Goal: Task Accomplishment & Management: Manage account settings

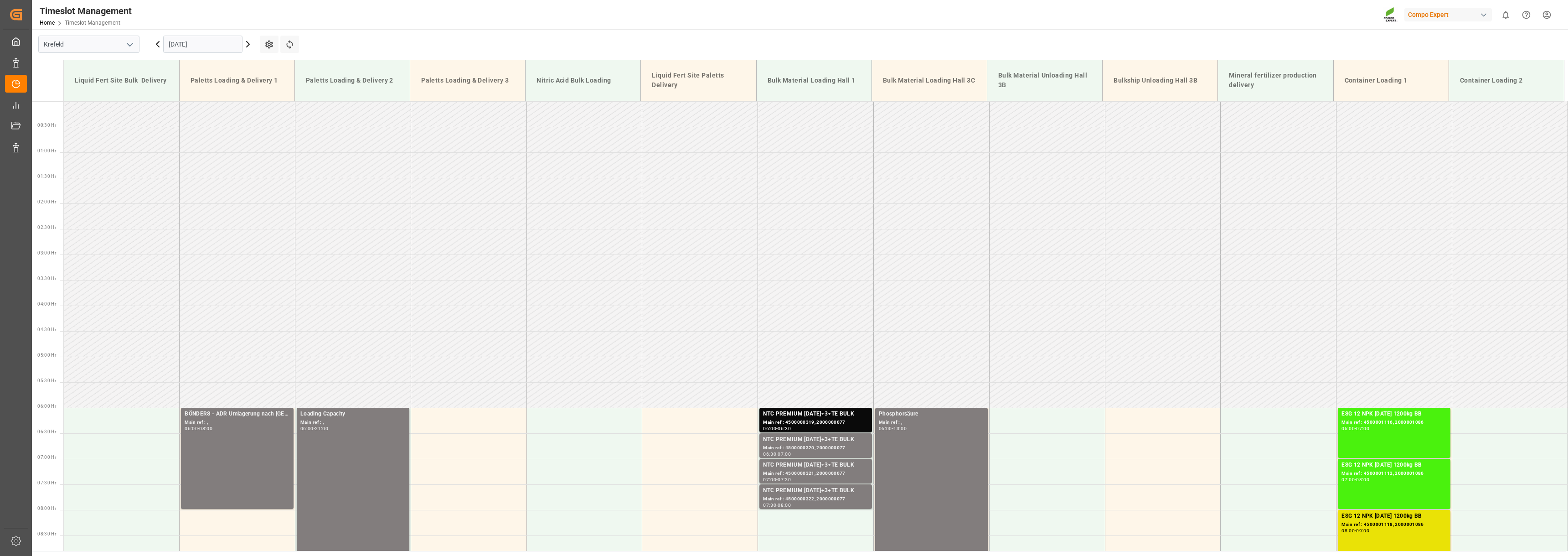
scroll to position [407, 0]
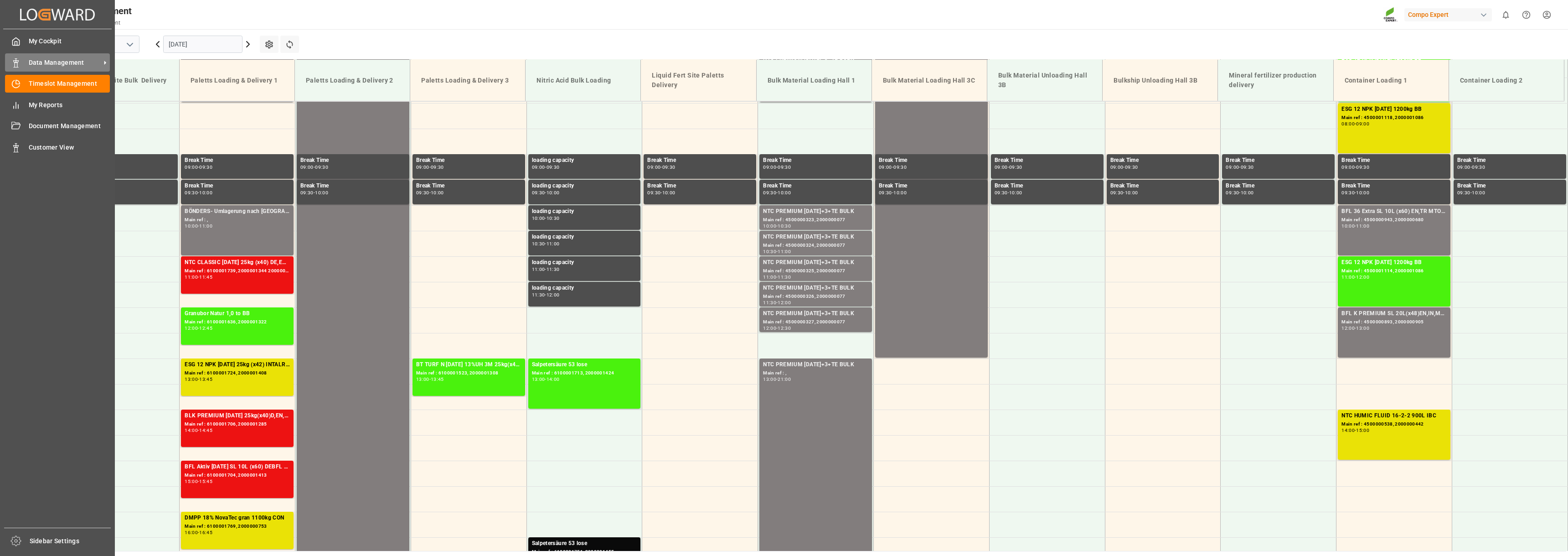
click at [41, 62] on span "Data Management" at bounding box center [65, 63] width 72 height 10
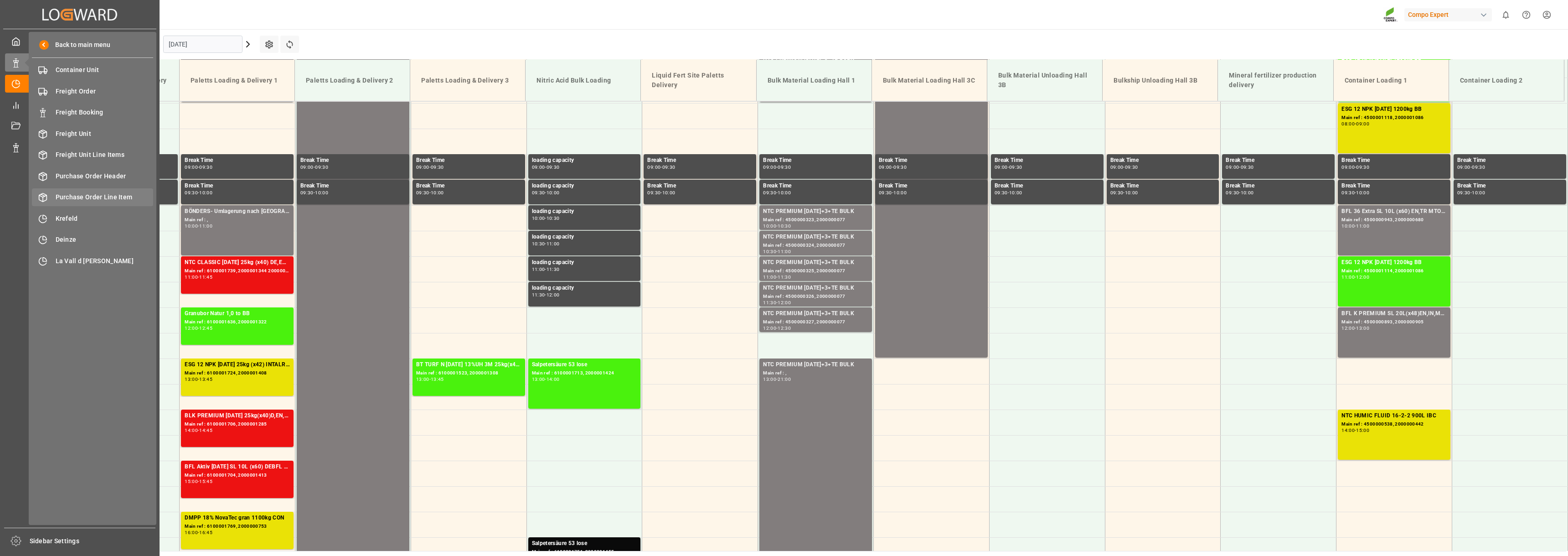
click at [79, 195] on span "Purchase Order Line Item" at bounding box center [104, 197] width 98 height 10
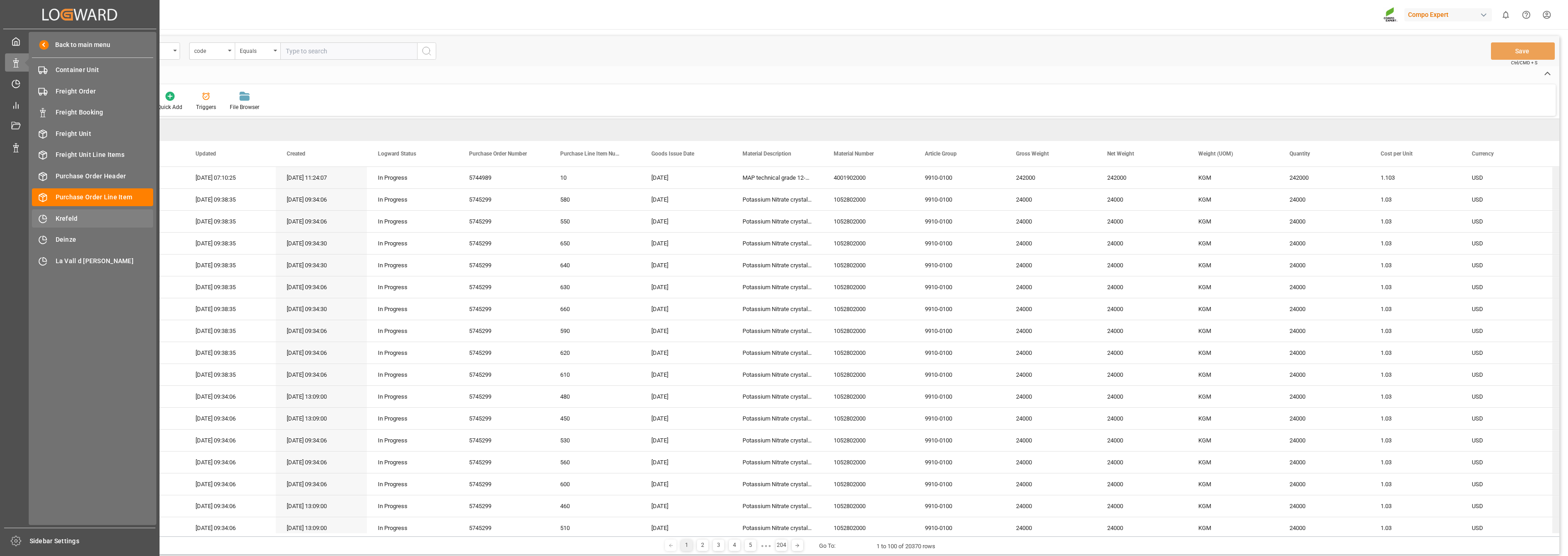
click at [60, 218] on span "Krefeld" at bounding box center [104, 219] width 98 height 10
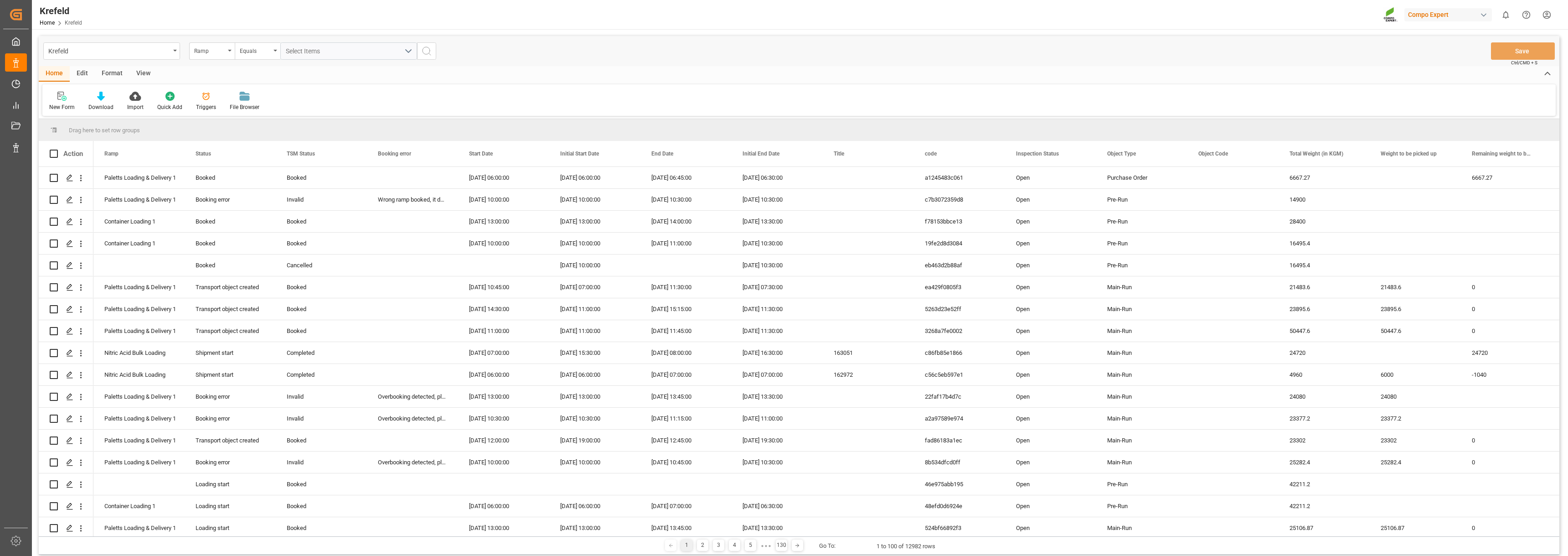
click at [145, 74] on div "View" at bounding box center [144, 74] width 28 height 15
click at [108, 74] on div "Format" at bounding box center [112, 74] width 35 height 15
click at [59, 94] on icon at bounding box center [62, 96] width 8 height 9
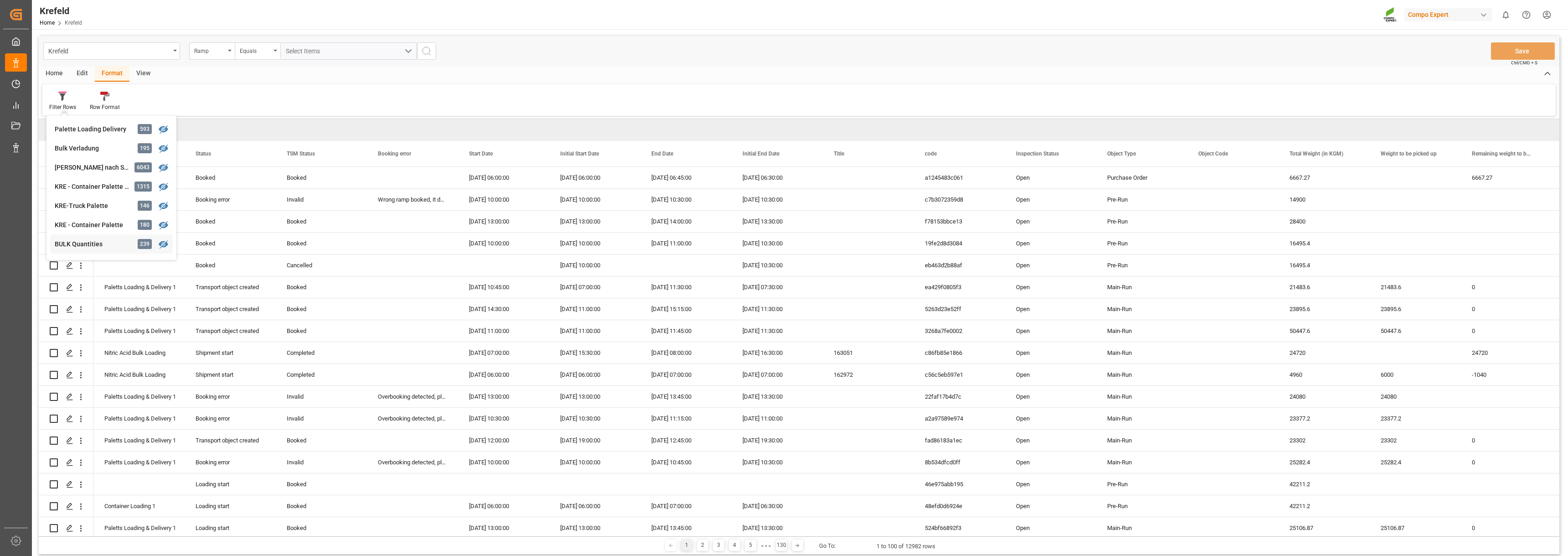
click at [70, 239] on div "Krefeld Ramp Equals Select Items Save Ctrl/CMD + S Home Edit Format View Filter…" at bounding box center [799, 295] width 1521 height 518
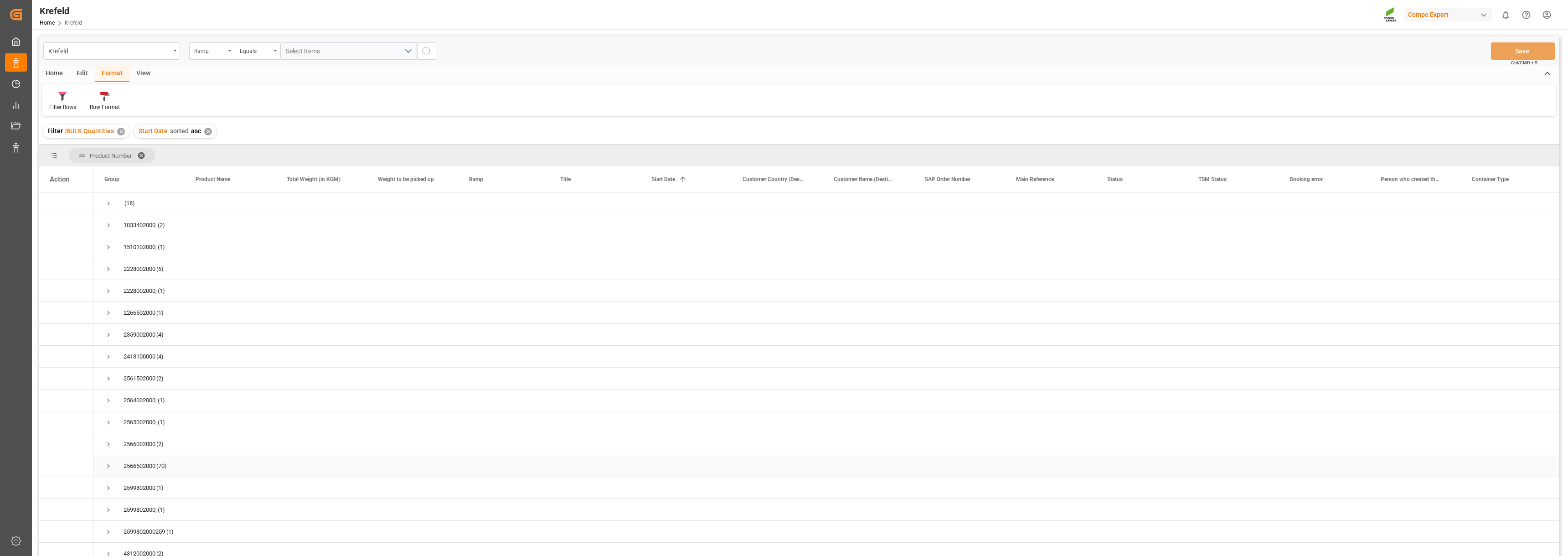
scroll to position [9, 0]
click at [108, 456] on span "Press SPACE to select this row." at bounding box center [108, 460] width 8 height 8
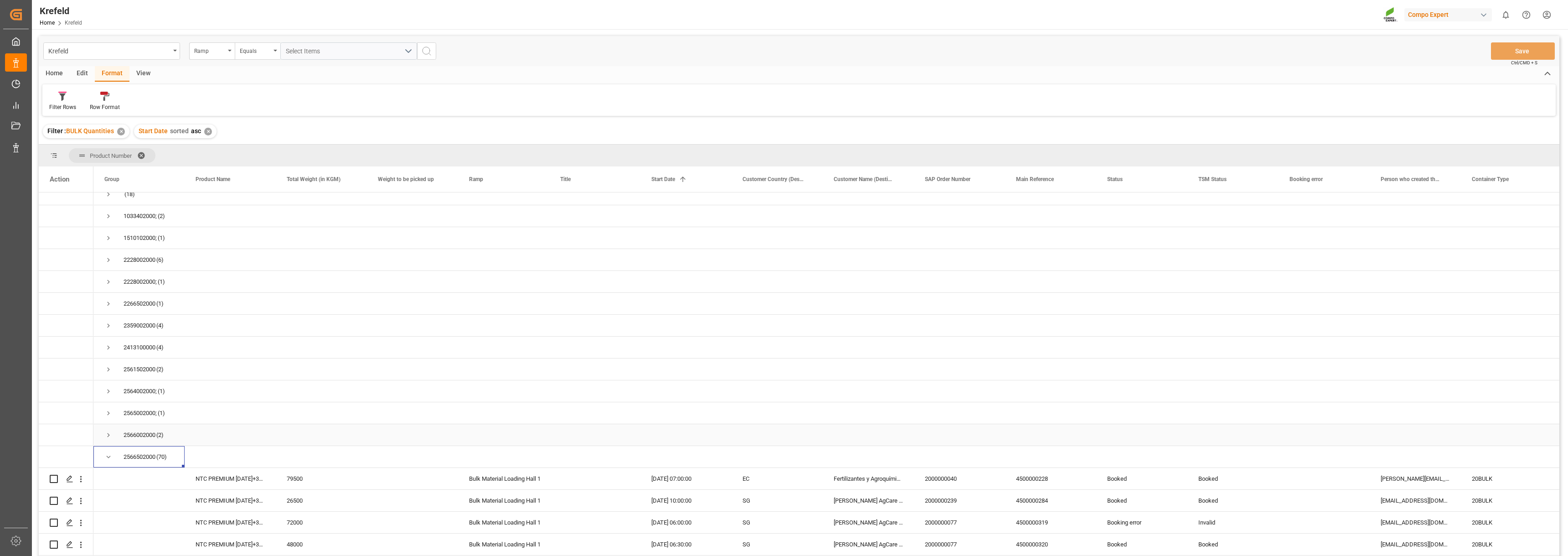
click at [107, 434] on span "Press SPACE to select this row." at bounding box center [108, 435] width 8 height 8
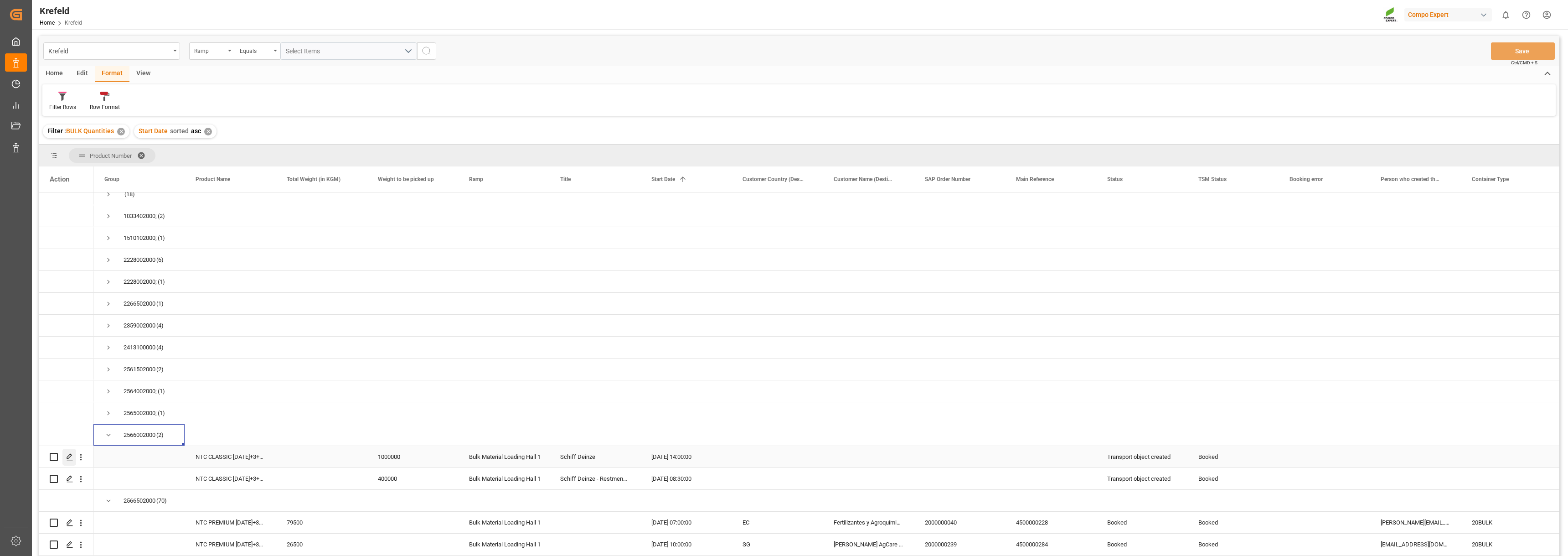
click at [69, 457] on icon "Press SPACE to select this row." at bounding box center [70, 457] width 7 height 7
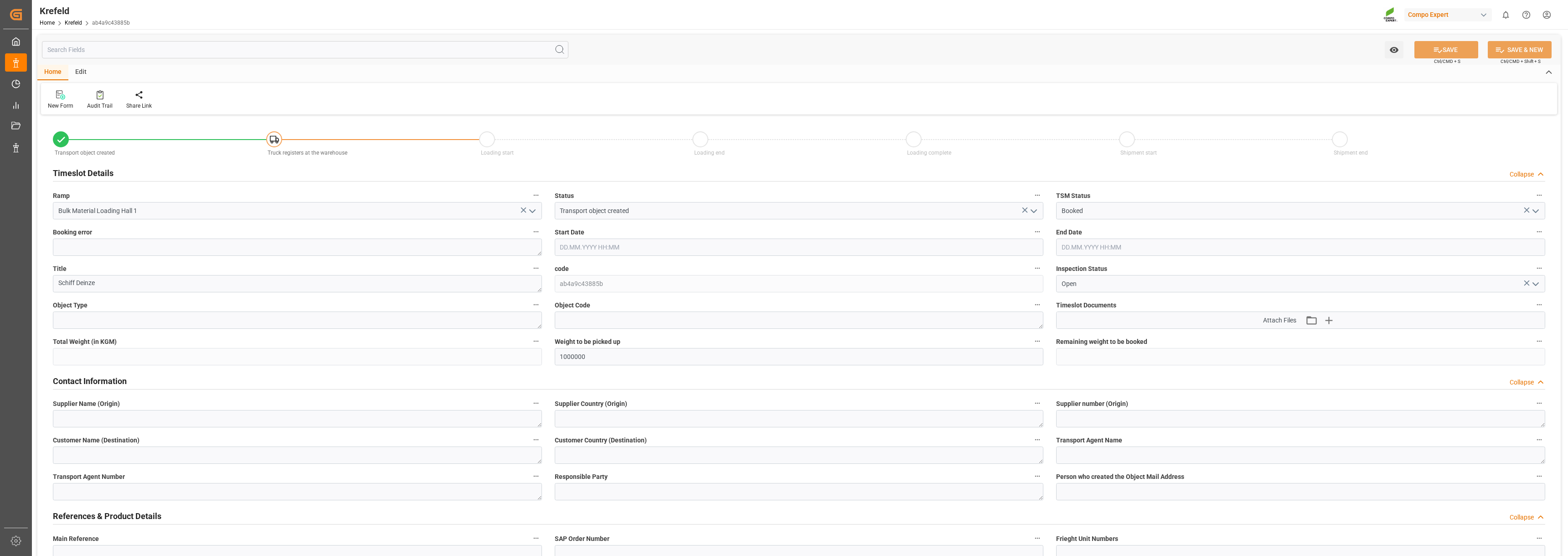
type input "07.07.2025 14:00"
type input "07.07.2025 16:00"
type input "03.07.2025 15:26"
type input "03.07.2025 08:33"
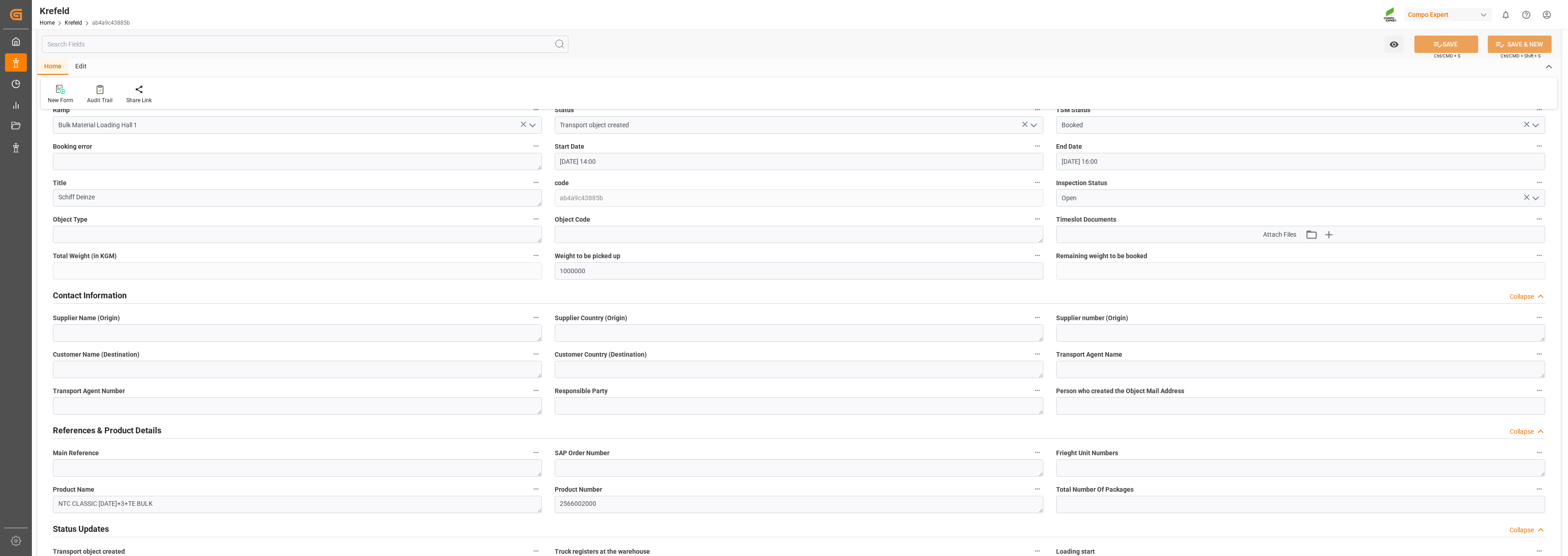
scroll to position [39, 0]
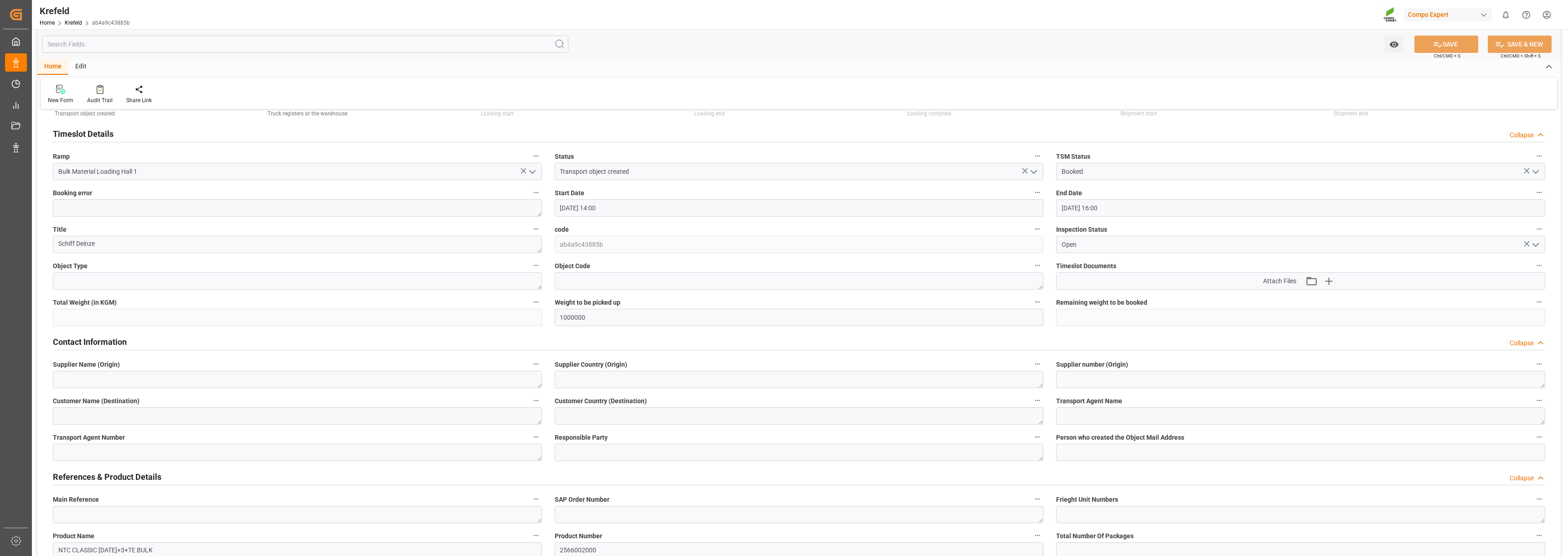
click at [1034, 172] on icon "open menu" at bounding box center [1034, 172] width 11 height 11
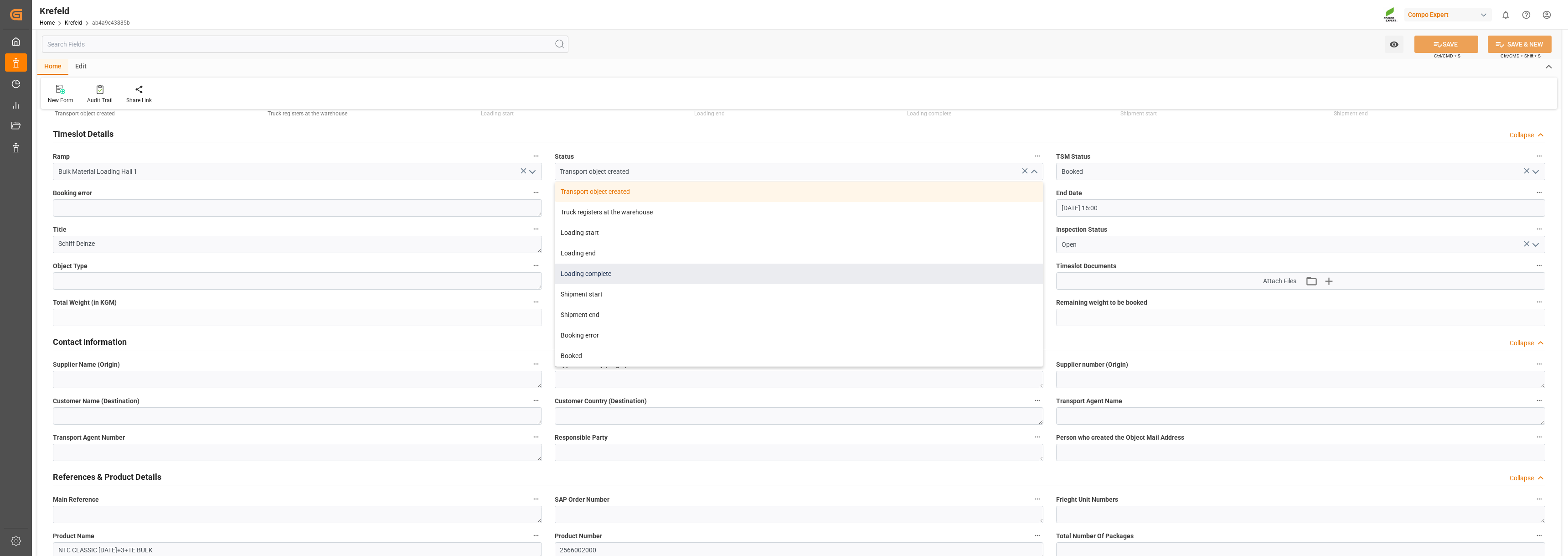
click at [672, 276] on div "Loading complete" at bounding box center [799, 274] width 488 height 21
type input "Loading complete"
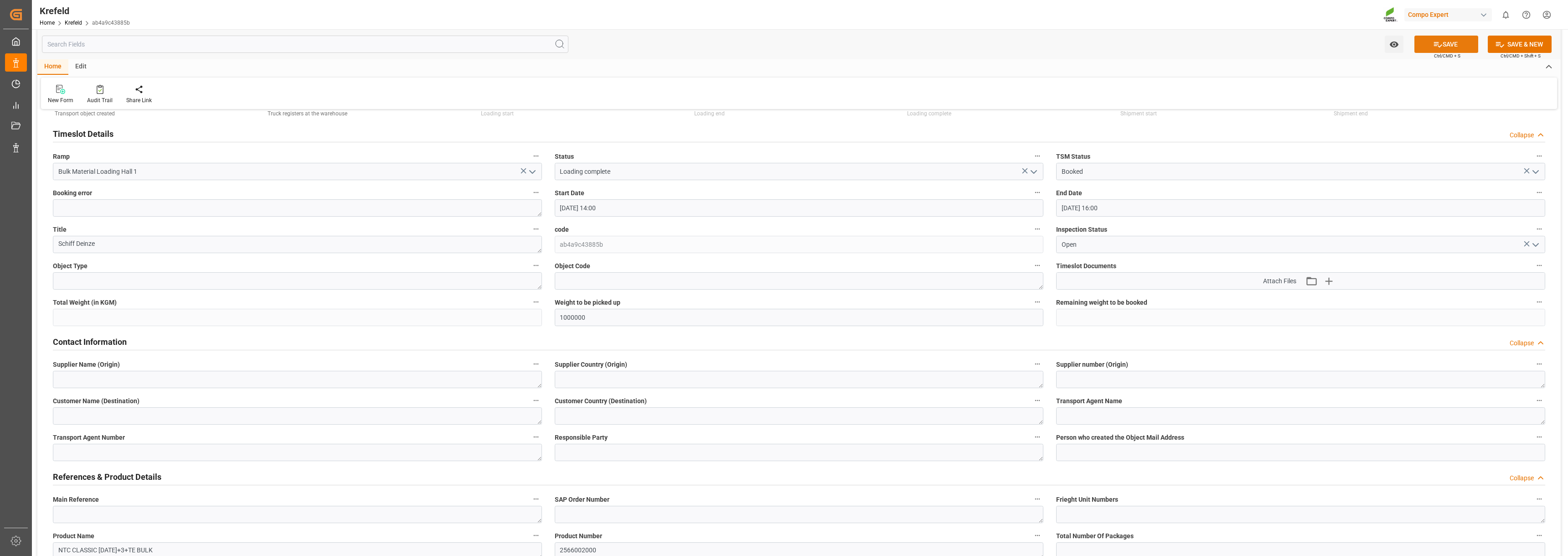
click at [1447, 43] on button "SAVE" at bounding box center [1446, 44] width 64 height 17
click at [1541, 172] on icon "open menu" at bounding box center [1536, 172] width 11 height 11
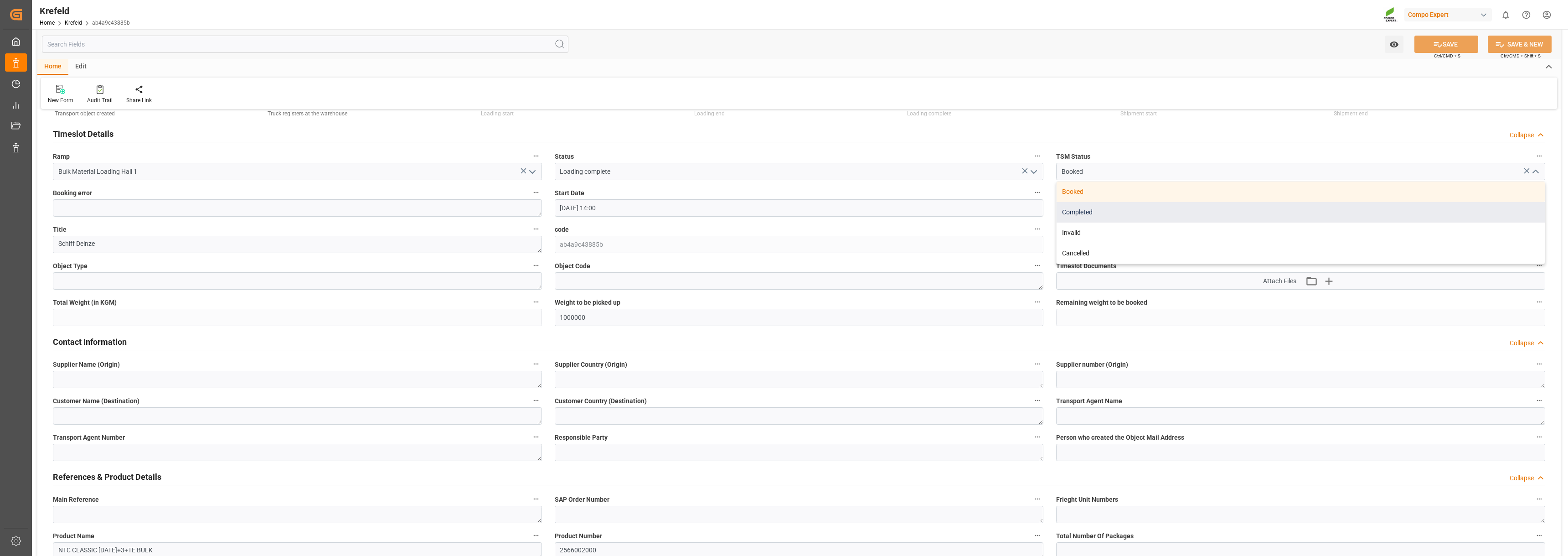
click at [1113, 213] on div "Completed" at bounding box center [1301, 213] width 488 height 21
type input "Completed"
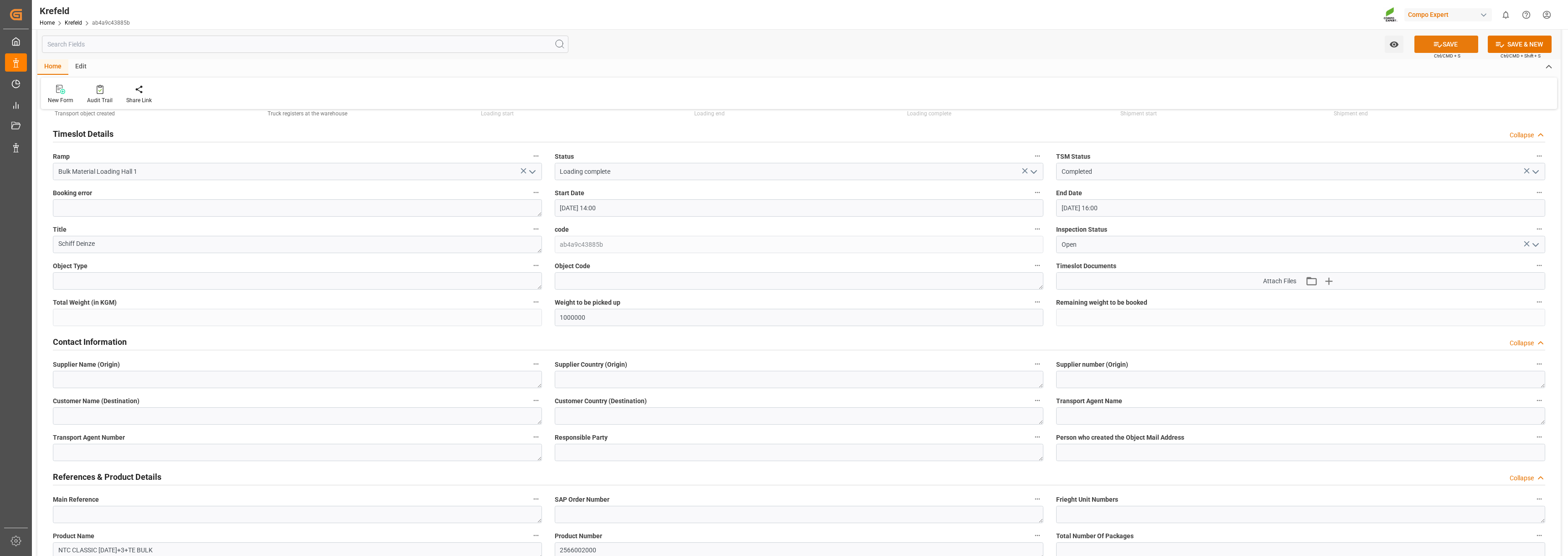
click at [1453, 41] on button "SAVE" at bounding box center [1446, 44] width 64 height 17
type input "Transport object created"
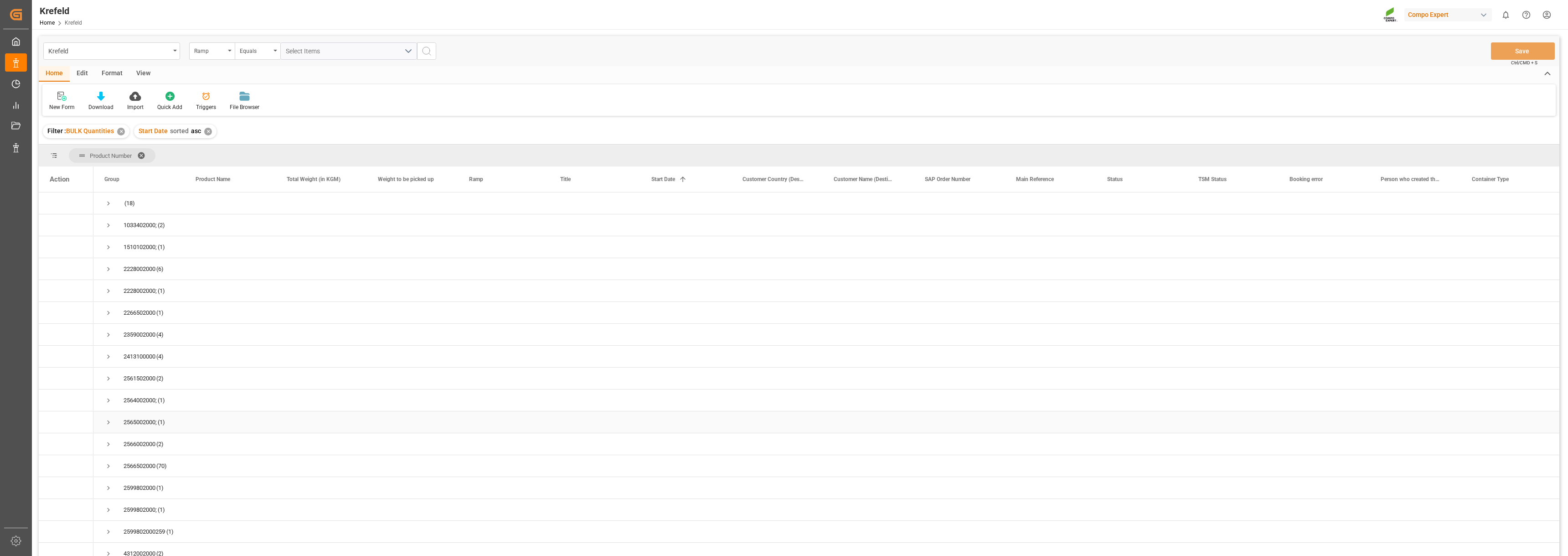
click at [106, 423] on span "Press SPACE to select this row." at bounding box center [108, 422] width 8 height 8
click at [105, 421] on span "Press SPACE to select this row." at bounding box center [108, 422] width 8 height 8
click at [108, 445] on span "Press SPACE to select this row." at bounding box center [108, 444] width 8 height 8
click at [108, 424] on span "Press SPACE to select this row." at bounding box center [108, 422] width 8 height 8
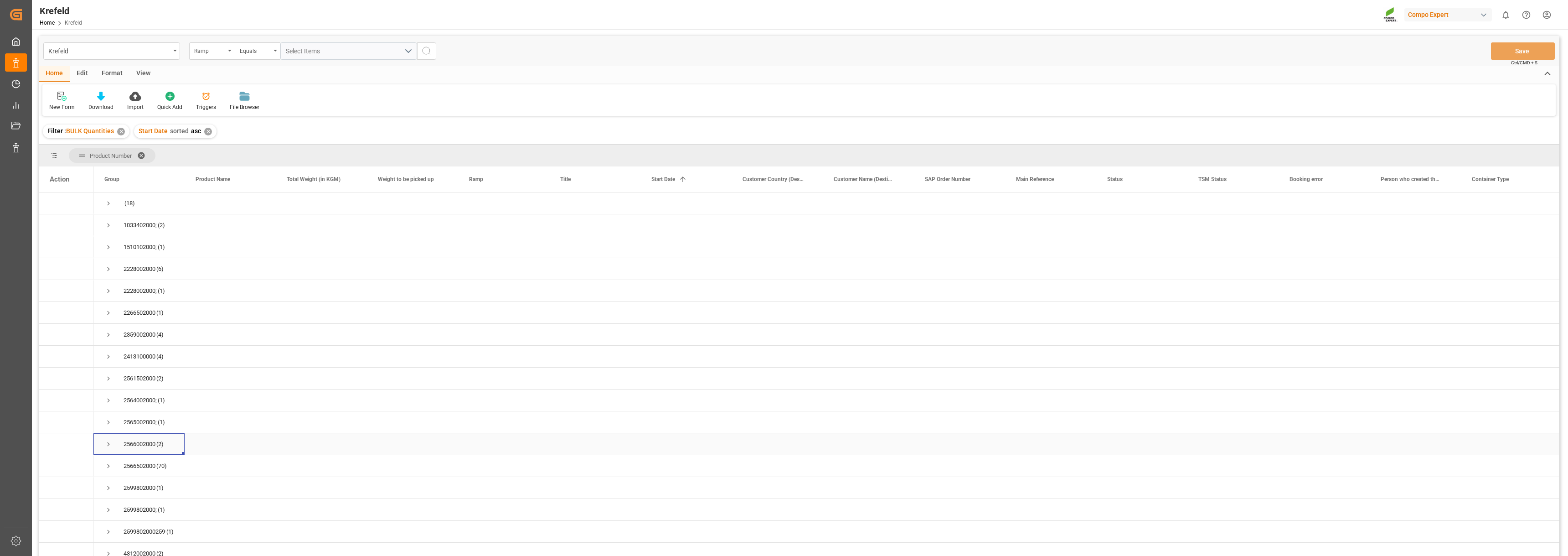
click at [109, 445] on span "Press SPACE to select this row." at bounding box center [108, 444] width 8 height 8
click at [109, 444] on span "Press SPACE to select this row." at bounding box center [108, 444] width 8 height 8
click at [103, 464] on div "2566502000 (70)" at bounding box center [139, 465] width 91 height 21
click at [110, 468] on span "Press SPACE to select this row." at bounding box center [108, 466] width 8 height 8
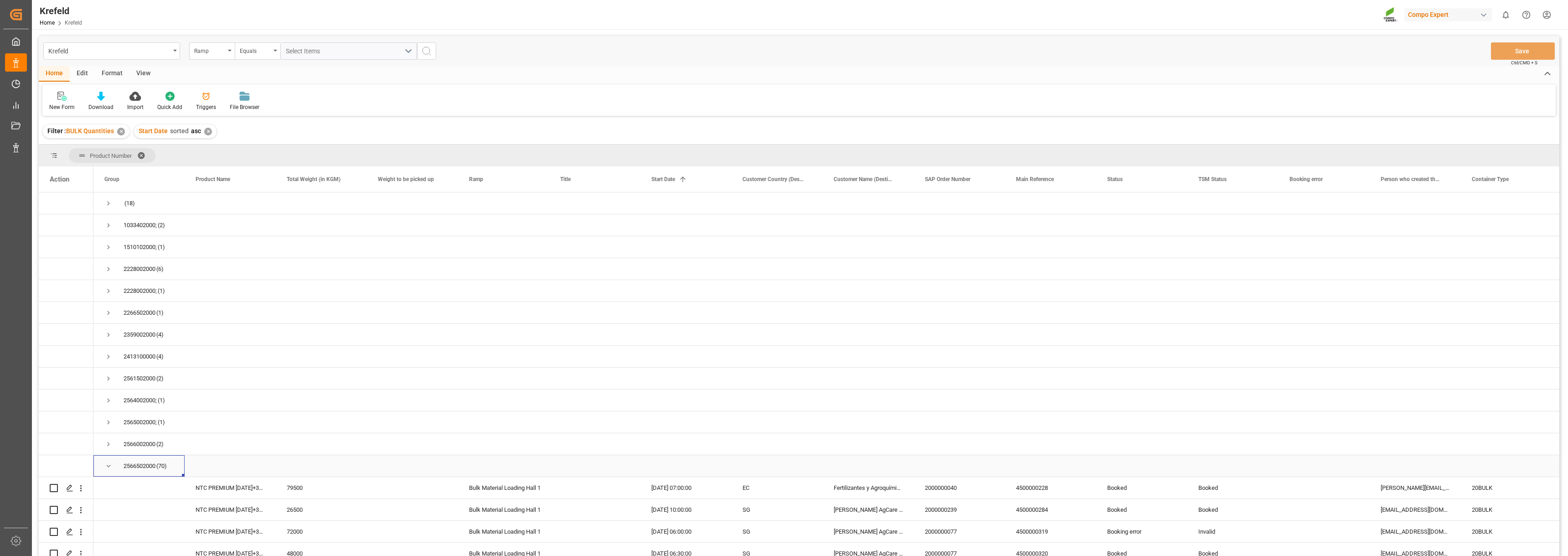
click at [105, 468] on span "Press SPACE to select this row." at bounding box center [108, 466] width 8 height 8
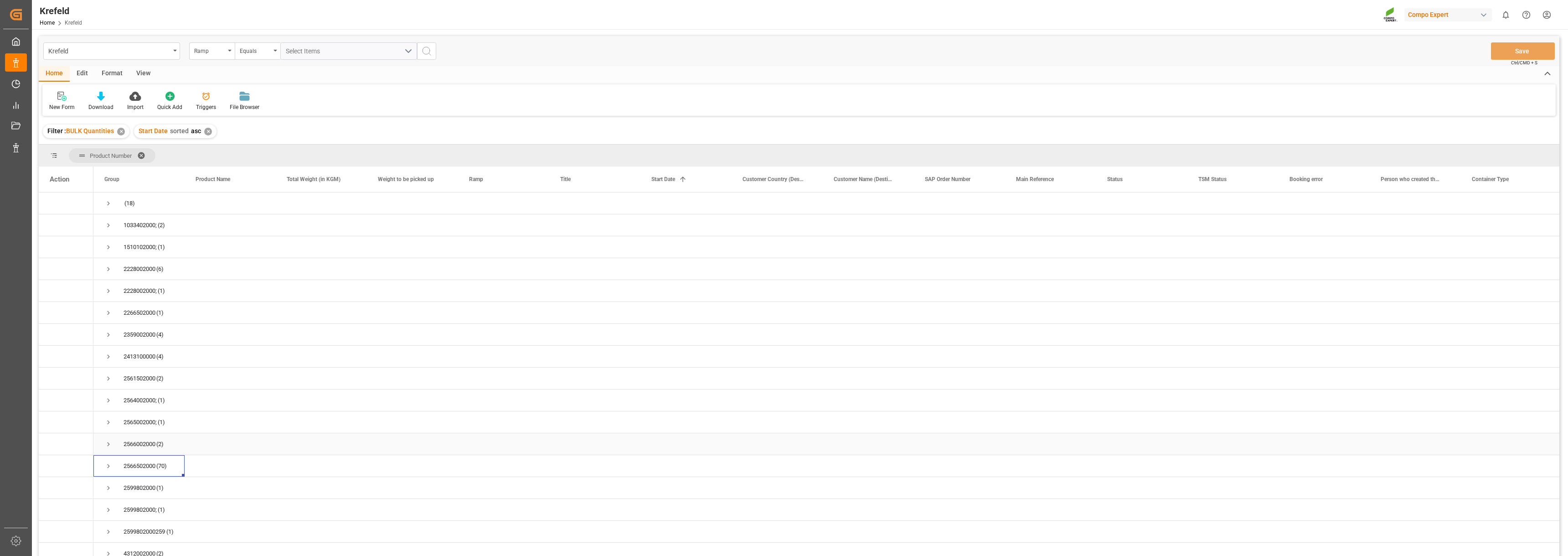
click at [108, 444] on span "Press SPACE to select this row." at bounding box center [108, 444] width 8 height 8
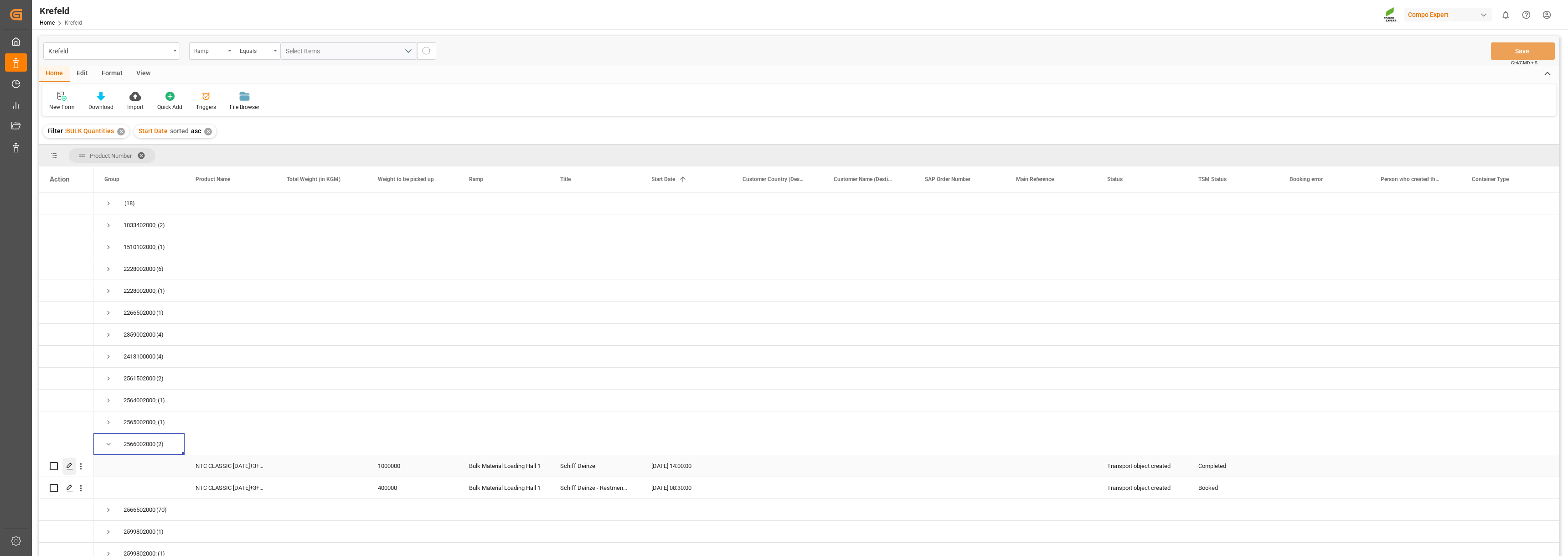
click at [68, 468] on polygon "Press SPACE to select this row." at bounding box center [69, 465] width 4 height 4
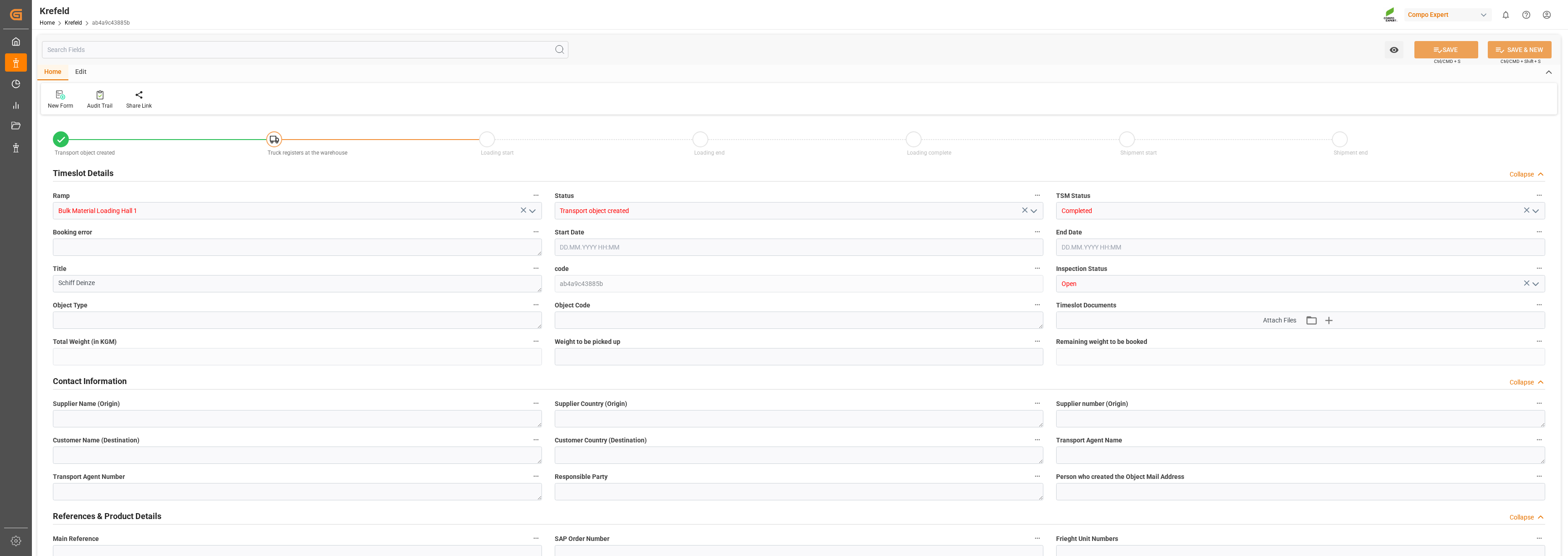
type input "1000000"
type input "07.07.2025 14:00"
type input "07.07.2025 16:00"
type input "03.07.2025 15:26"
type input "03.07.2025 08:33"
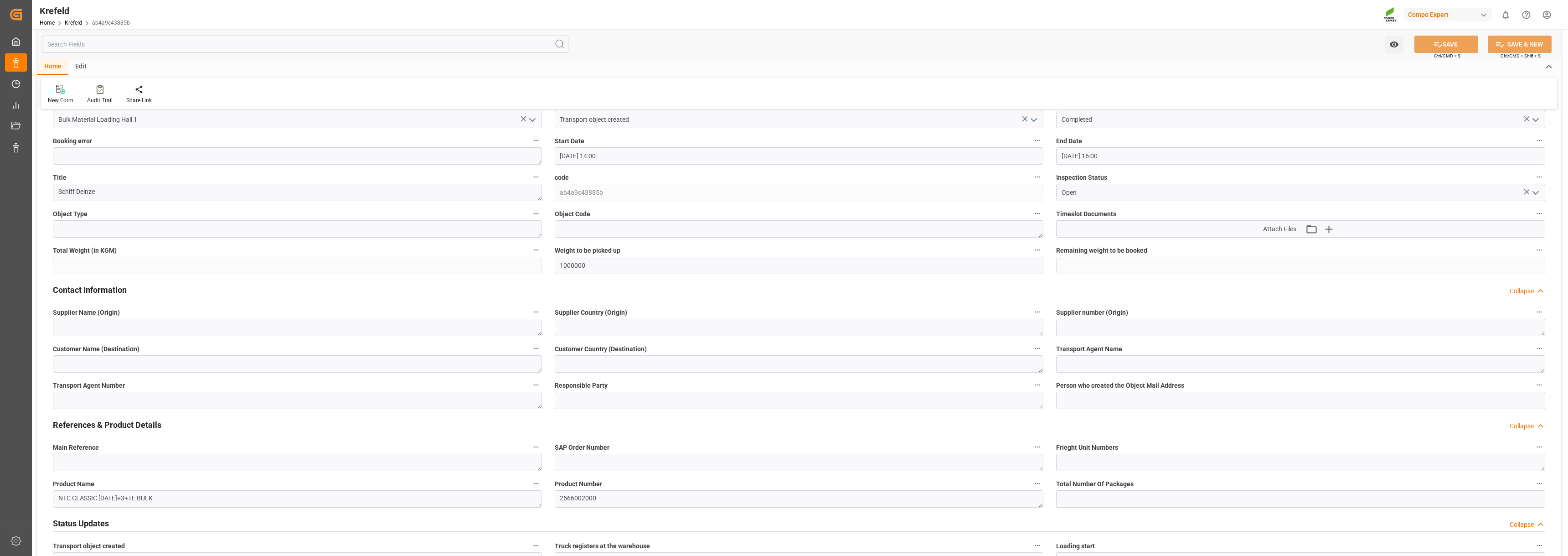
scroll to position [46, 0]
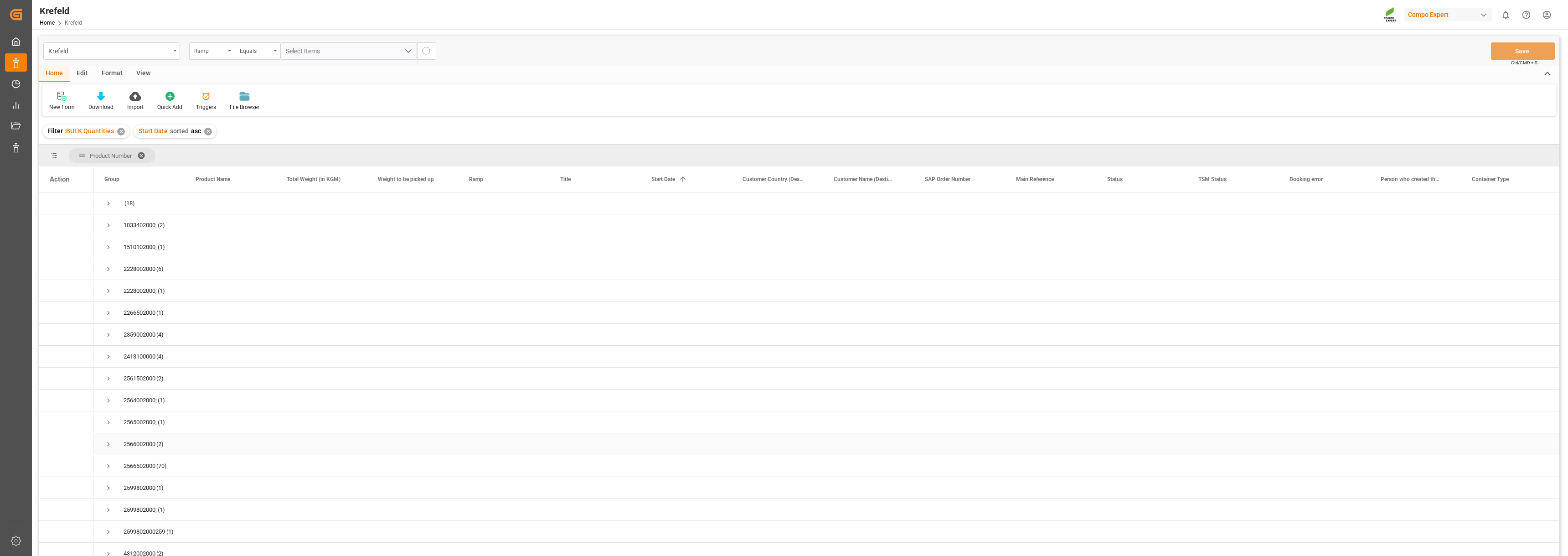
click at [109, 445] on span "Press SPACE to select this row." at bounding box center [108, 444] width 8 height 8
click at [108, 379] on span "Press SPACE to select this row." at bounding box center [108, 378] width 8 height 8
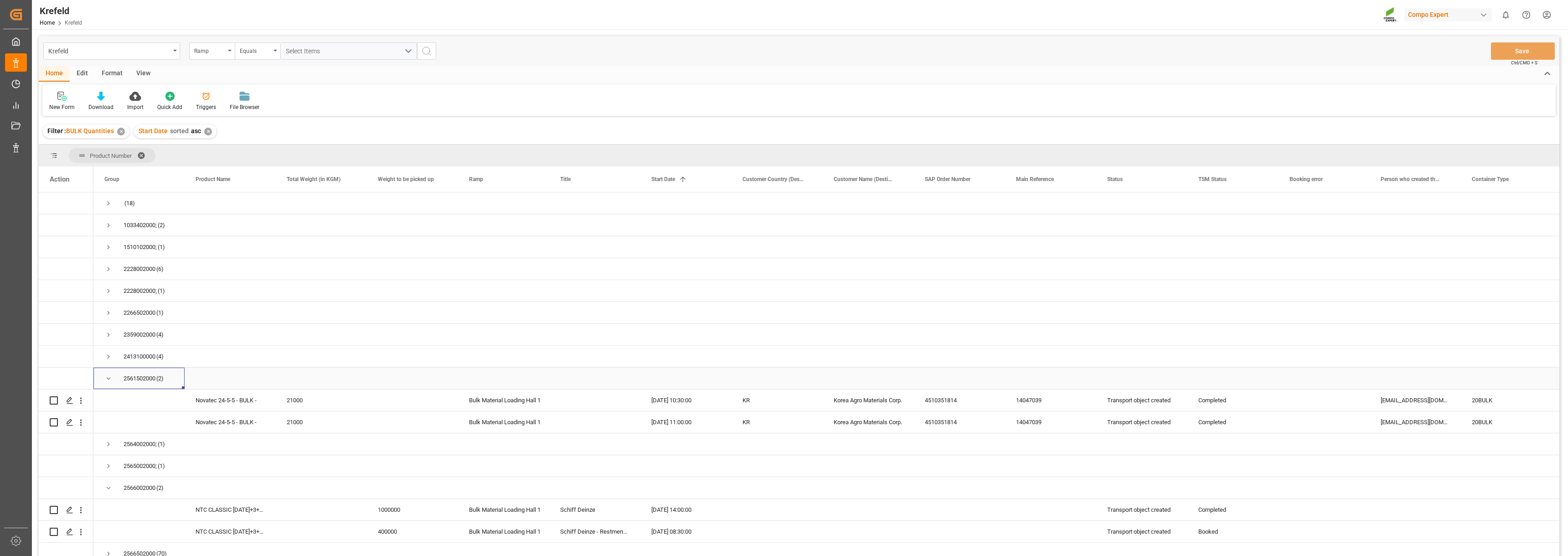
click at [108, 381] on span "Press SPACE to select this row." at bounding box center [108, 378] width 8 height 8
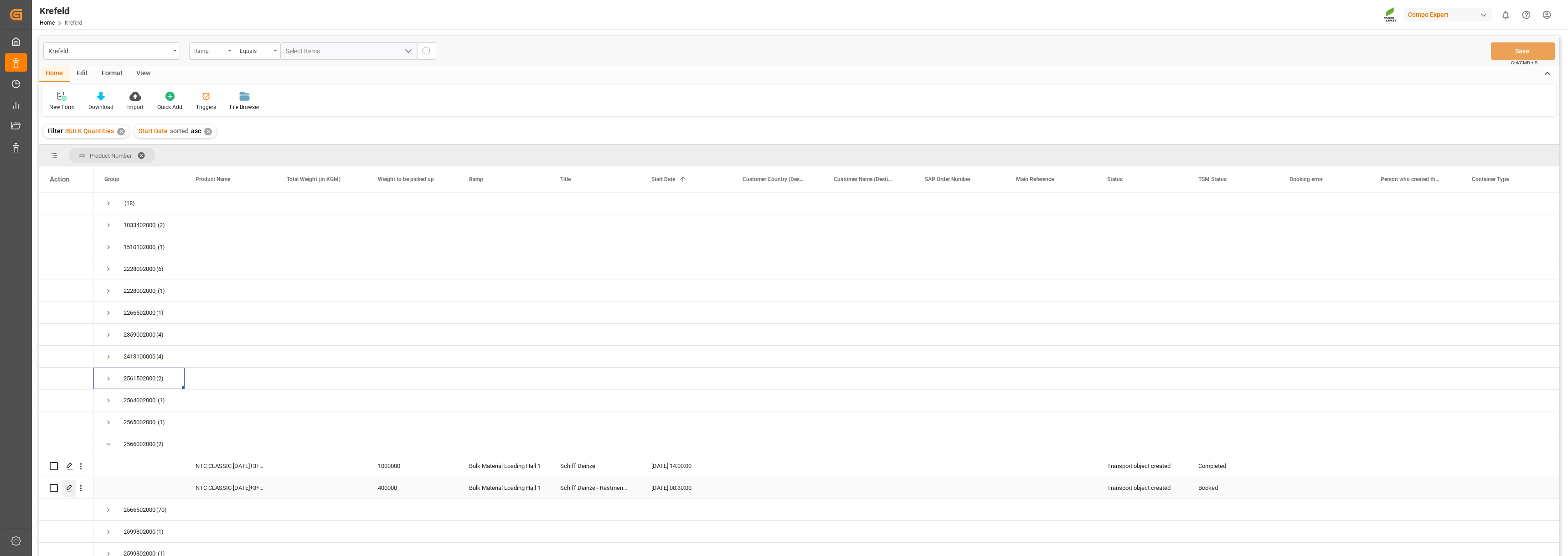
click at [70, 488] on icon "Press SPACE to select this row." at bounding box center [70, 488] width 7 height 7
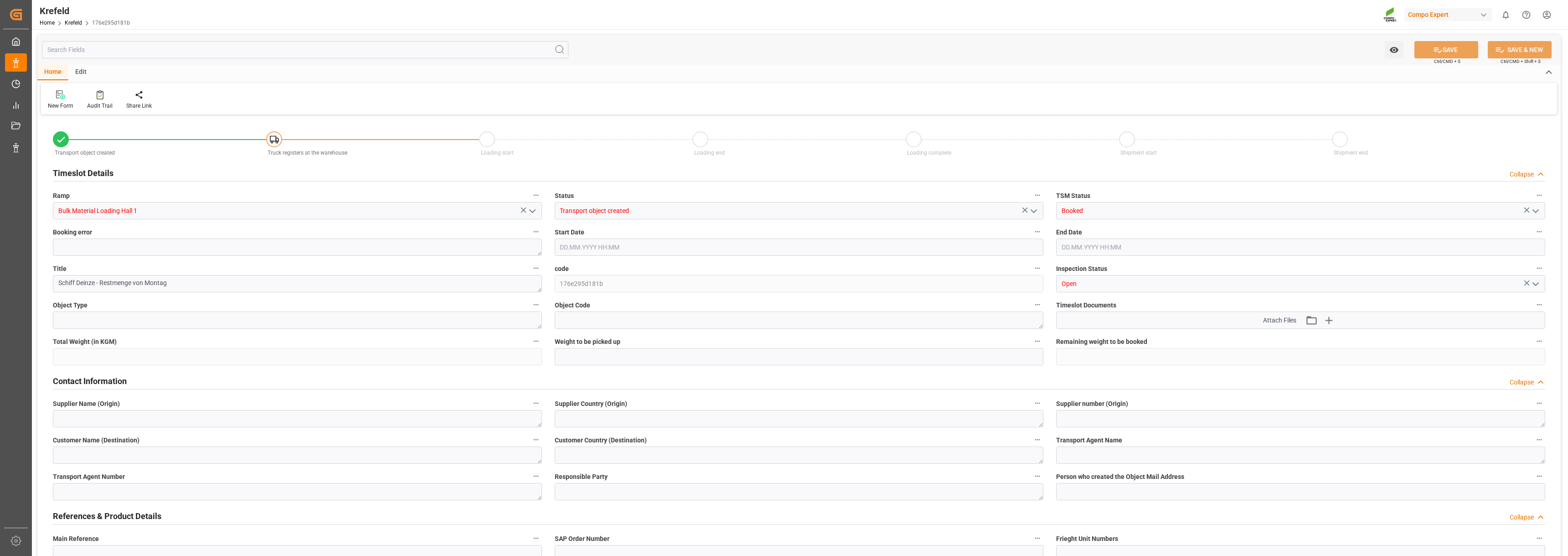
type input "400000"
type input "08.07.2025 08:30"
type input "08.07.2025 16:00"
type input "02.07.2025 15:26"
type input "03.07.2025 08:36"
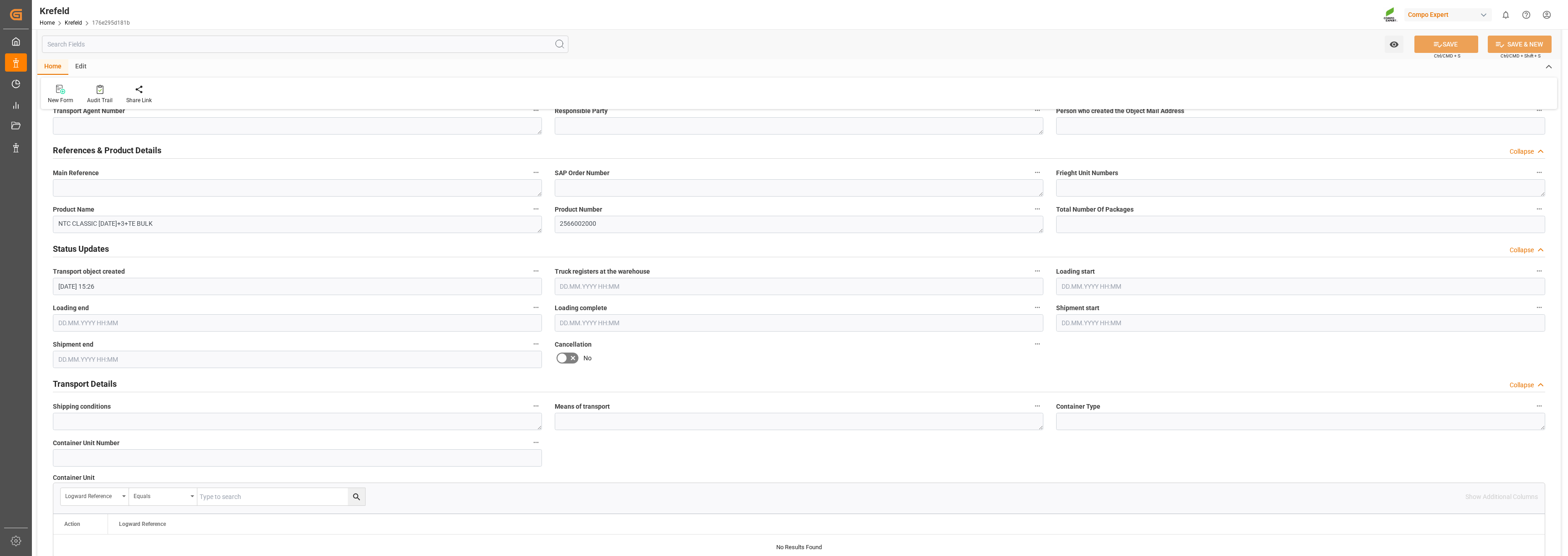
scroll to position [547, 0]
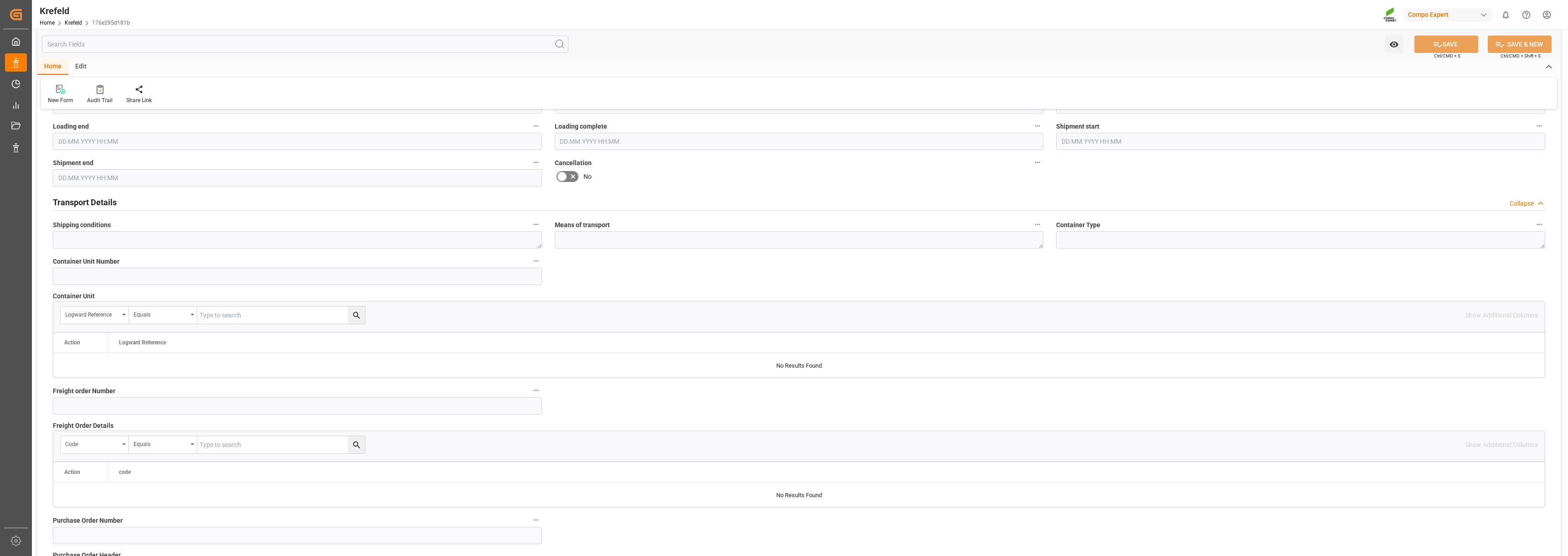
click at [268, 178] on input "text" at bounding box center [298, 178] width 489 height 17
click at [1157, 143] on input "text" at bounding box center [1301, 141] width 489 height 17
click at [1067, 198] on span "1" at bounding box center [1068, 196] width 3 height 6
click at [1206, 182] on li "08:30" at bounding box center [1206, 179] width 39 height 23
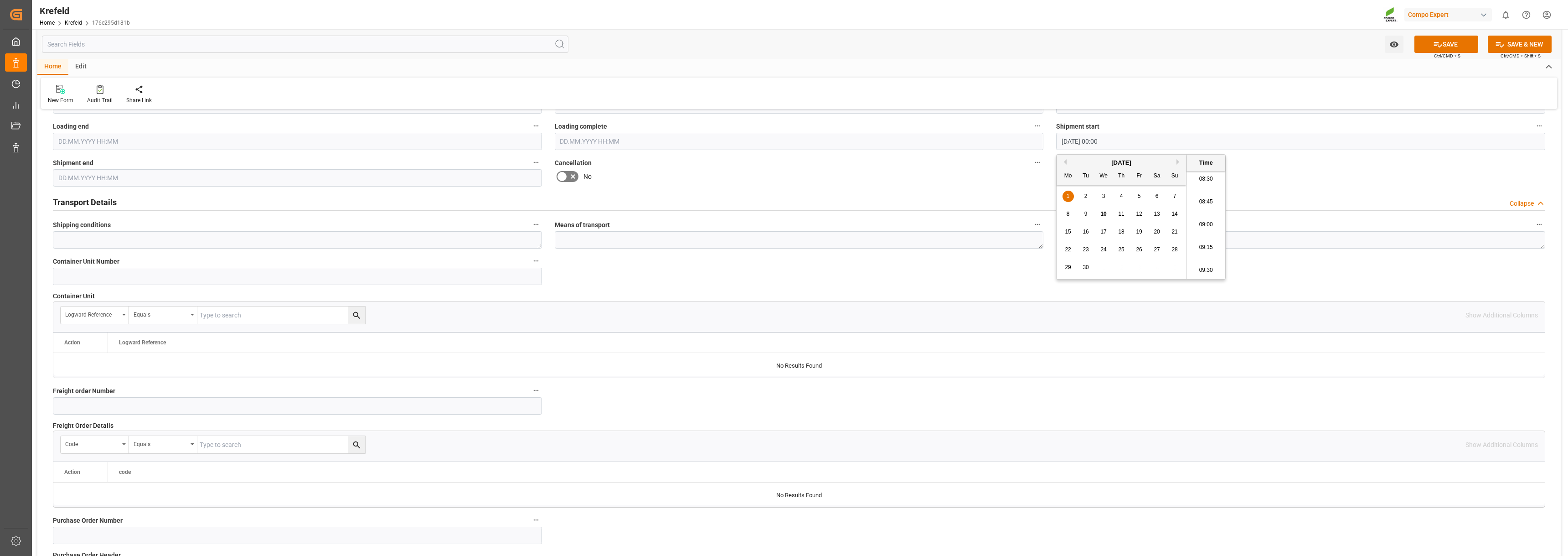
type input "01.09.2025 08:30"
click at [152, 141] on input "text" at bounding box center [298, 141] width 489 height 17
click at [62, 196] on div "1" at bounding box center [65, 197] width 12 height 11
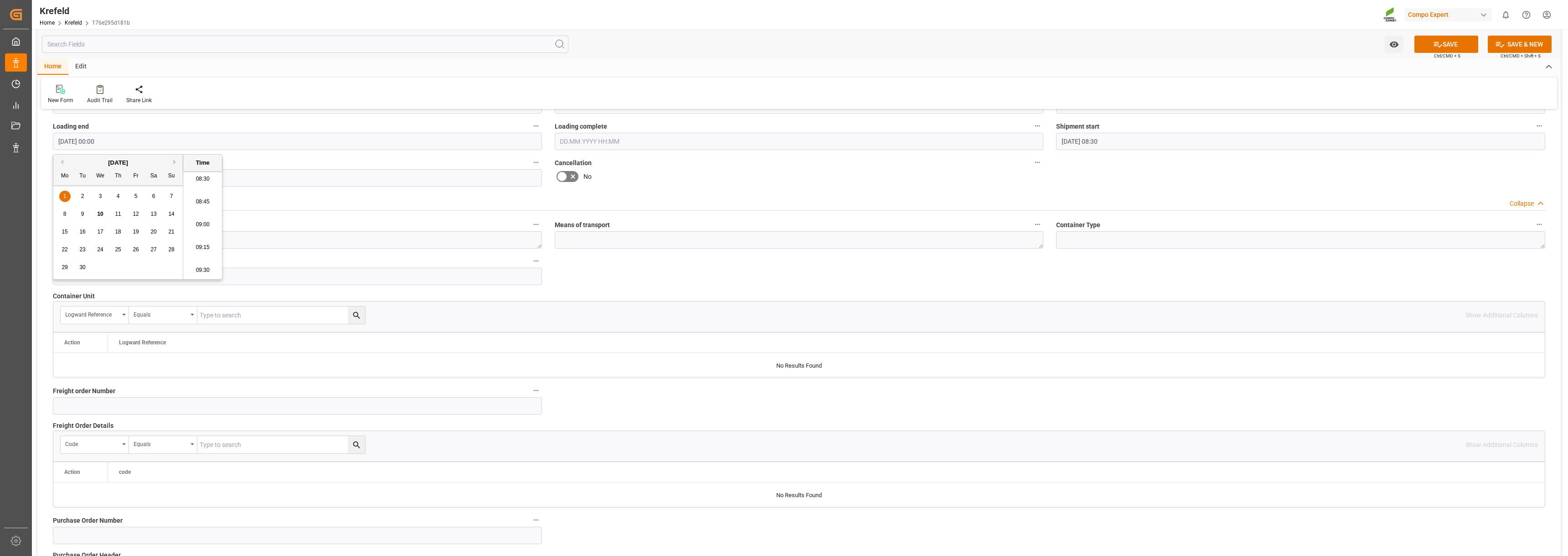
click at [206, 270] on li "09:30" at bounding box center [203, 270] width 39 height 23
type input "01.09.2025 09:30"
click at [130, 177] on input "text" at bounding box center [298, 178] width 489 height 17
click at [61, 230] on div "1" at bounding box center [65, 233] width 12 height 11
click at [204, 303] on li "09:30" at bounding box center [203, 306] width 39 height 23
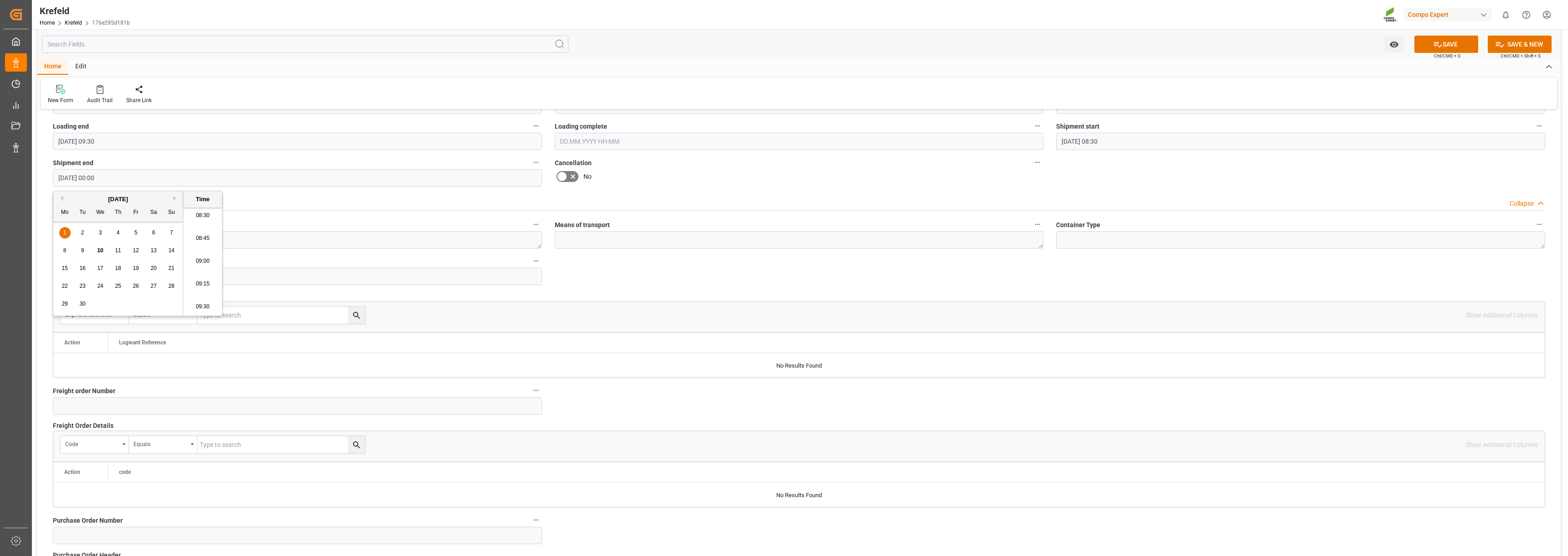
type input "01.09.2025 09:30"
click at [642, 284] on div "Transport object created Truck registers at the warehouse Loading start Loading…" at bounding box center [799, 128] width 1524 height 1116
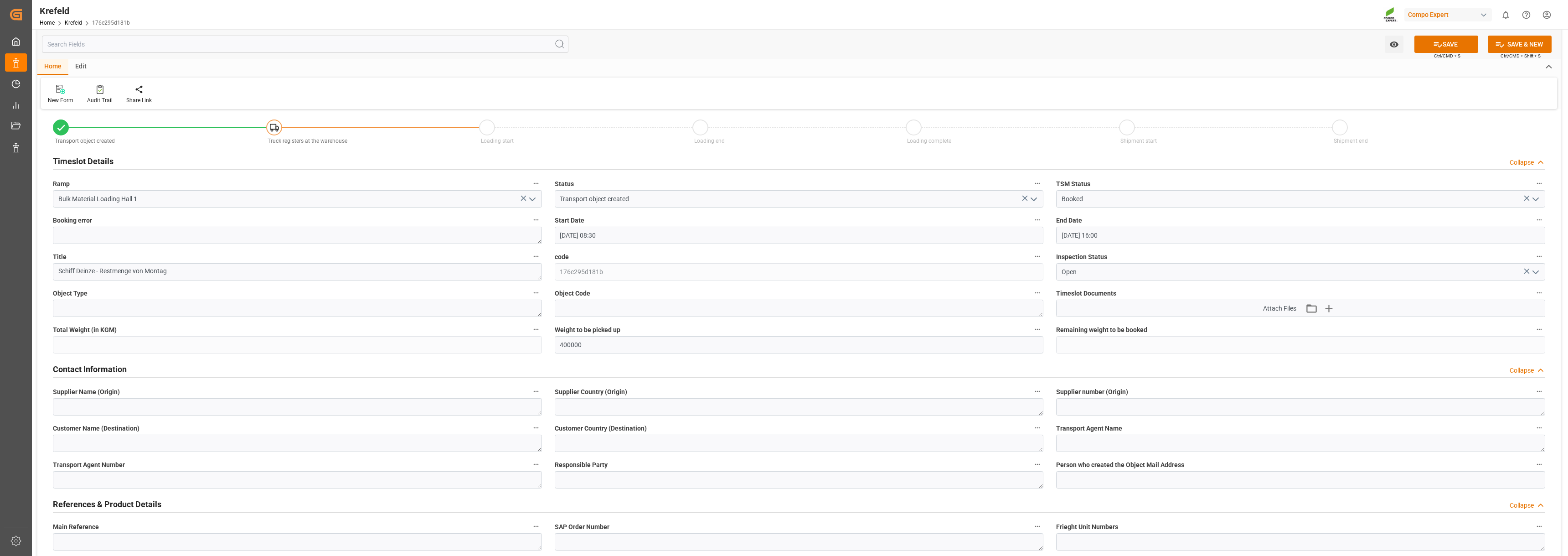
scroll to position [0, 0]
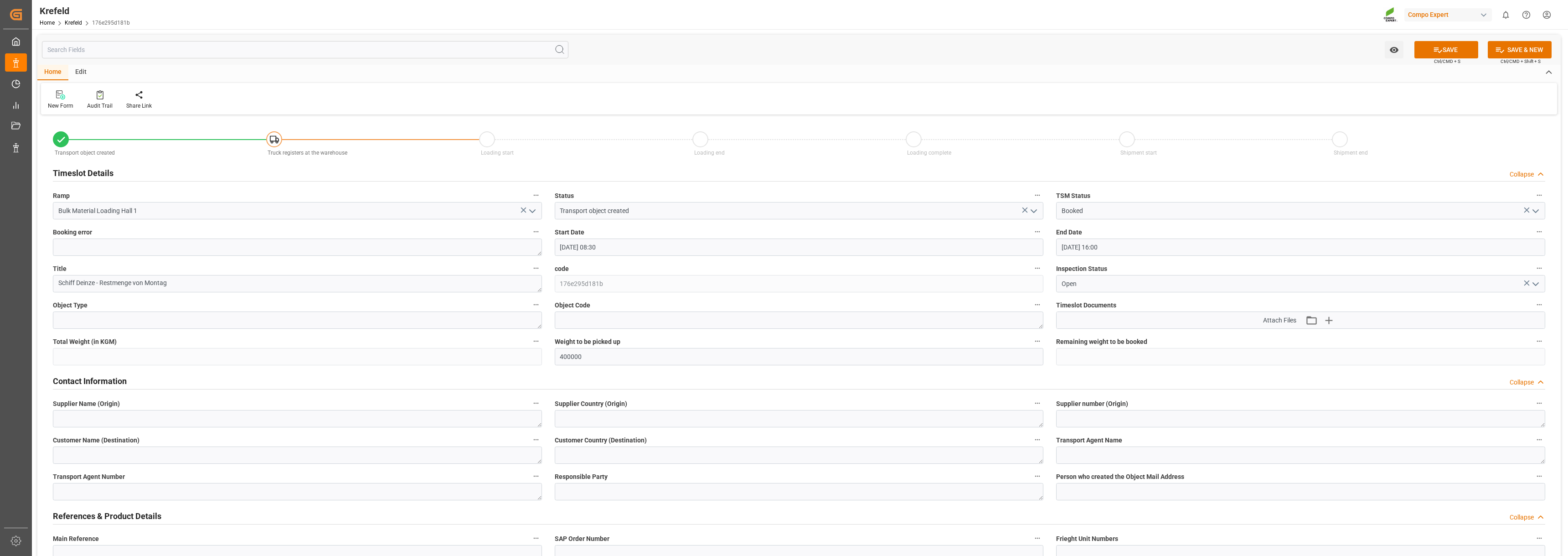
click at [1533, 210] on icon "open menu" at bounding box center [1536, 211] width 11 height 11
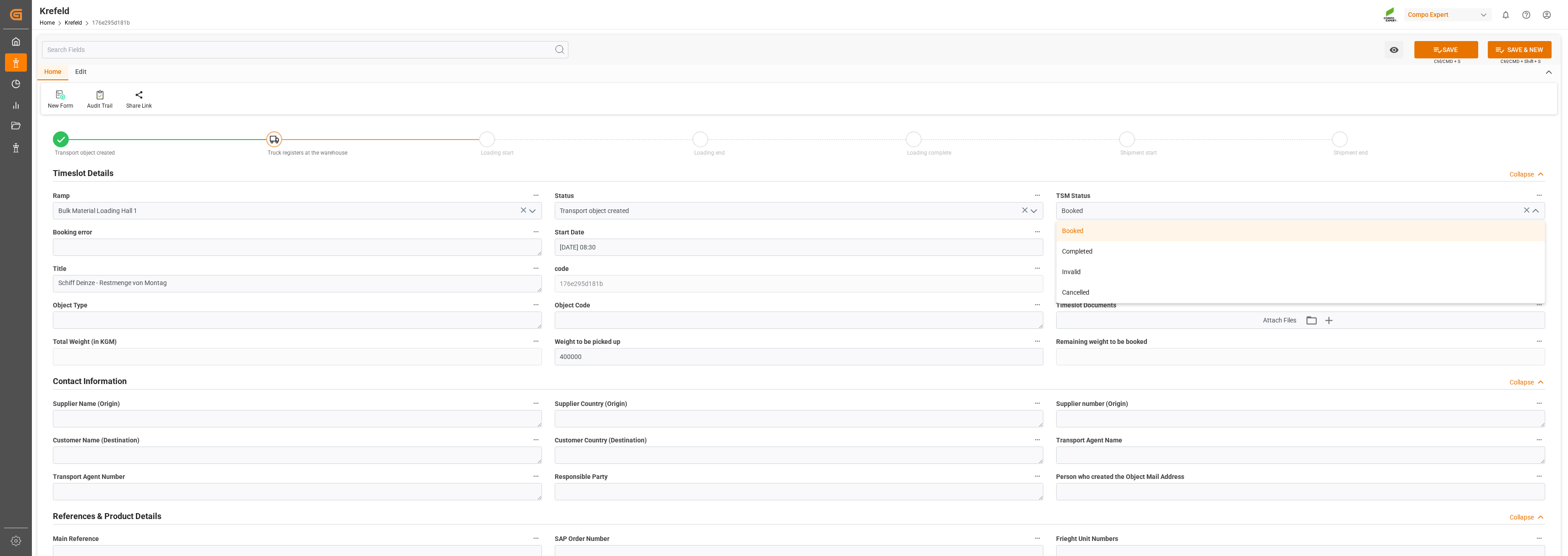
click at [1007, 19] on div "Krefeld Home Krefeld 176e295d181b Compo Expert 0 Notifications Only show unread…" at bounding box center [797, 15] width 1542 height 29
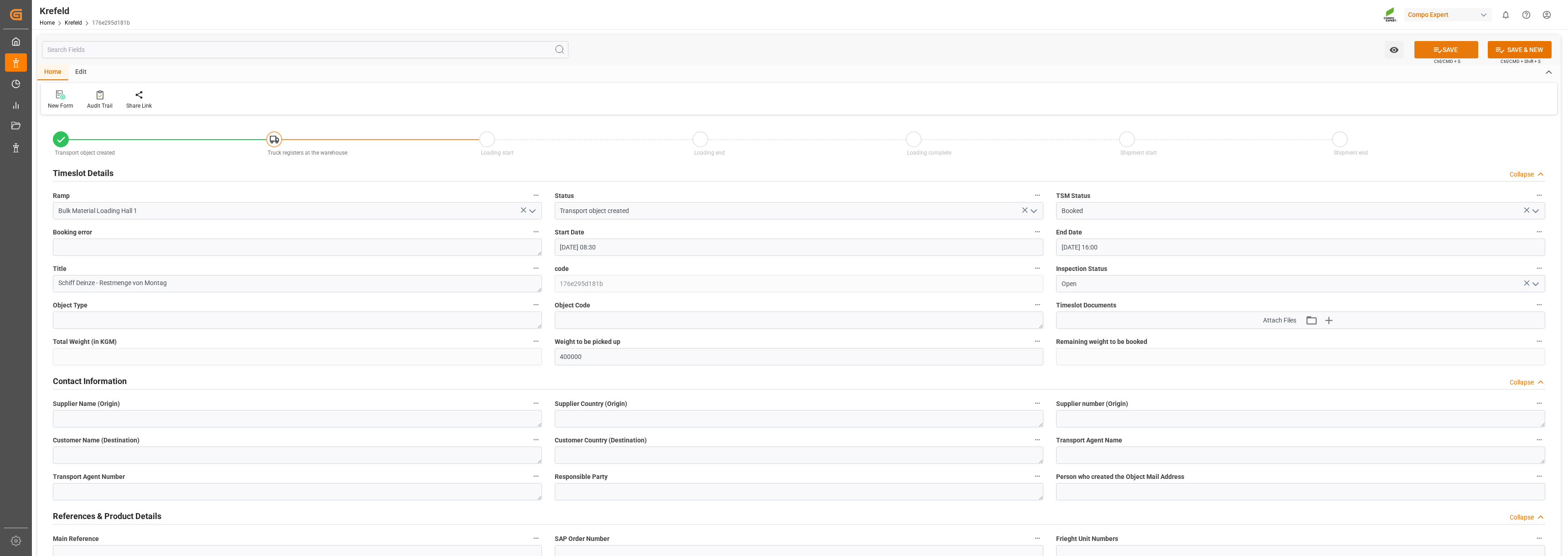
click at [1445, 48] on button "SAVE" at bounding box center [1446, 49] width 64 height 17
type input "Shipment end"
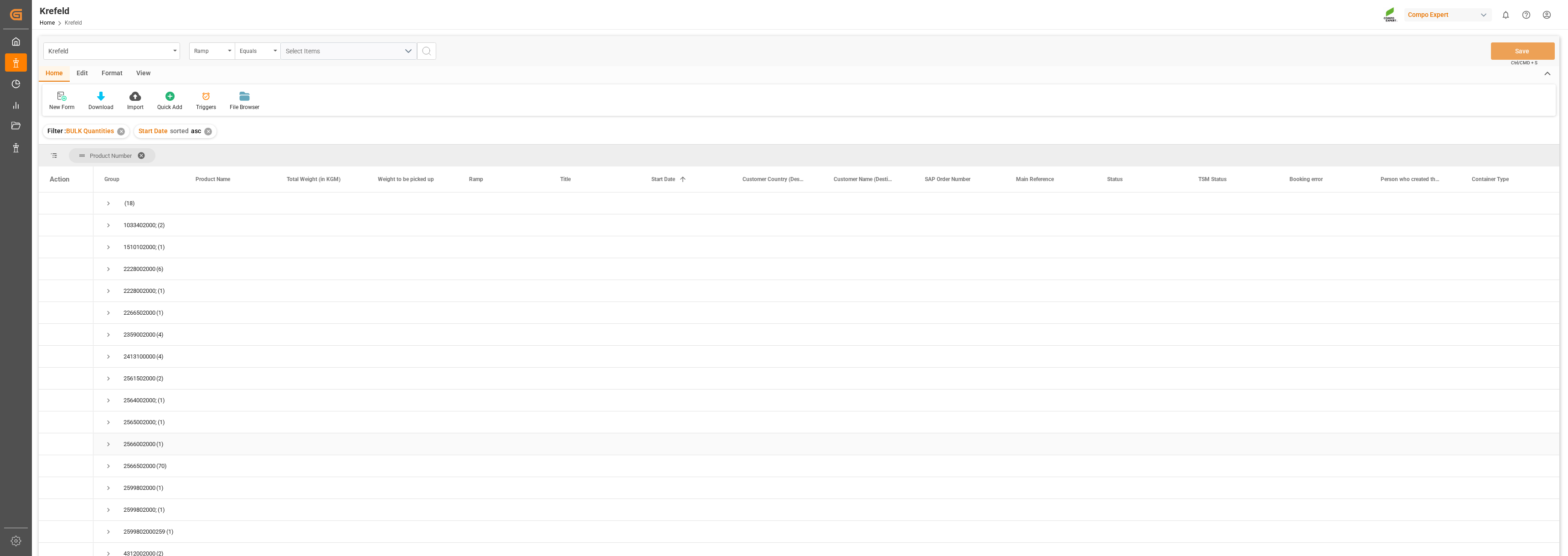
click at [106, 443] on span "Press SPACE to select this row." at bounding box center [108, 444] width 8 height 8
click at [68, 466] on icon "Press SPACE to select this row." at bounding box center [70, 466] width 7 height 7
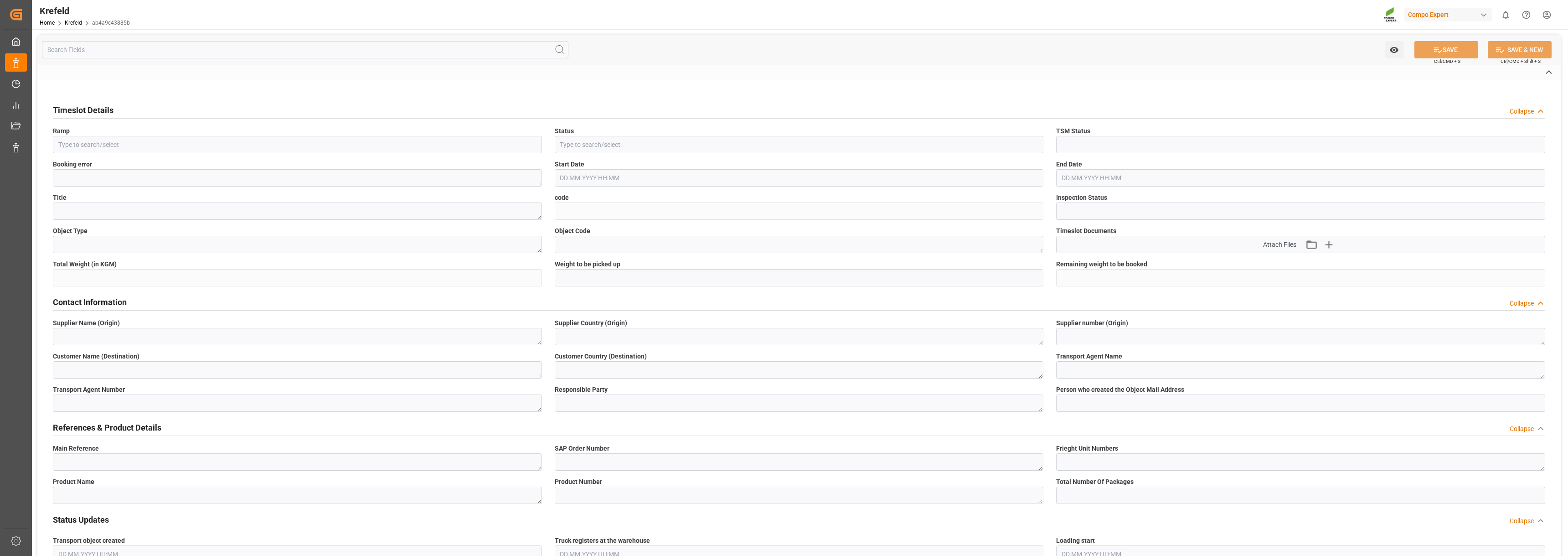
type input "Bulk Material Loading Hall 1"
type input "Transport object created"
type input "Completed"
type textarea "Schiff Deinze"
type input "ab4a9c43885b"
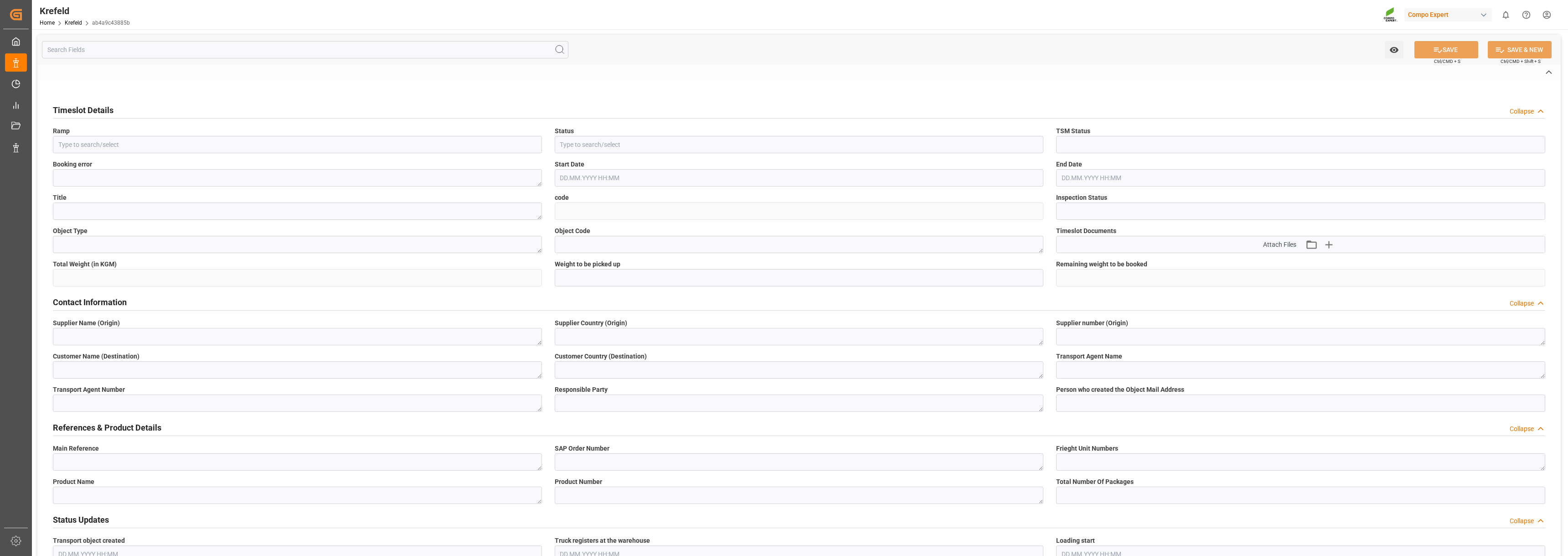
type input "Open"
type textarea "NTC CLASSIC 12-8-16+3+TE BULK"
type textarea "2566002000"
type input "1000000"
type input "07.07.2025 14:00"
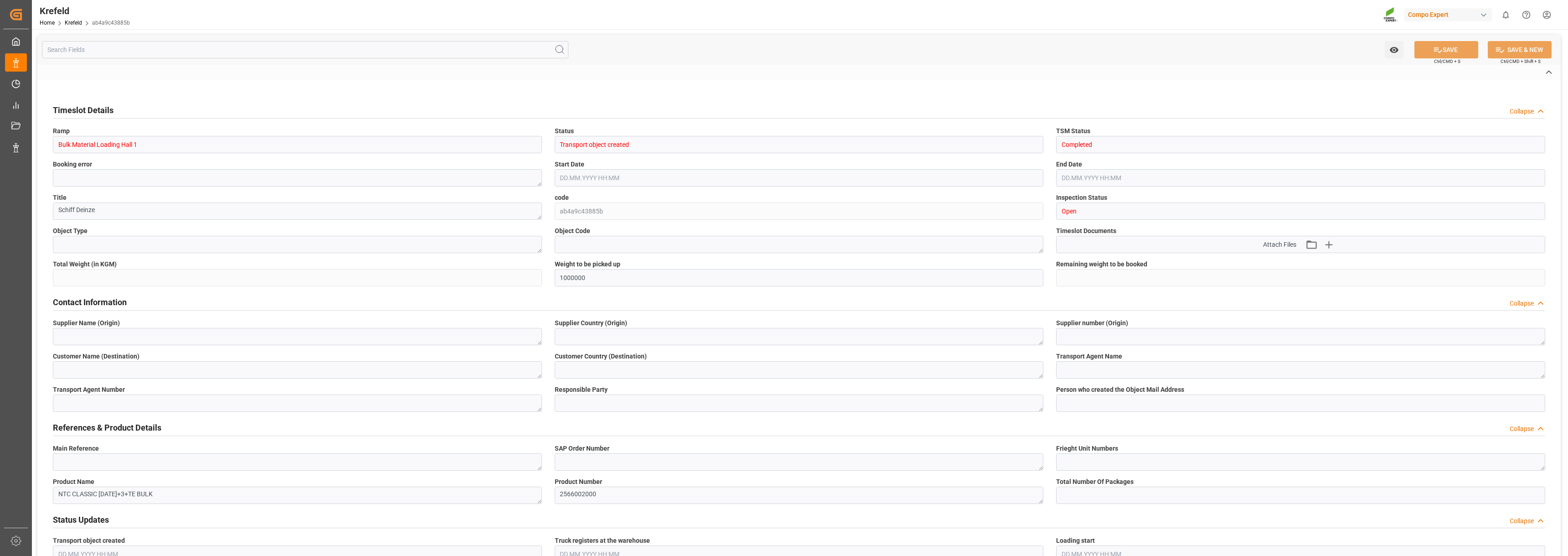
type input "07.07.2025 16:00"
type input "03.07.2025 15:26"
type input "03.07.2025 08:33"
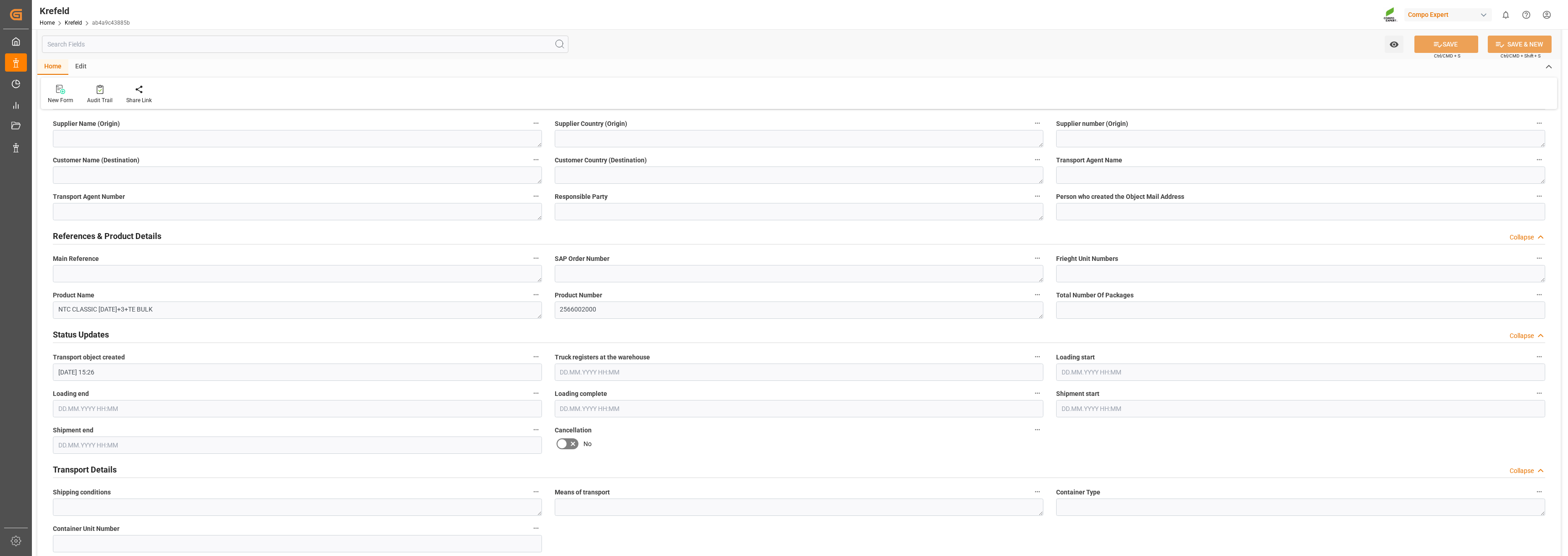
scroll to position [365, 0]
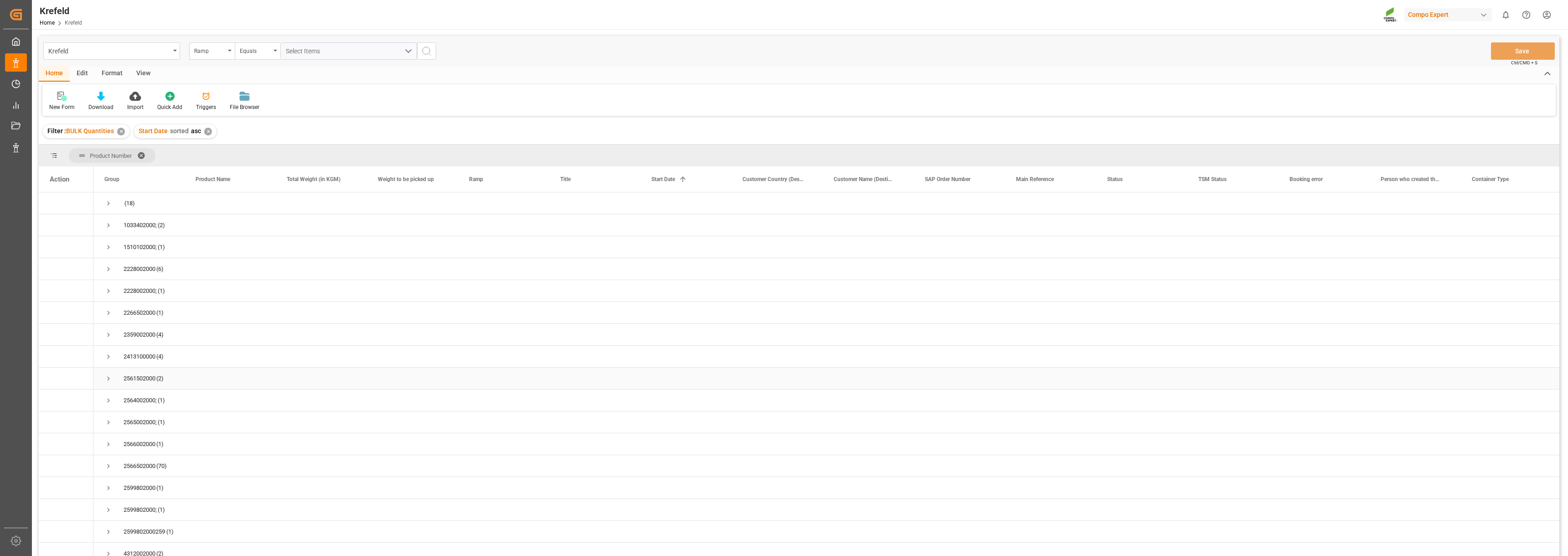
click at [108, 382] on span "Press SPACE to select this row." at bounding box center [108, 378] width 8 height 8
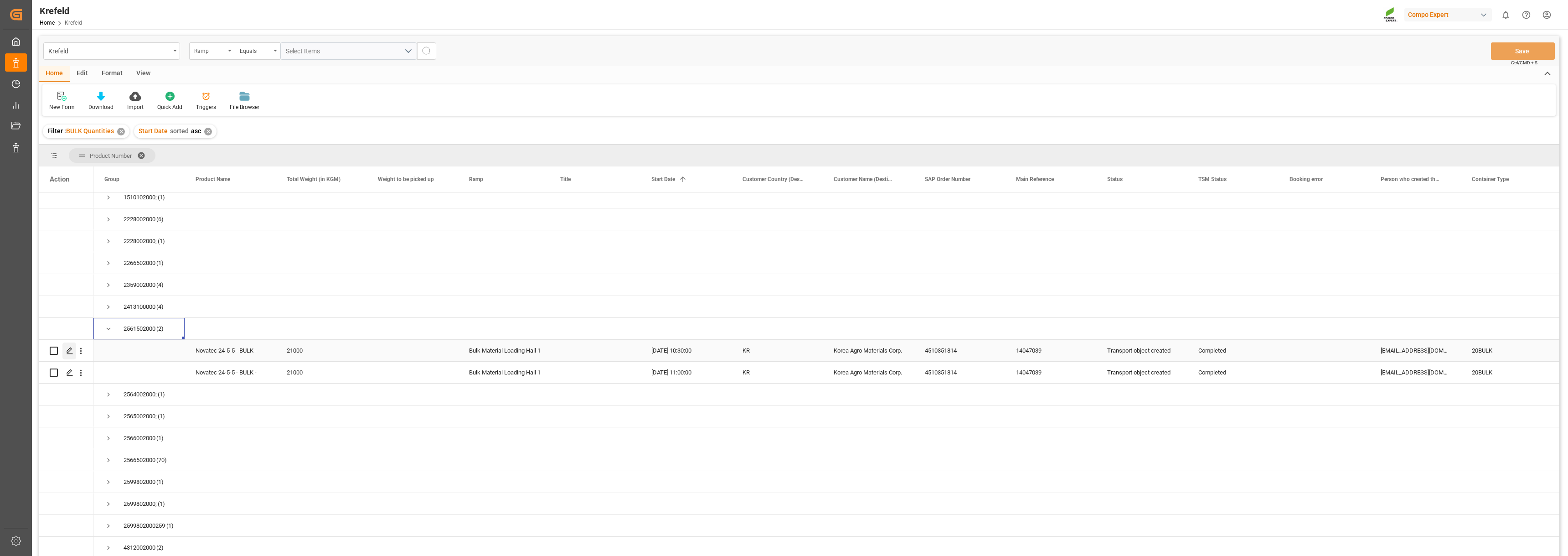
click at [68, 347] on icon "Press SPACE to select this row." at bounding box center [70, 351] width 7 height 7
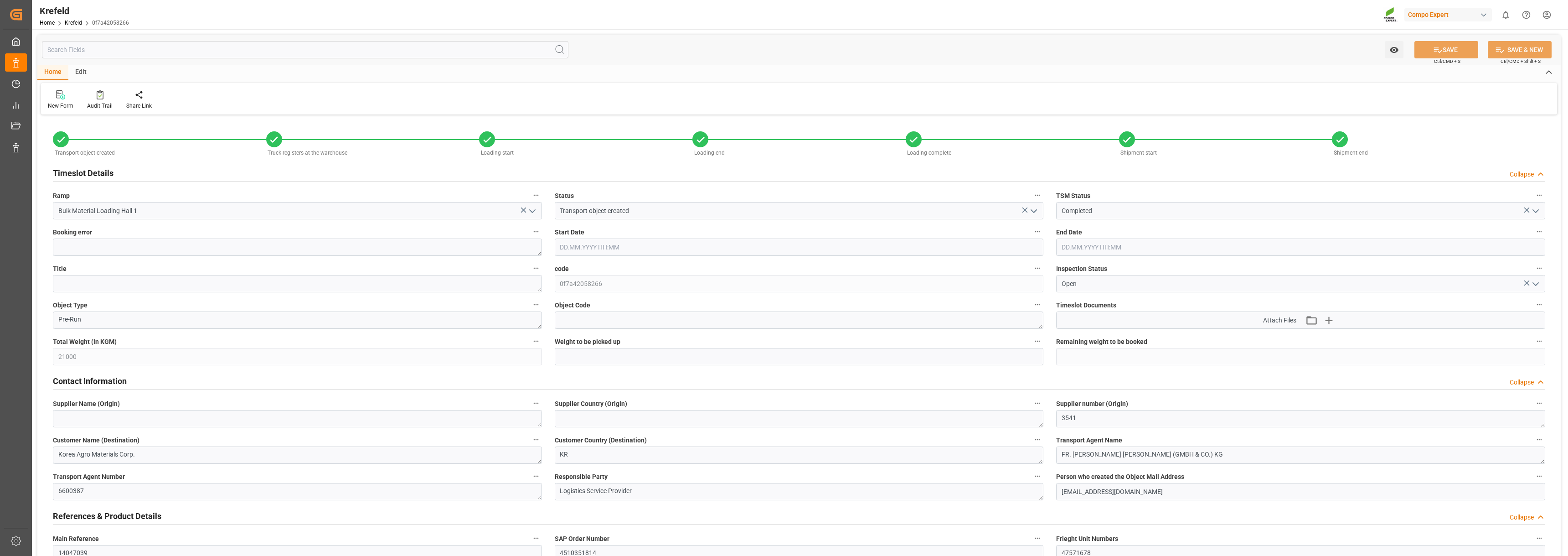
type input "18.06.2025 10:30"
type input "18.06.2025 11:00"
type input "10.06.2025 08:10"
type input "17.06.2025 10:13"
type input "18.06.2025 09:16"
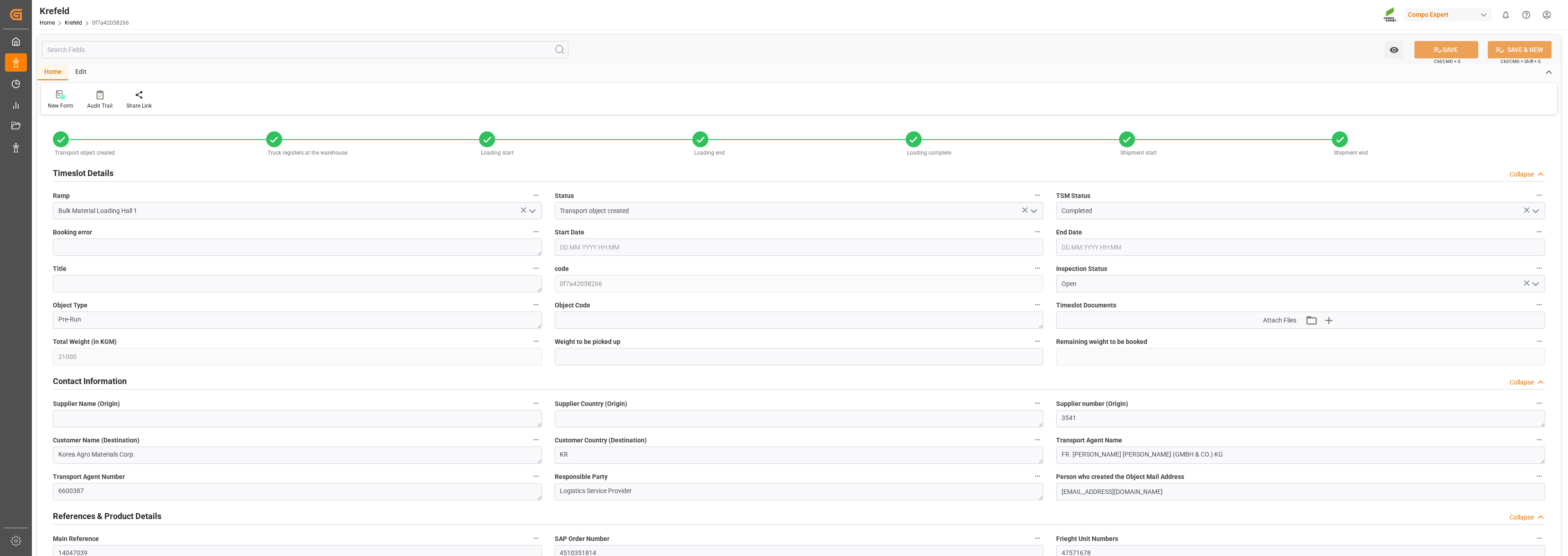
type input "18.06.2025 09:16"
type input "10.06.2025 06:15"
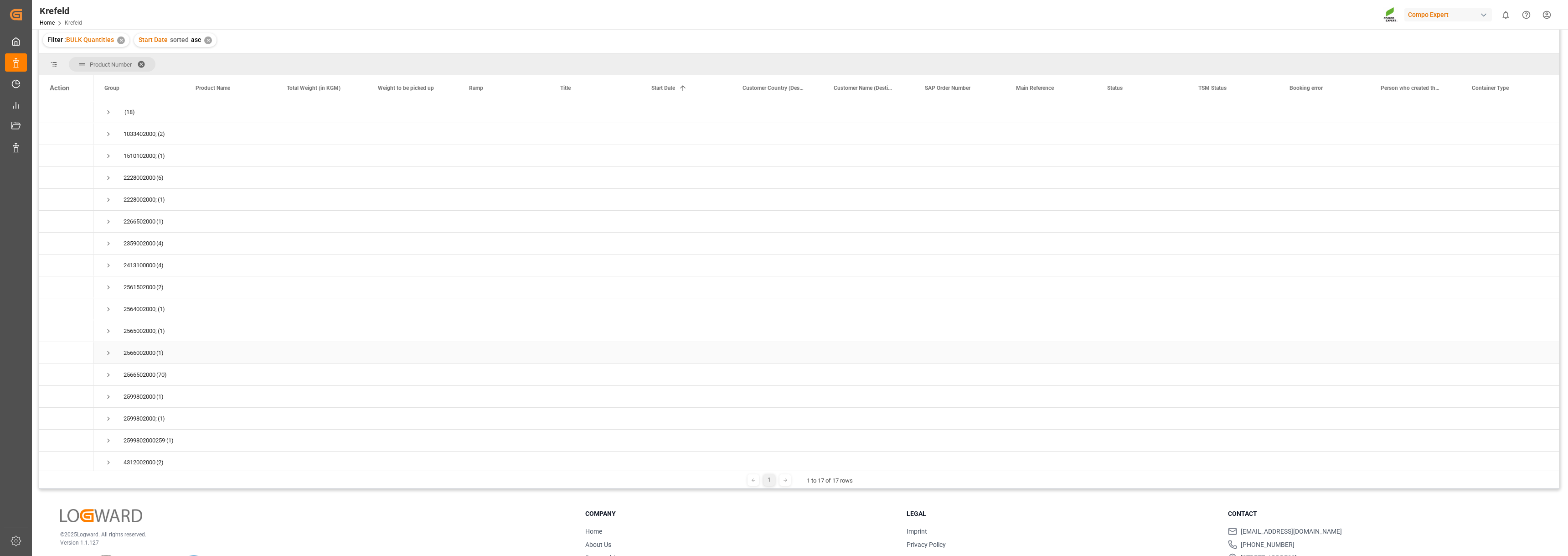
scroll to position [9, 0]
click at [108, 365] on span "Press SPACE to select this row." at bounding box center [108, 368] width 8 height 8
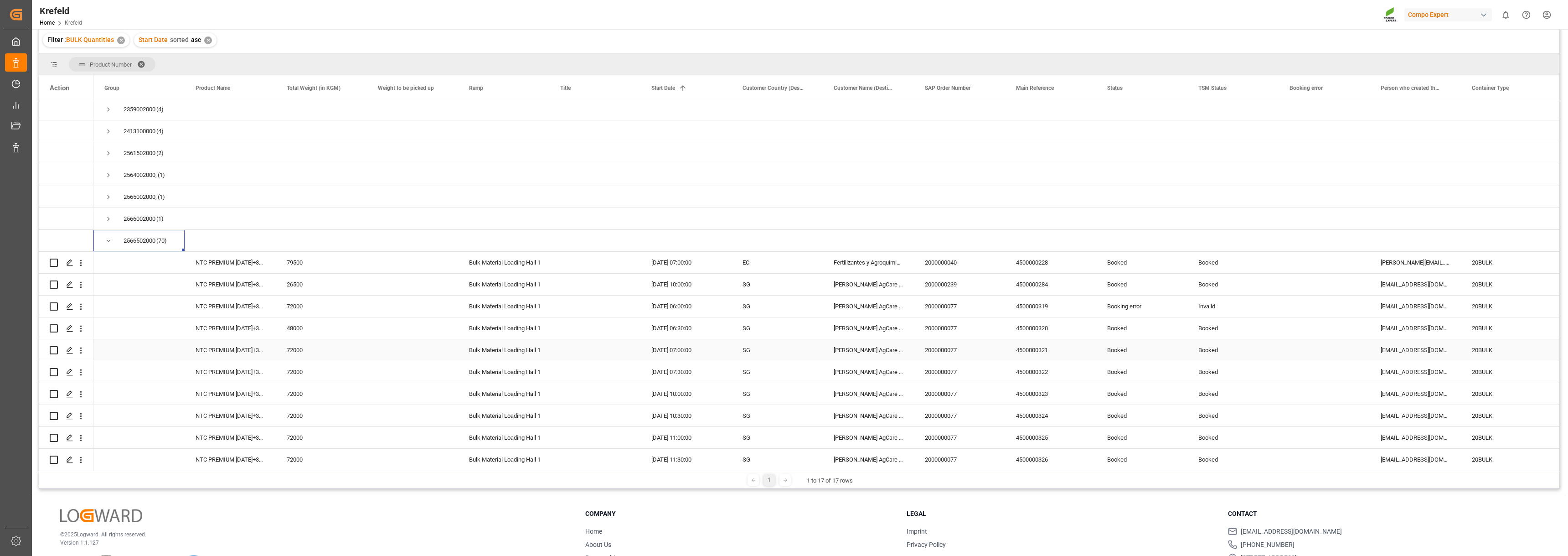
scroll to position [146, 0]
click at [107, 230] on span "Press SPACE to select this row." at bounding box center [108, 228] width 8 height 8
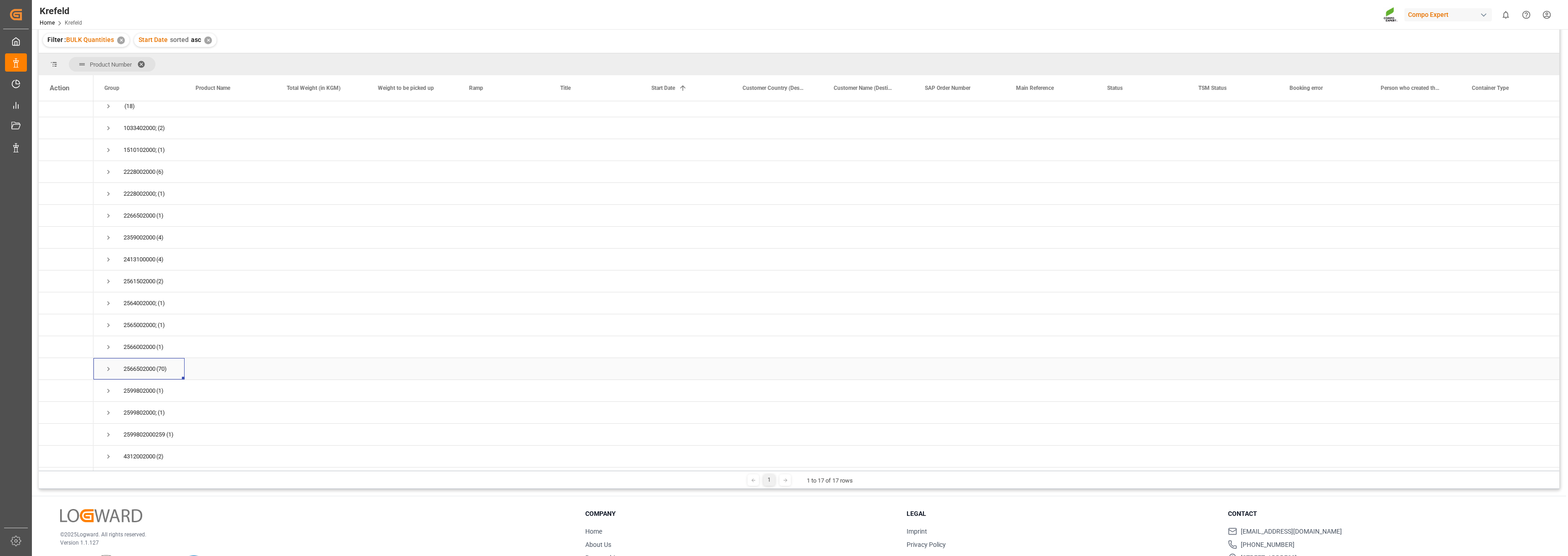
scroll to position [9, 0]
click at [108, 169] on span "Press SPACE to select this row." at bounding box center [108, 172] width 8 height 8
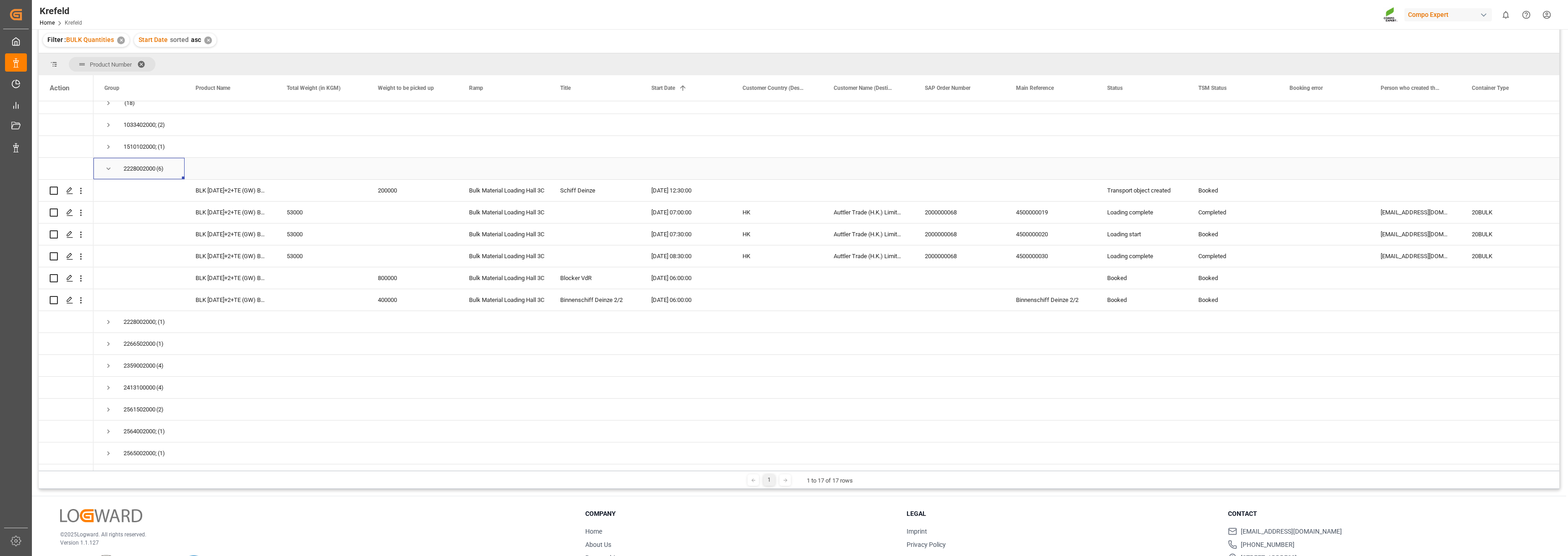
click at [102, 169] on div "2228002000 (6)" at bounding box center [139, 168] width 91 height 21
click at [110, 320] on span "Press SPACE to select this row." at bounding box center [108, 322] width 8 height 8
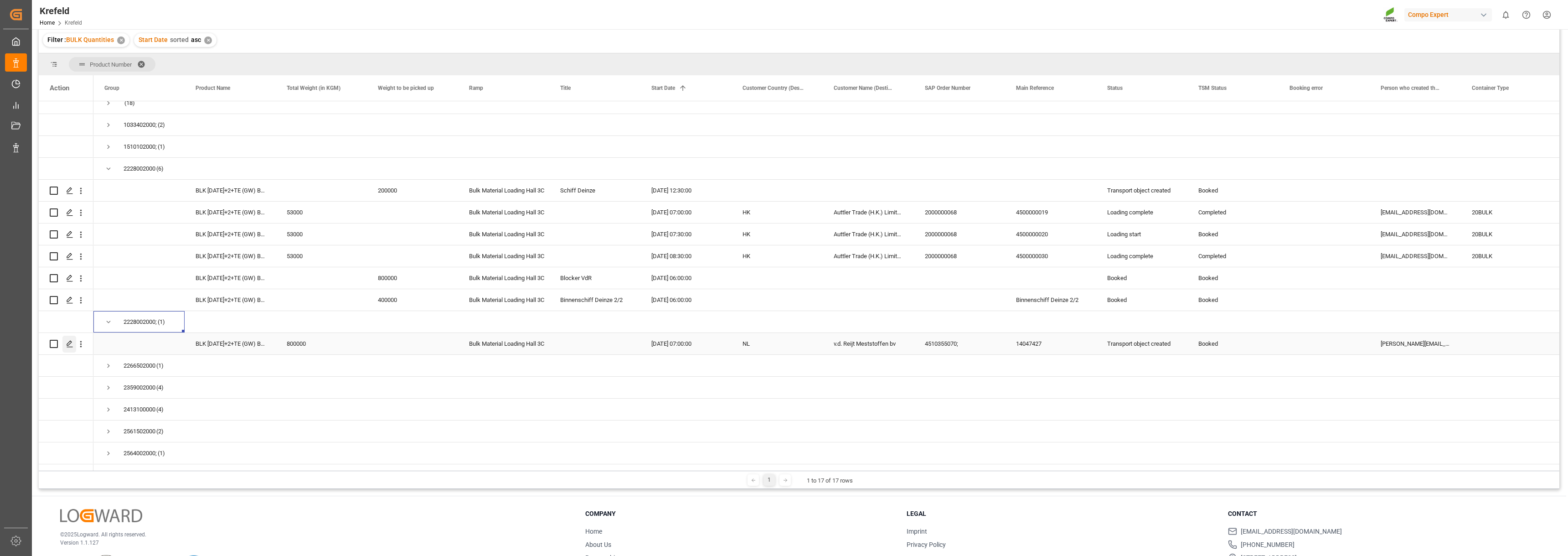
click at [68, 346] on icon "Press SPACE to select this row." at bounding box center [70, 344] width 7 height 7
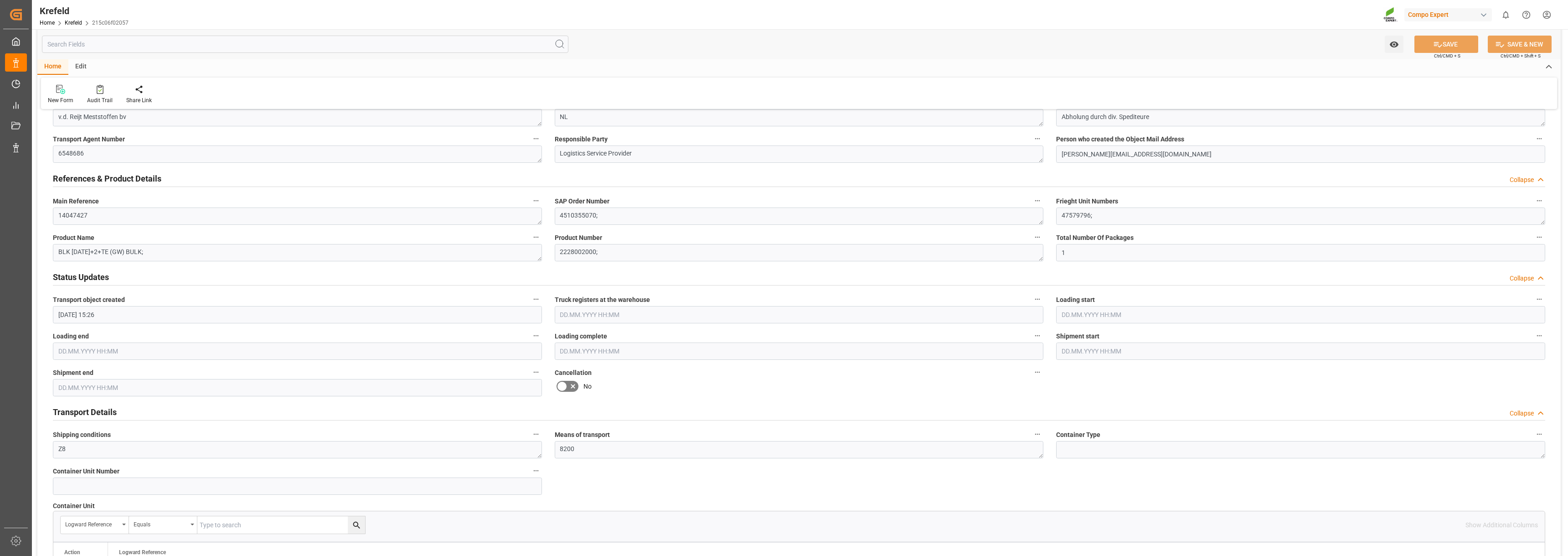
scroll to position [365, 0]
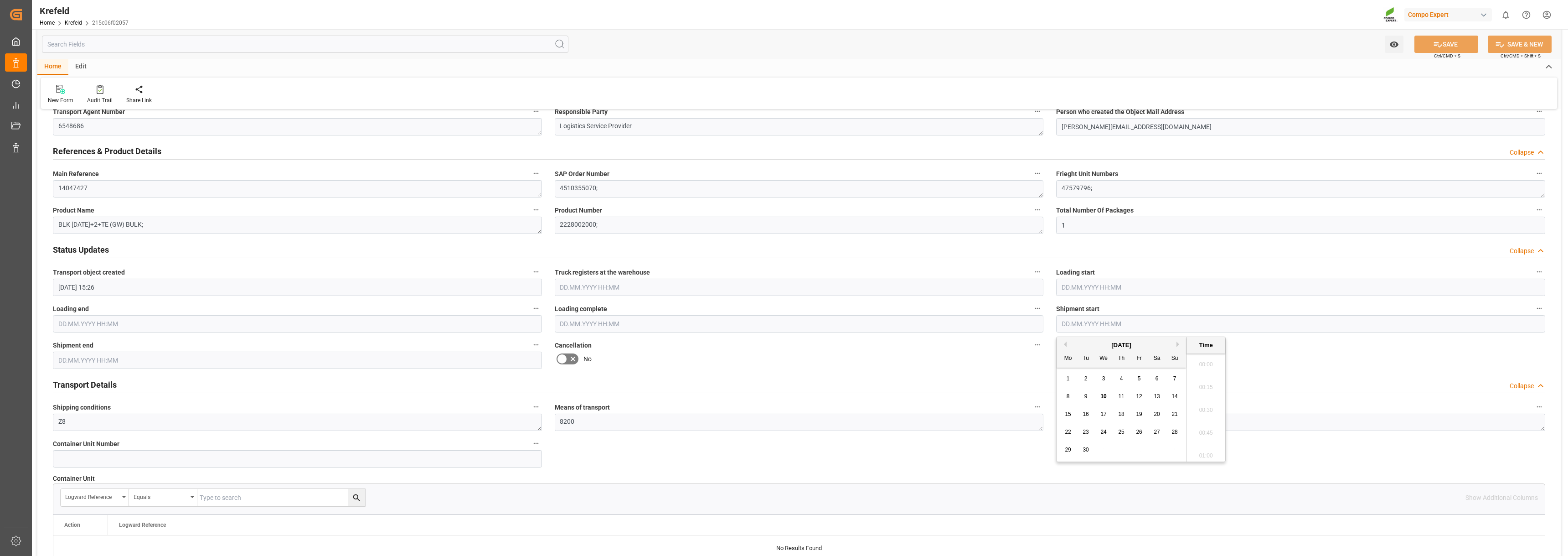
click at [1152, 326] on input "text" at bounding box center [1301, 323] width 489 height 17
click at [1070, 377] on div "1" at bounding box center [1068, 379] width 12 height 11
click at [1205, 364] on li "08:45" at bounding box center [1206, 361] width 39 height 23
type input "01.09.2025 08:45"
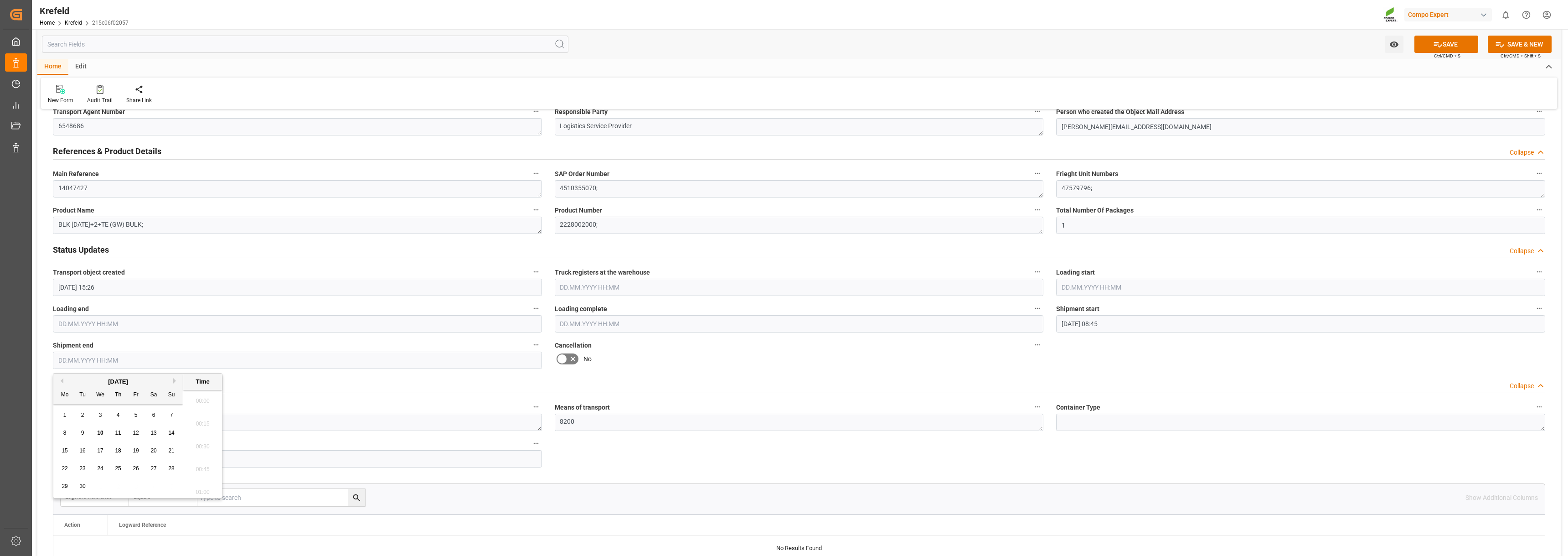
click at [103, 359] on input "text" at bounding box center [298, 360] width 489 height 17
click at [68, 412] on div "1" at bounding box center [65, 415] width 12 height 11
click at [198, 491] on li "09:45" at bounding box center [203, 489] width 39 height 23
type input "01.09.2025 09:45"
click at [1449, 43] on button "SAVE" at bounding box center [1446, 44] width 64 height 17
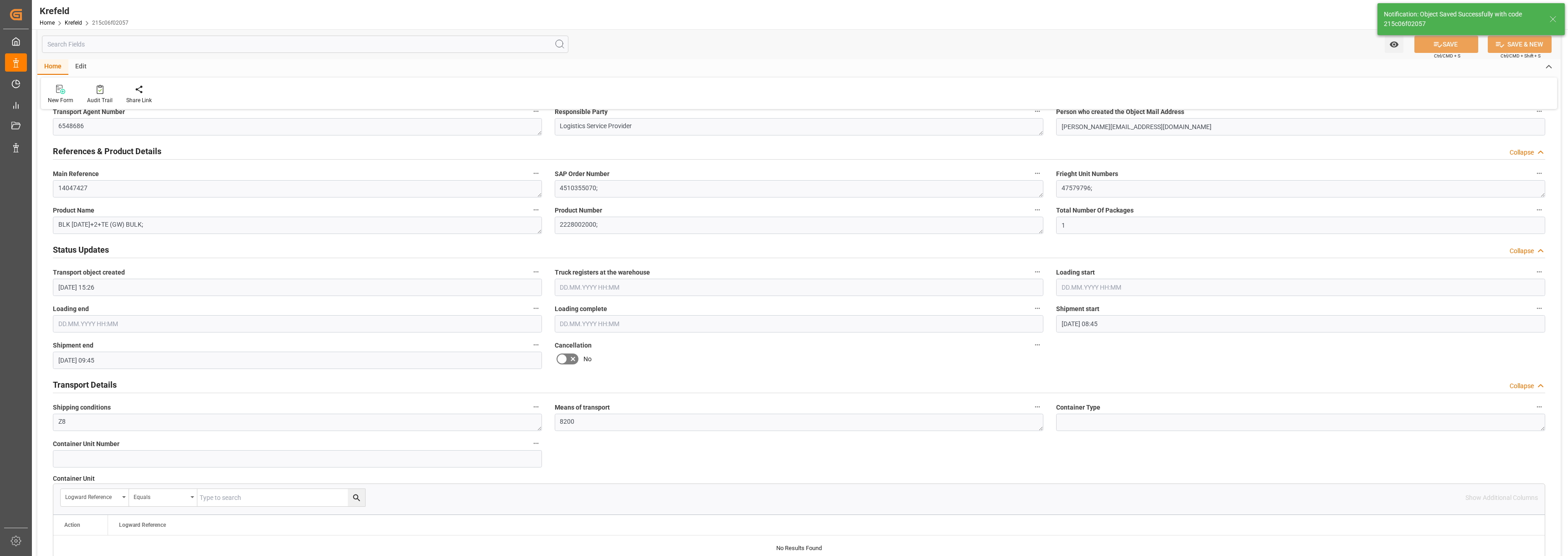
type input "Shipment end"
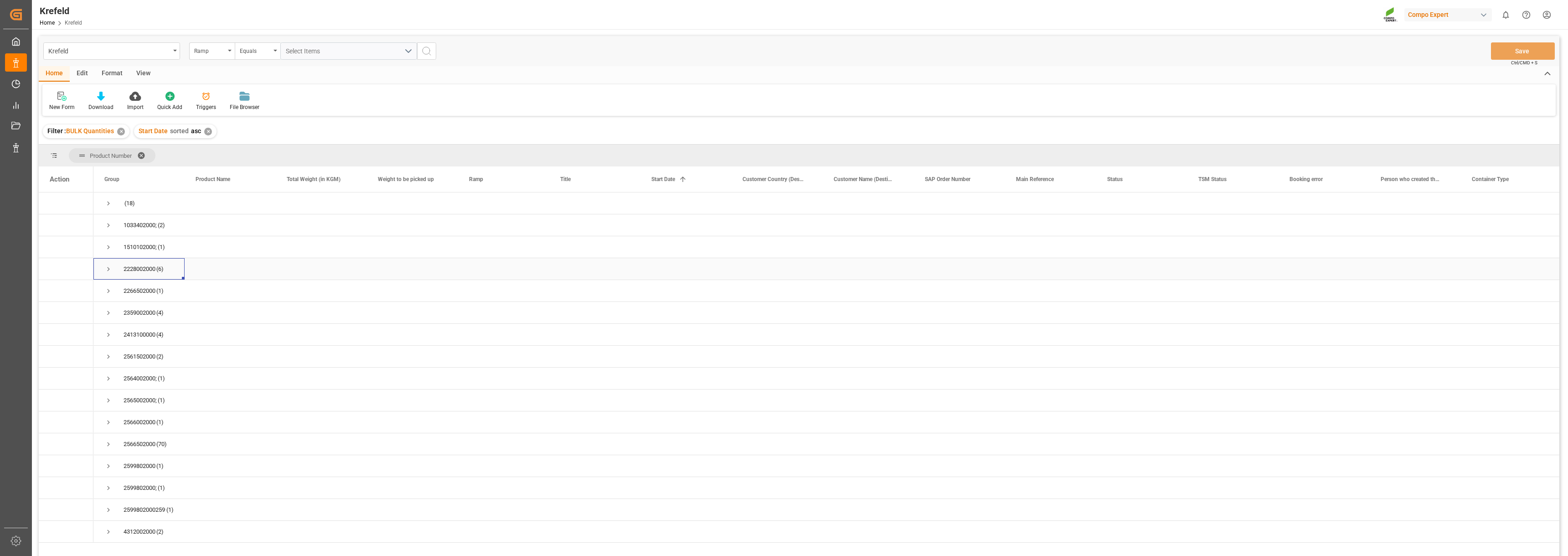
click at [107, 266] on span "Press SPACE to select this row." at bounding box center [108, 269] width 8 height 8
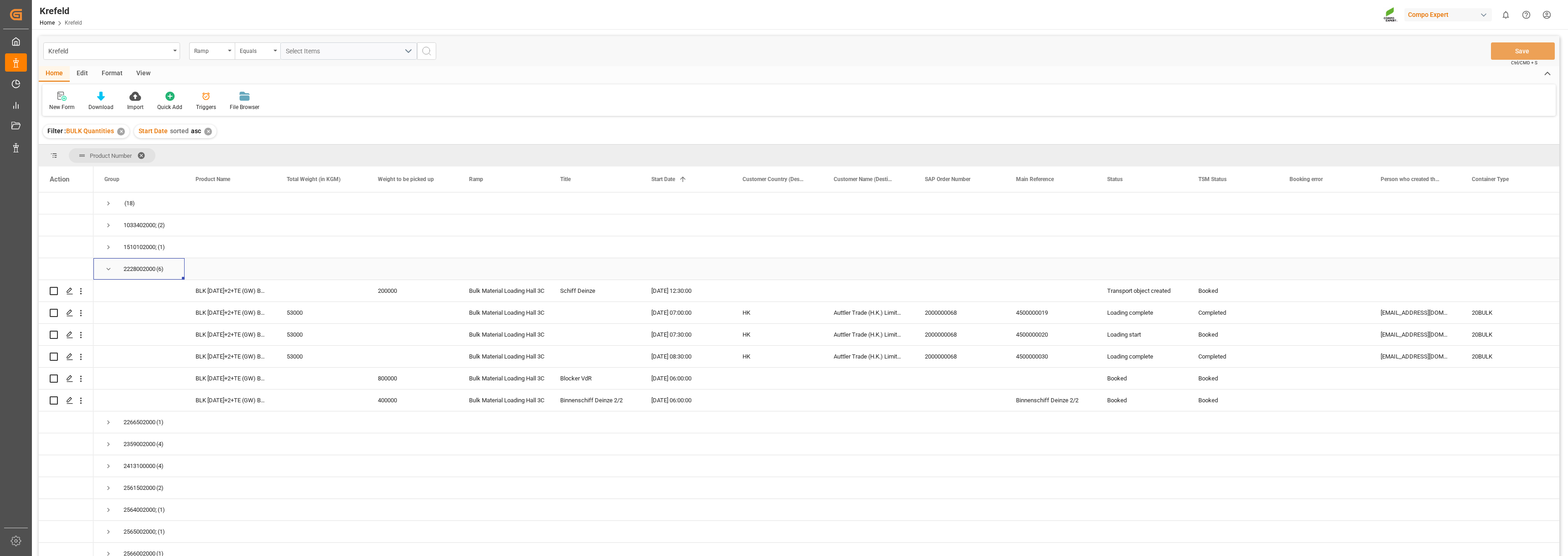
click at [111, 269] on span "Press SPACE to select this row." at bounding box center [108, 269] width 8 height 8
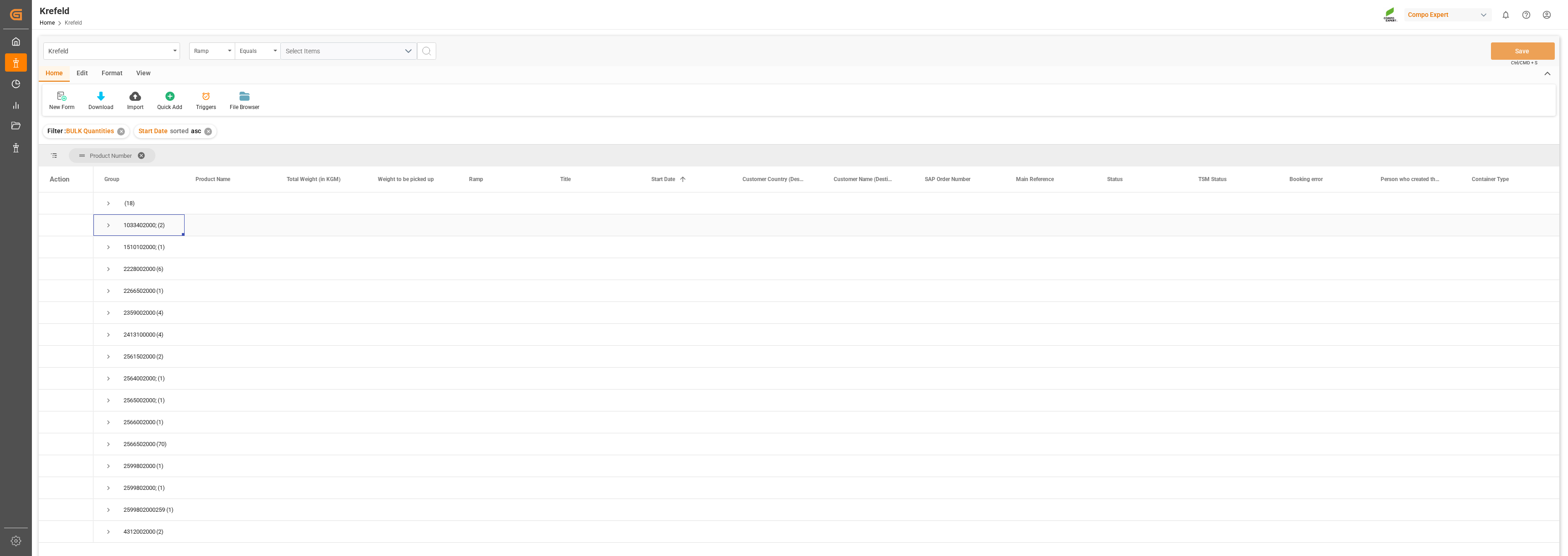
click at [110, 226] on span "Press SPACE to select this row." at bounding box center [108, 225] width 8 height 8
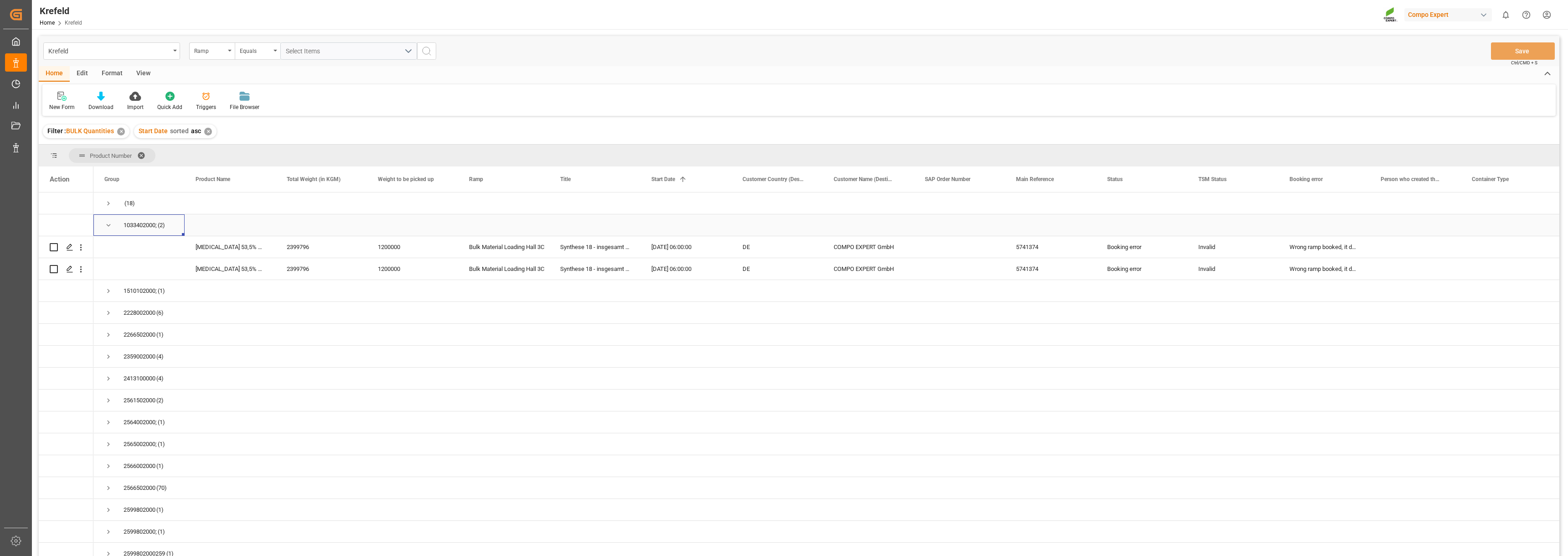
click at [104, 225] on div "1033402000; (2)" at bounding box center [139, 225] width 91 height 21
click at [107, 226] on span "Press SPACE to select this row." at bounding box center [108, 225] width 8 height 8
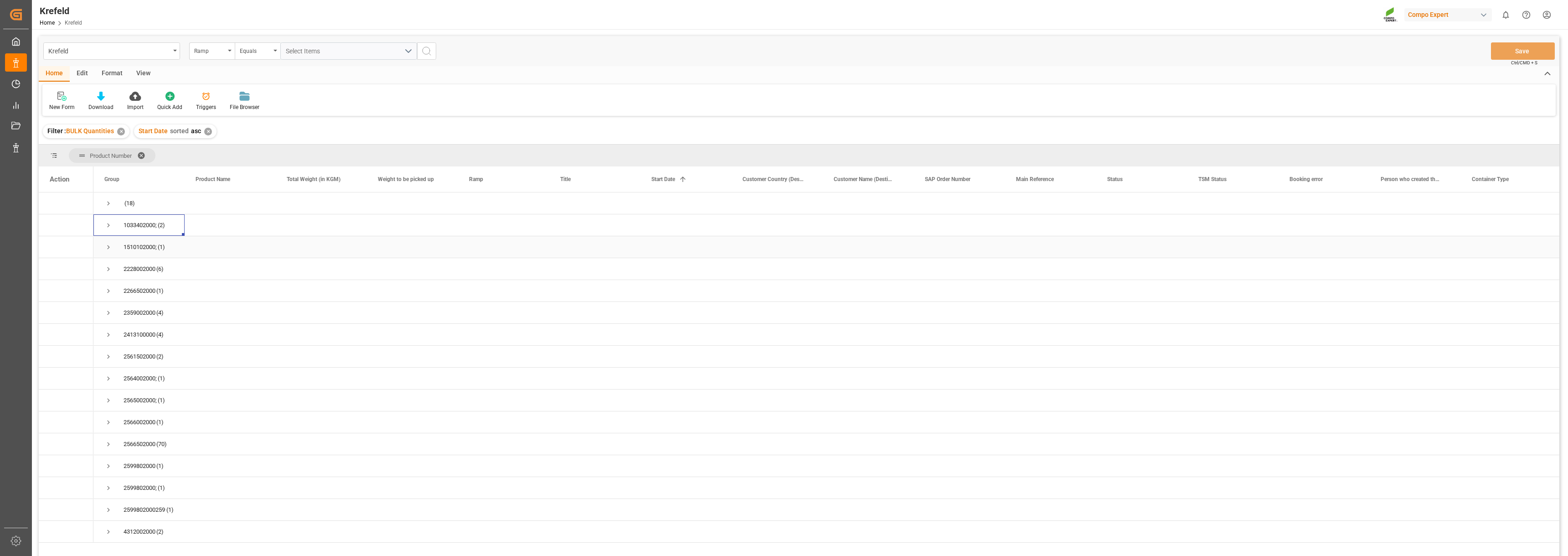
click at [110, 246] on span "Press SPACE to select this row." at bounding box center [108, 247] width 8 height 8
click at [110, 248] on span "Press SPACE to select this row." at bounding box center [108, 247] width 8 height 8
click at [106, 270] on span "Press SPACE to select this row." at bounding box center [108, 269] width 8 height 8
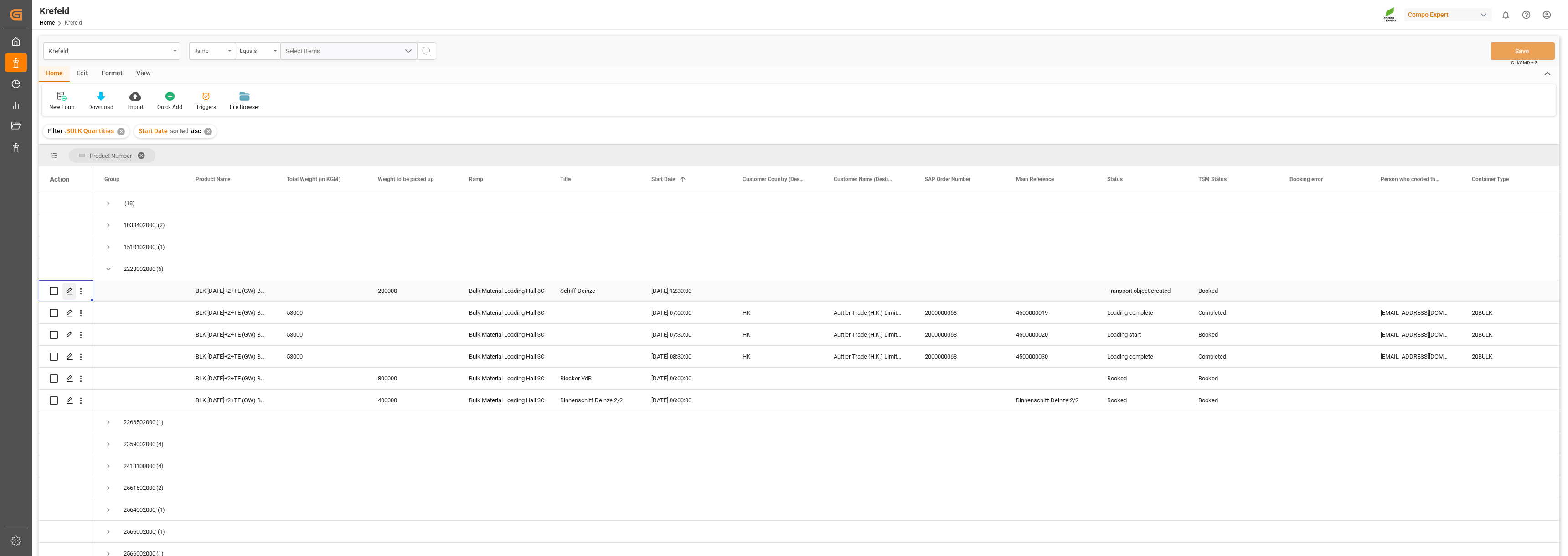
click at [68, 291] on icon "Press SPACE to select this row." at bounding box center [70, 291] width 7 height 7
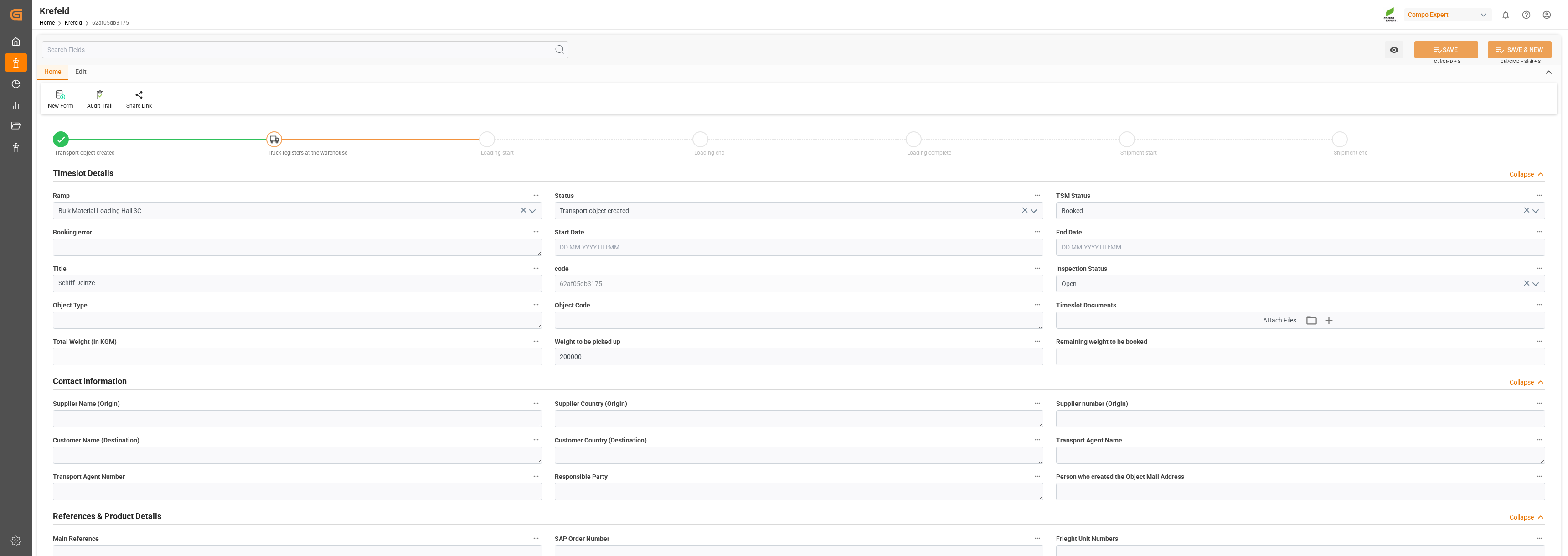
type input "[DATE] 12:30"
type input "[DATE] 17:00"
type input "[DATE] 10:30"
type input "[DATE] 08:37"
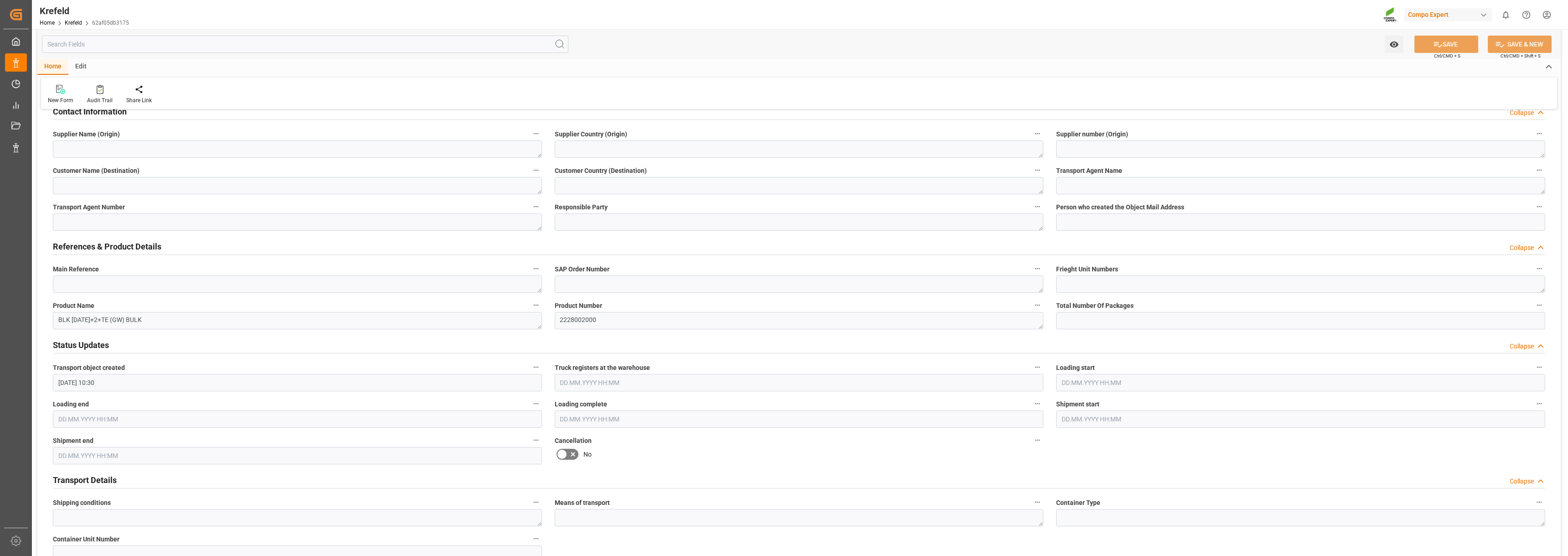
scroll to position [456, 0]
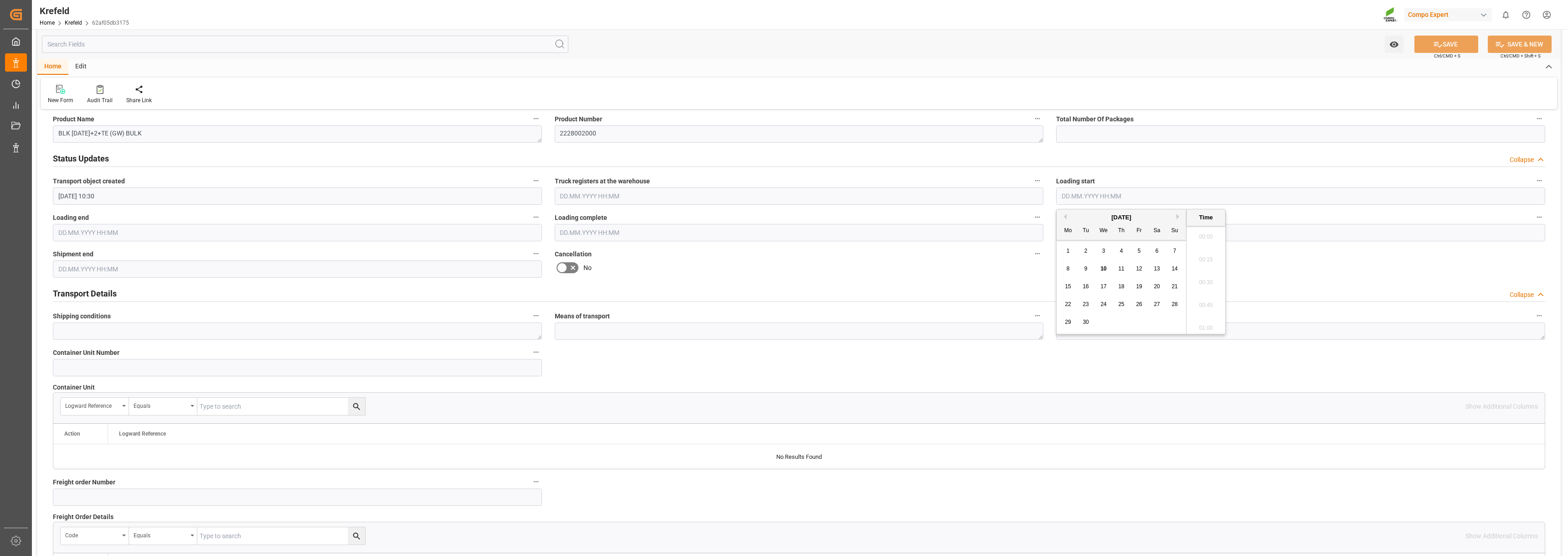
drag, startPoint x: 1154, startPoint y: 197, endPoint x: 1160, endPoint y: 200, distance: 6.7
click at [1154, 197] on input "text" at bounding box center [1301, 196] width 489 height 17
click at [1068, 252] on span "1" at bounding box center [1068, 251] width 3 height 6
click at [1206, 231] on li "09:15" at bounding box center [1206, 233] width 39 height 23
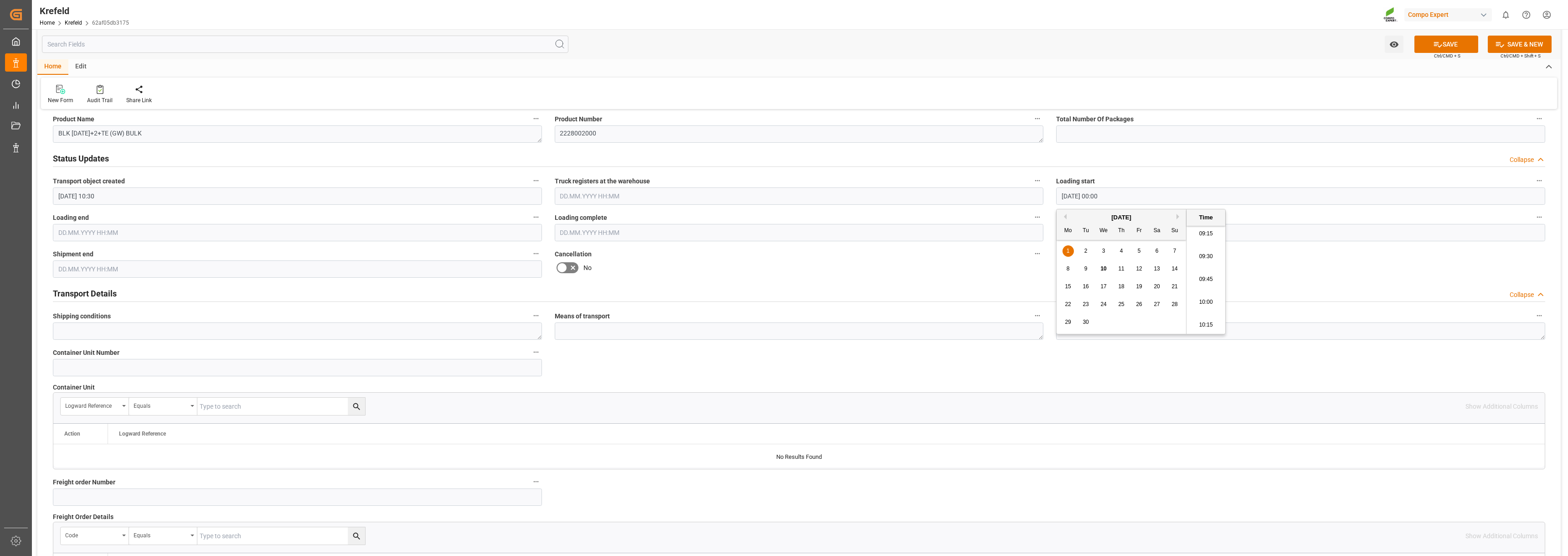
type input "[DATE] 09:15"
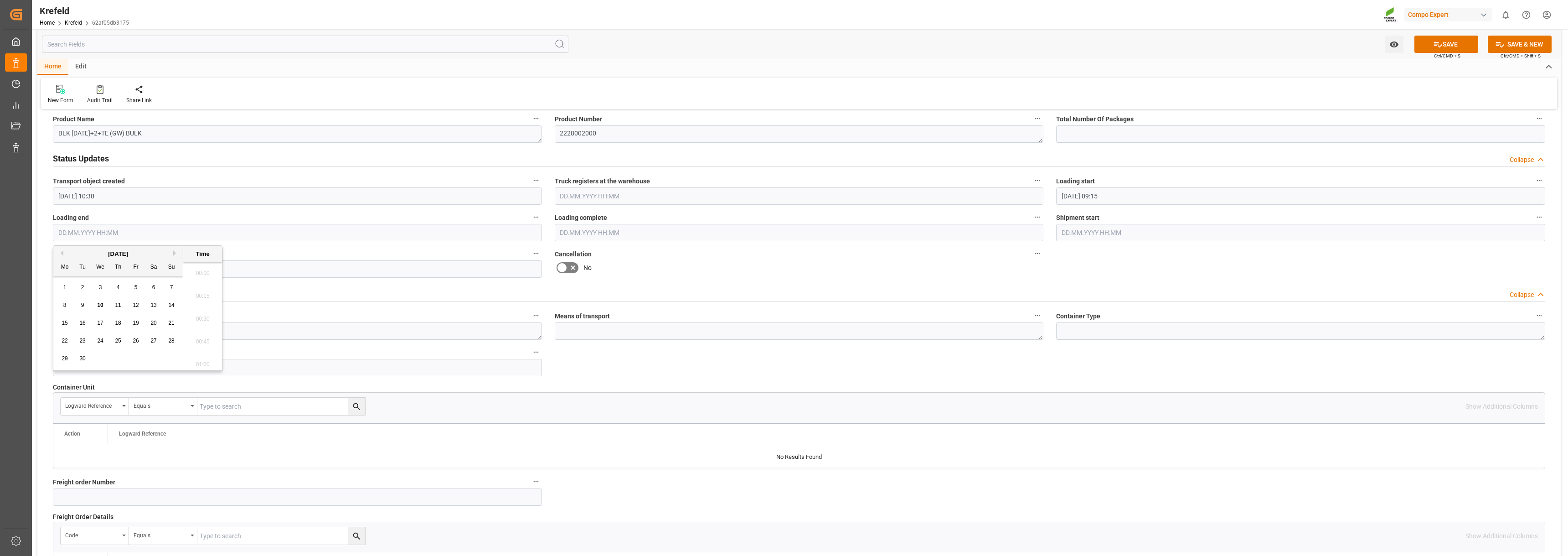
click at [181, 235] on input "text" at bounding box center [298, 233] width 489 height 17
click at [61, 289] on div "1" at bounding box center [65, 288] width 12 height 11
click at [207, 360] on li "10:15" at bounding box center [203, 361] width 39 height 23
type input "[DATE] 10:15"
click at [1446, 50] on button "SAVE" at bounding box center [1446, 44] width 64 height 17
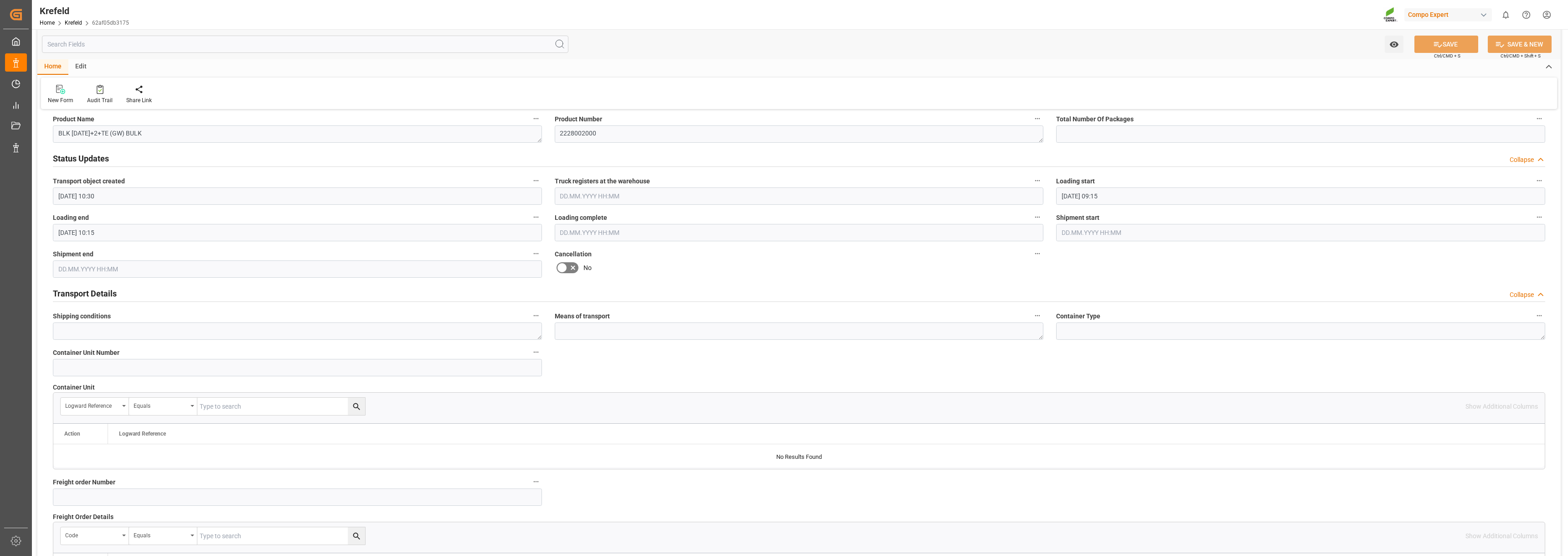
type input "Loading end"
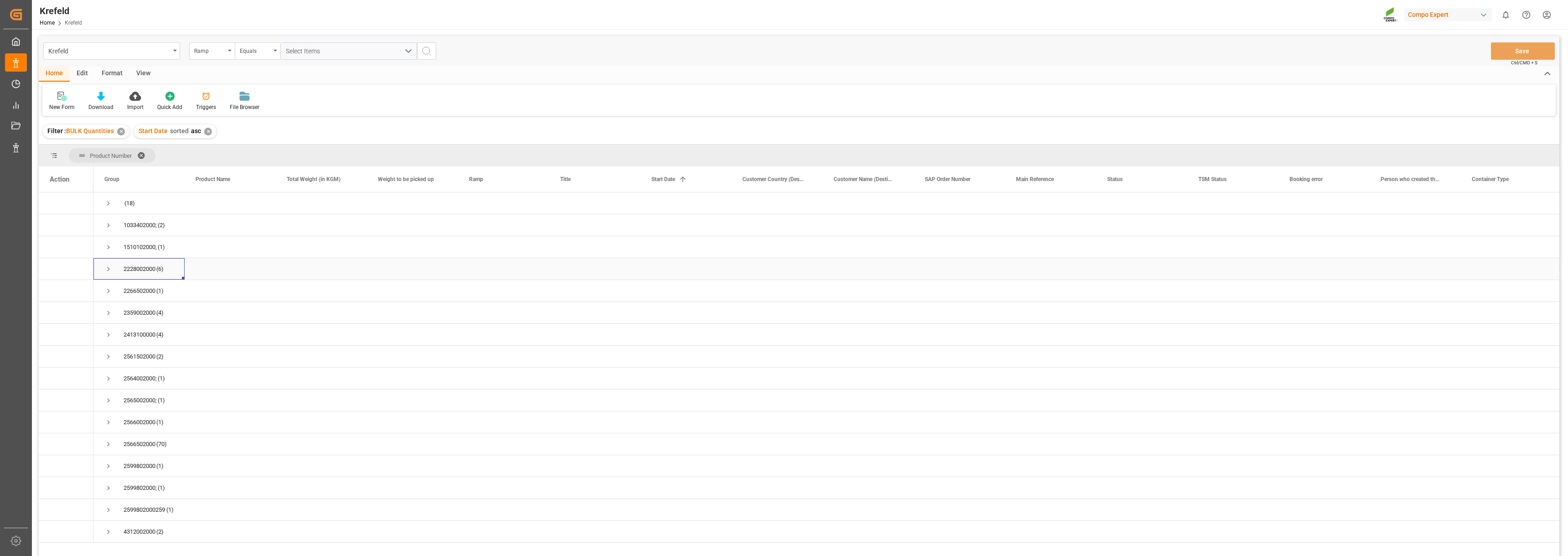
click at [106, 269] on span "Press SPACE to select this row." at bounding box center [108, 269] width 8 height 8
click at [108, 270] on span "Press SPACE to select this row." at bounding box center [108, 269] width 8 height 8
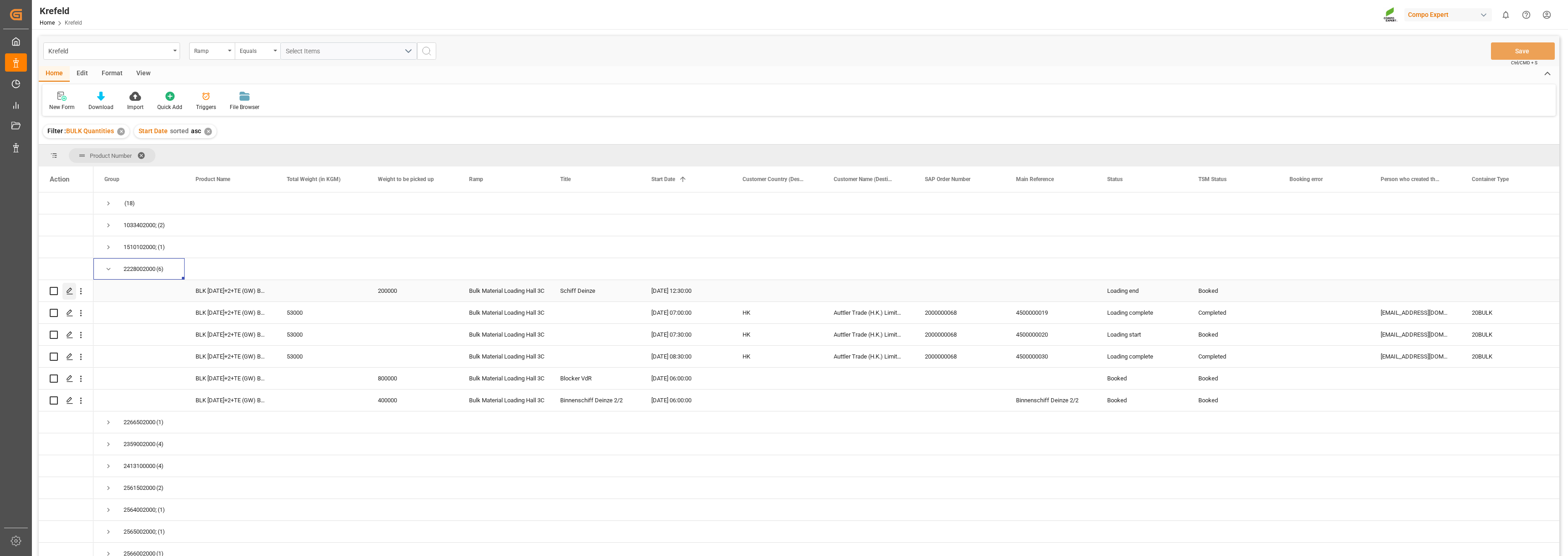
click at [68, 291] on icon "Press SPACE to select this row." at bounding box center [70, 291] width 7 height 7
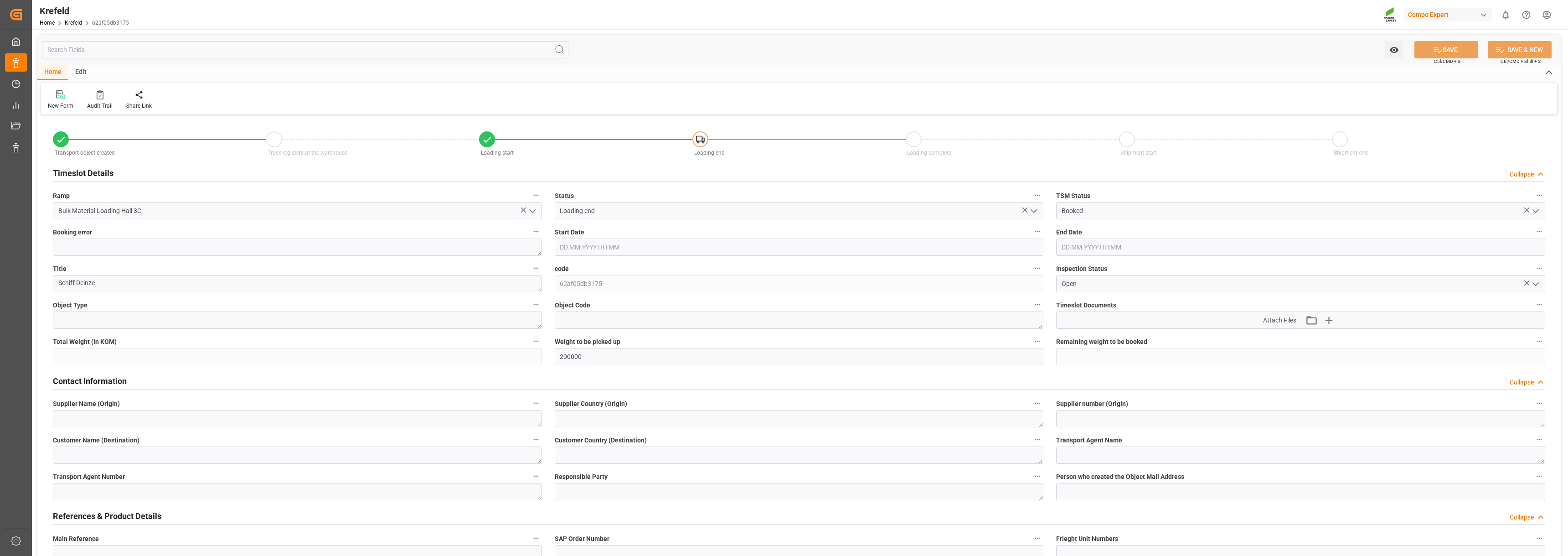
type input "[DATE] 12:30"
type input "[DATE] 17:00"
type input "[DATE] 10:30"
type input "[DATE] 09:15"
type input "[DATE] 10:15"
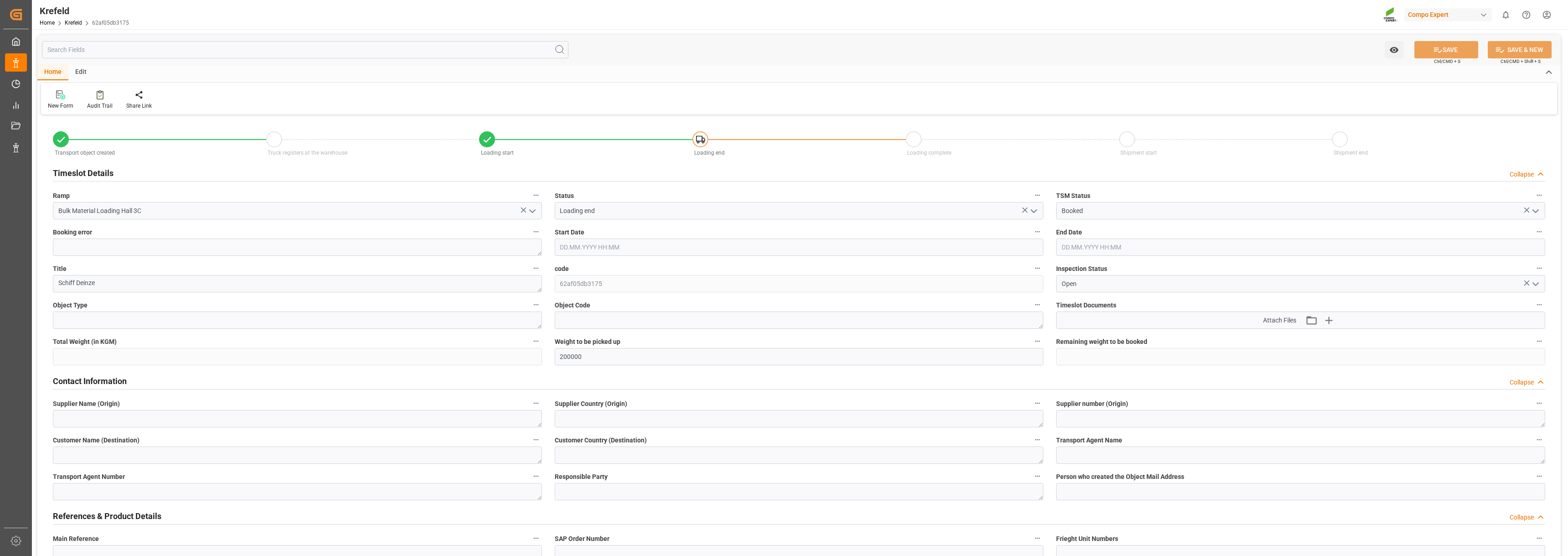
type input "[DATE] 08:37"
click at [1538, 212] on icon "open menu" at bounding box center [1536, 211] width 11 height 11
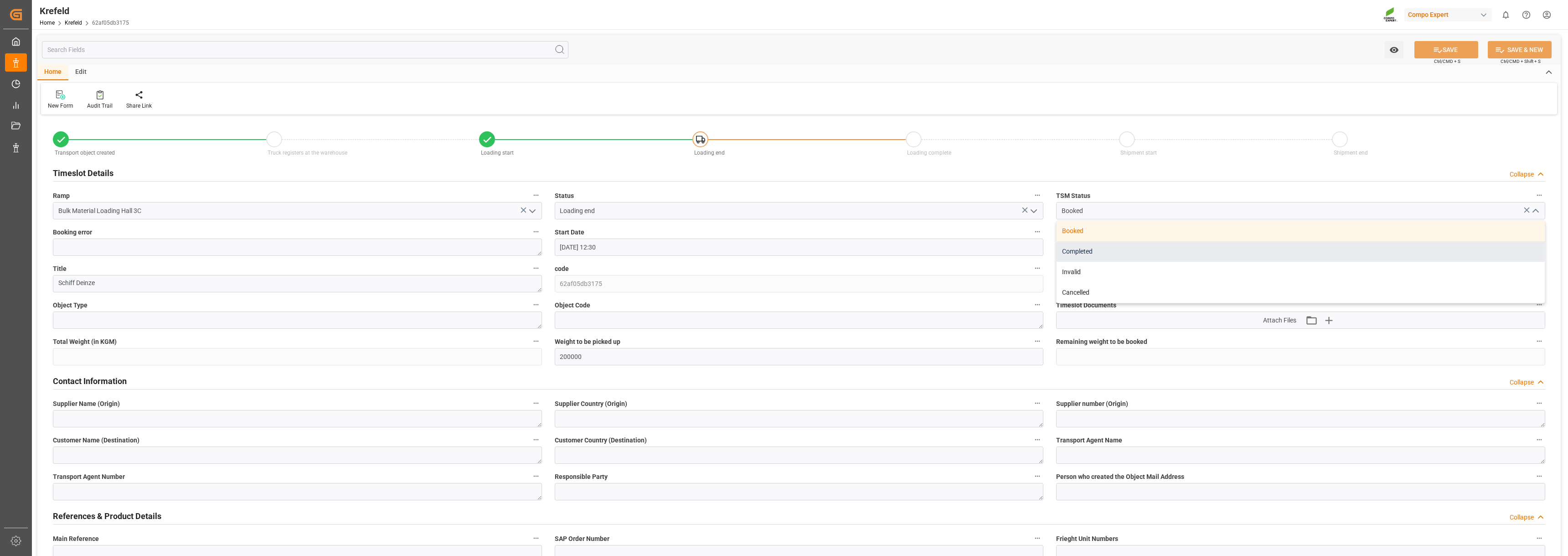
click at [1112, 251] on div "Completed" at bounding box center [1301, 252] width 488 height 21
type input "Completed"
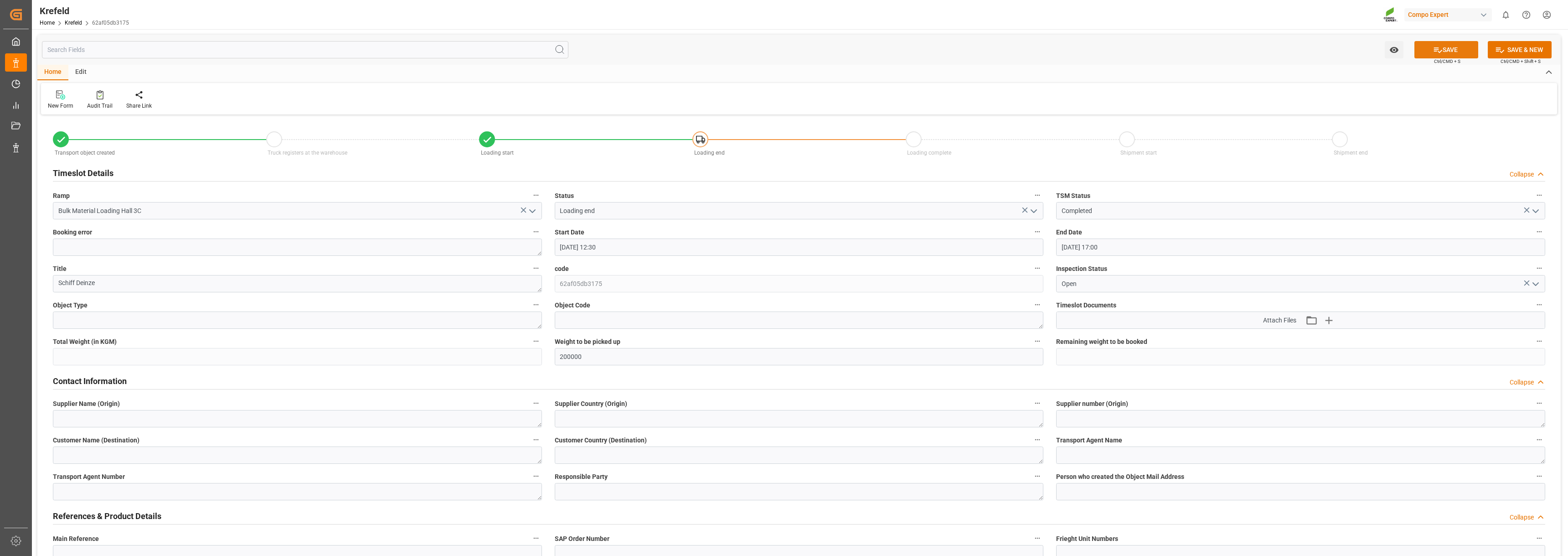
click at [1439, 47] on icon at bounding box center [1438, 50] width 10 height 10
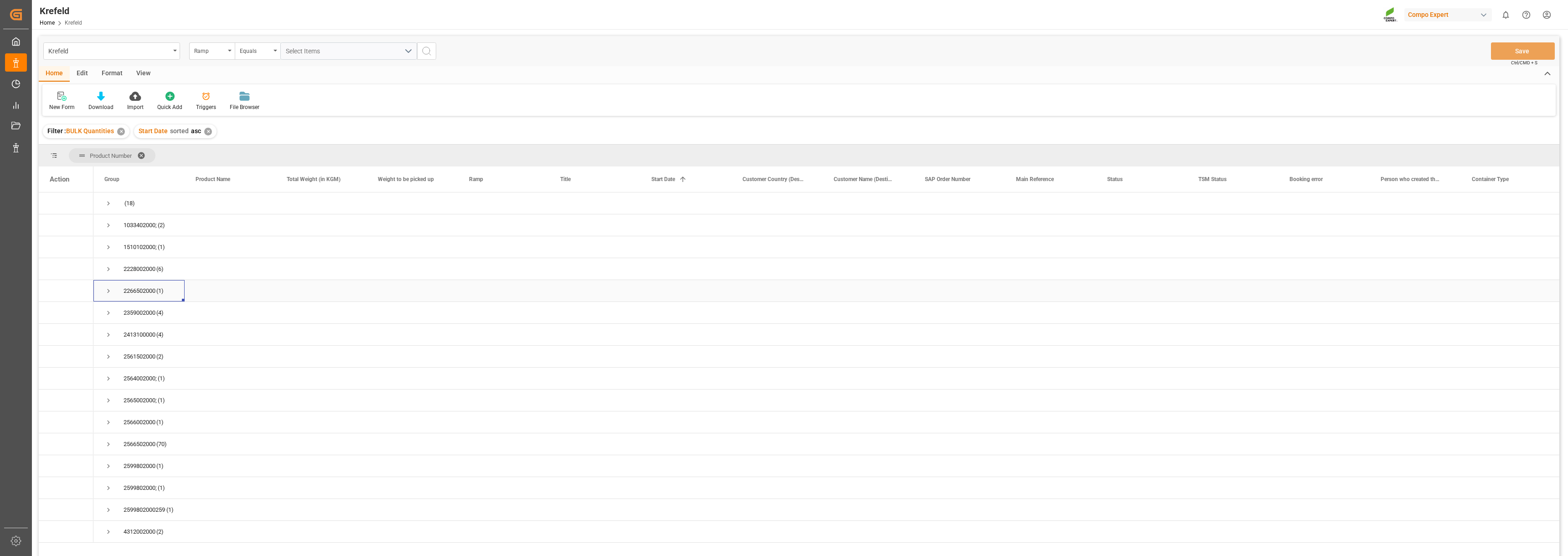
click at [106, 294] on span "Press SPACE to select this row." at bounding box center [108, 290] width 8 height 8
click at [108, 295] on span "Press SPACE to select this row." at bounding box center [108, 290] width 8 height 8
click at [108, 315] on span "Press SPACE to select this row." at bounding box center [108, 312] width 8 height 8
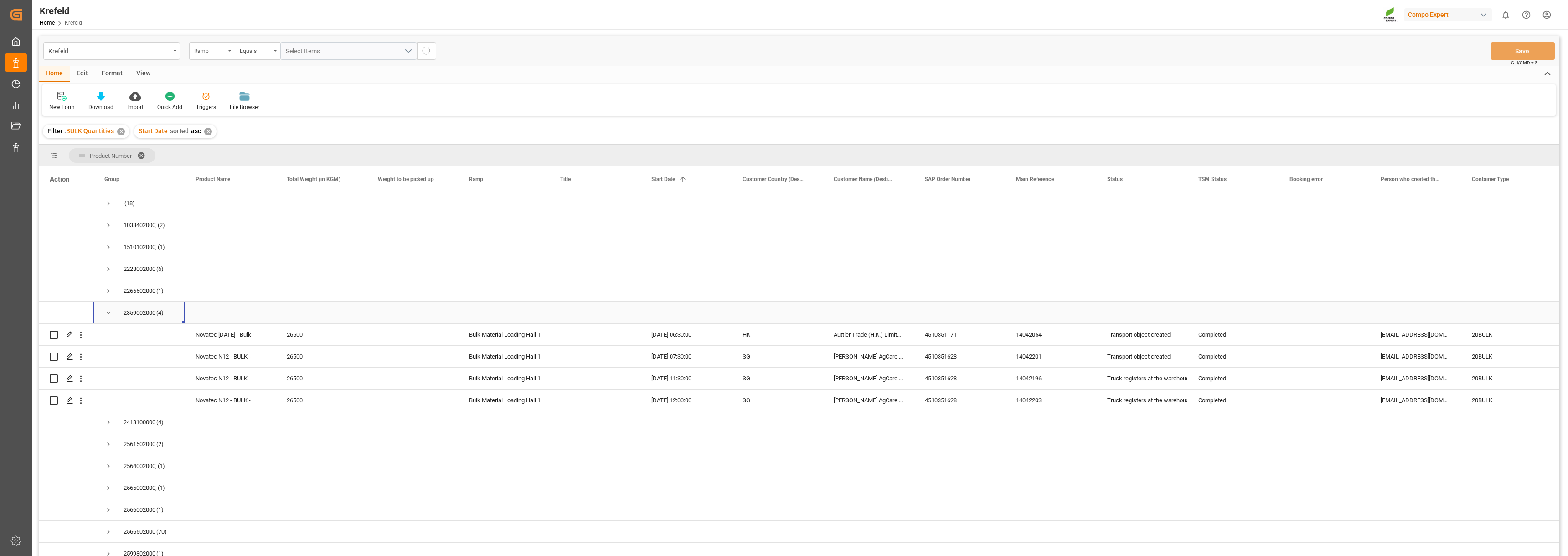
click at [108, 311] on span "Press SPACE to select this row." at bounding box center [108, 312] width 8 height 8
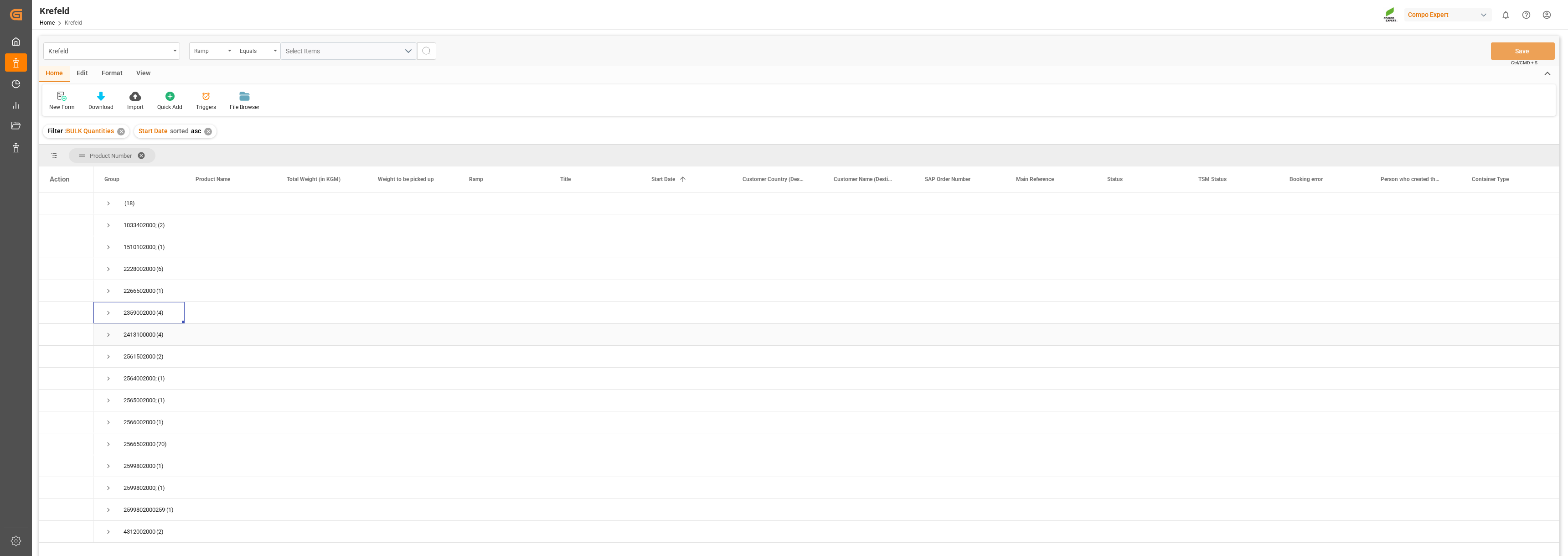
click at [107, 336] on span "Press SPACE to select this row." at bounding box center [108, 334] width 8 height 8
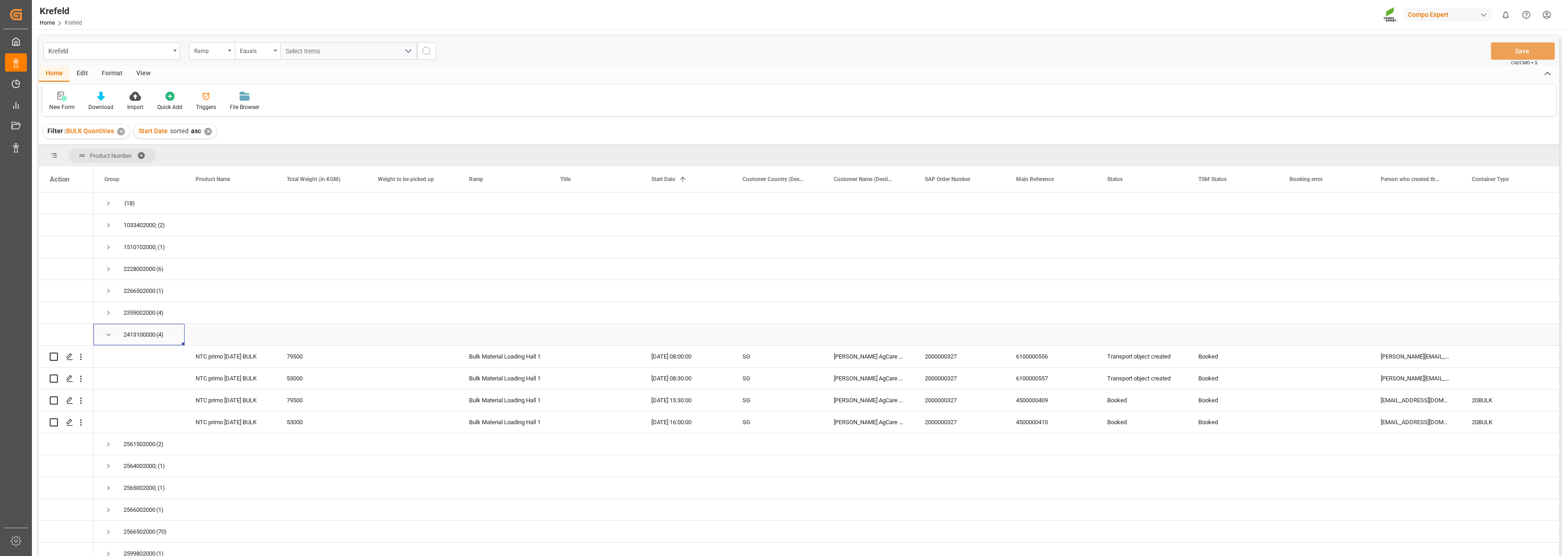
click at [106, 335] on span "Press SPACE to select this row." at bounding box center [108, 334] width 8 height 8
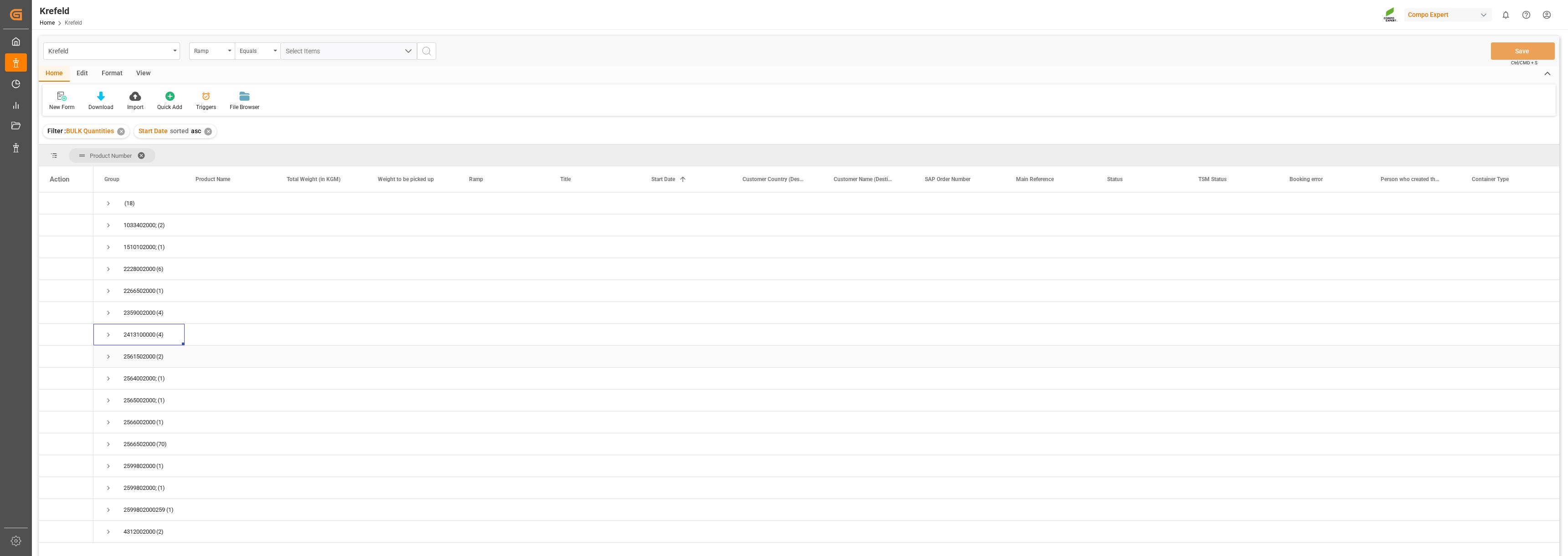
click at [103, 355] on div "2561502000 (2)" at bounding box center [139, 356] width 91 height 21
click at [111, 357] on span "Press SPACE to select this row." at bounding box center [108, 356] width 8 height 8
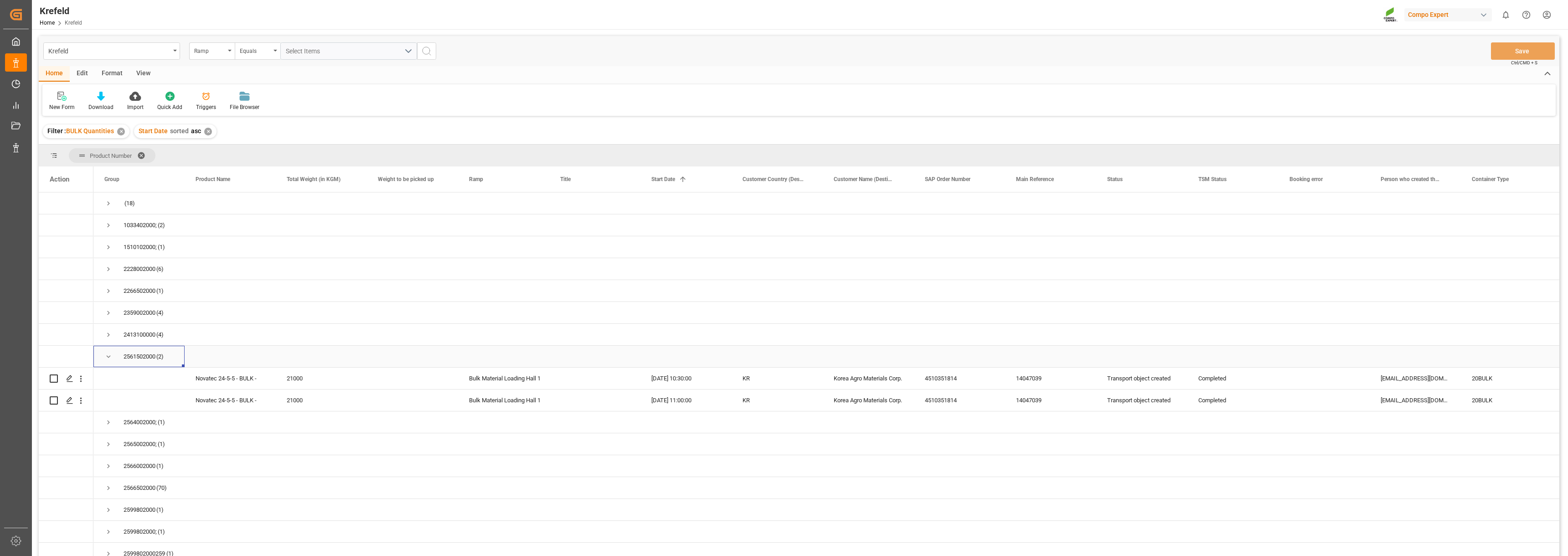
click at [110, 359] on span "Press SPACE to select this row." at bounding box center [108, 356] width 8 height 8
click at [107, 380] on span "Press SPACE to select this row." at bounding box center [108, 378] width 8 height 8
click at [71, 398] on polygon "Press SPACE to select this row." at bounding box center [69, 399] width 4 height 4
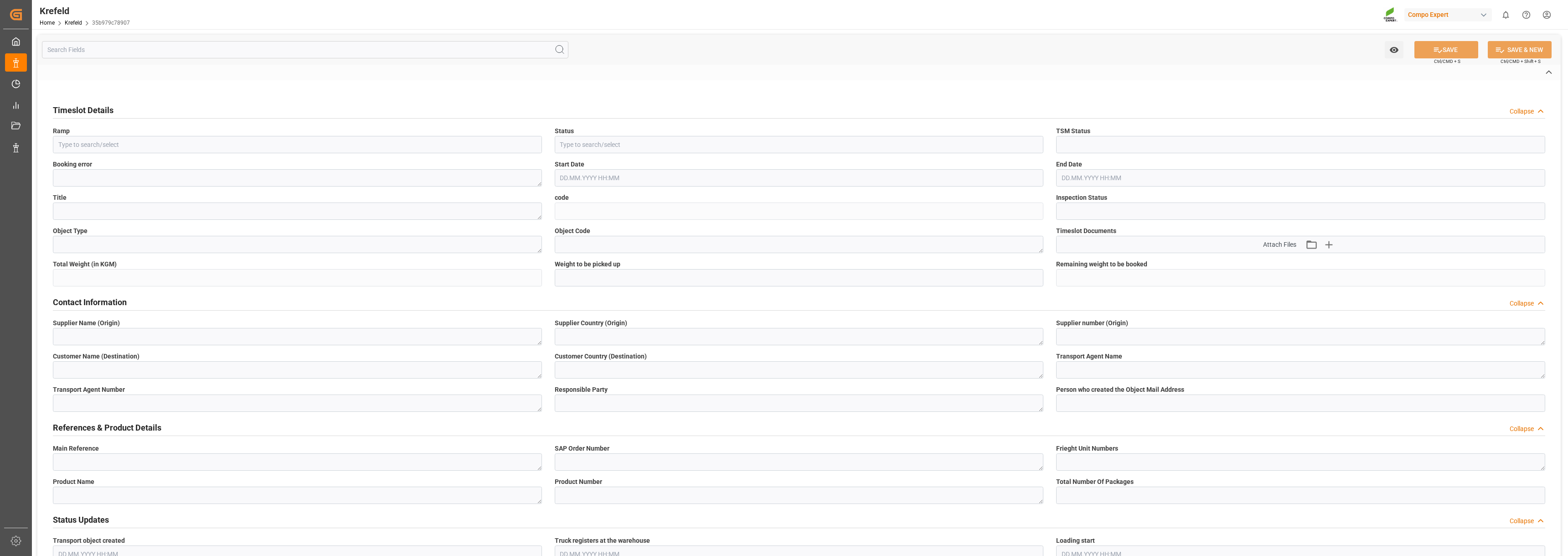
type input "Bulk Material Loading Hall 3C"
type input "Booking error"
type input "Invalid"
type textarea "Overbooking detected, please rebook this timeslot to a free slot."
type textarea "Schiff Deinze 1/2"
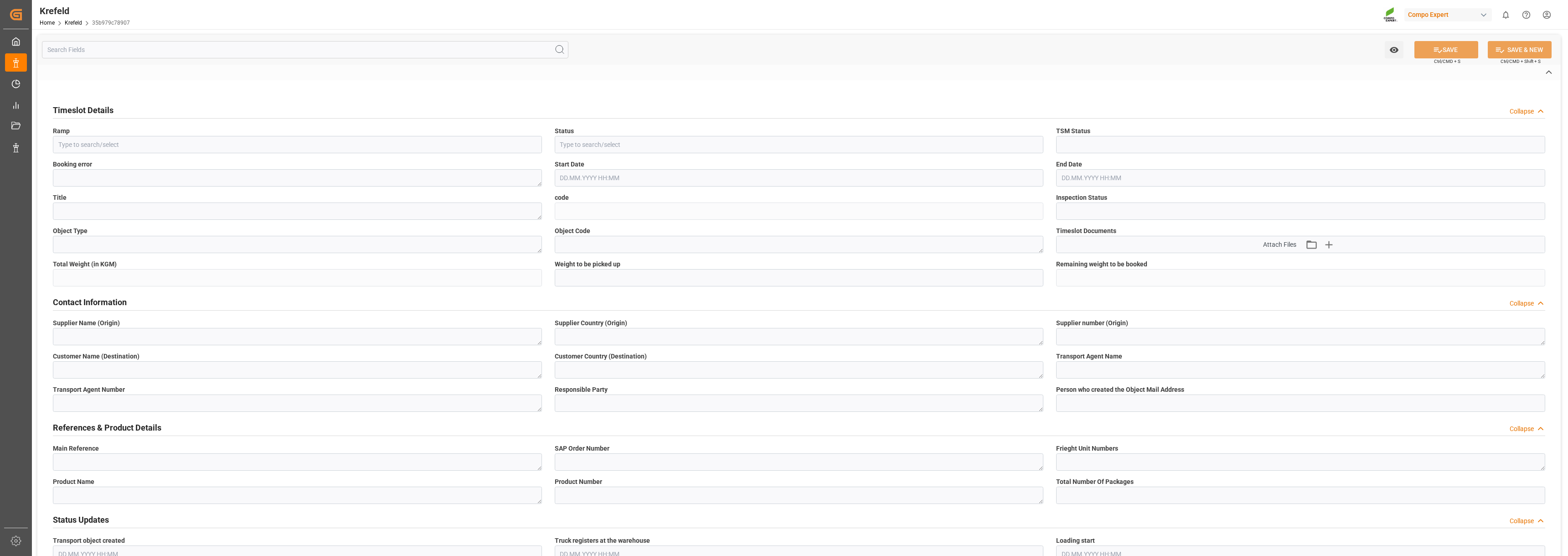
type input "35b979c78907"
type input "Open"
type textarea "Main-Run"
type textarea "3541"
type textarea "COMPO EXPERT BENELUX NV."
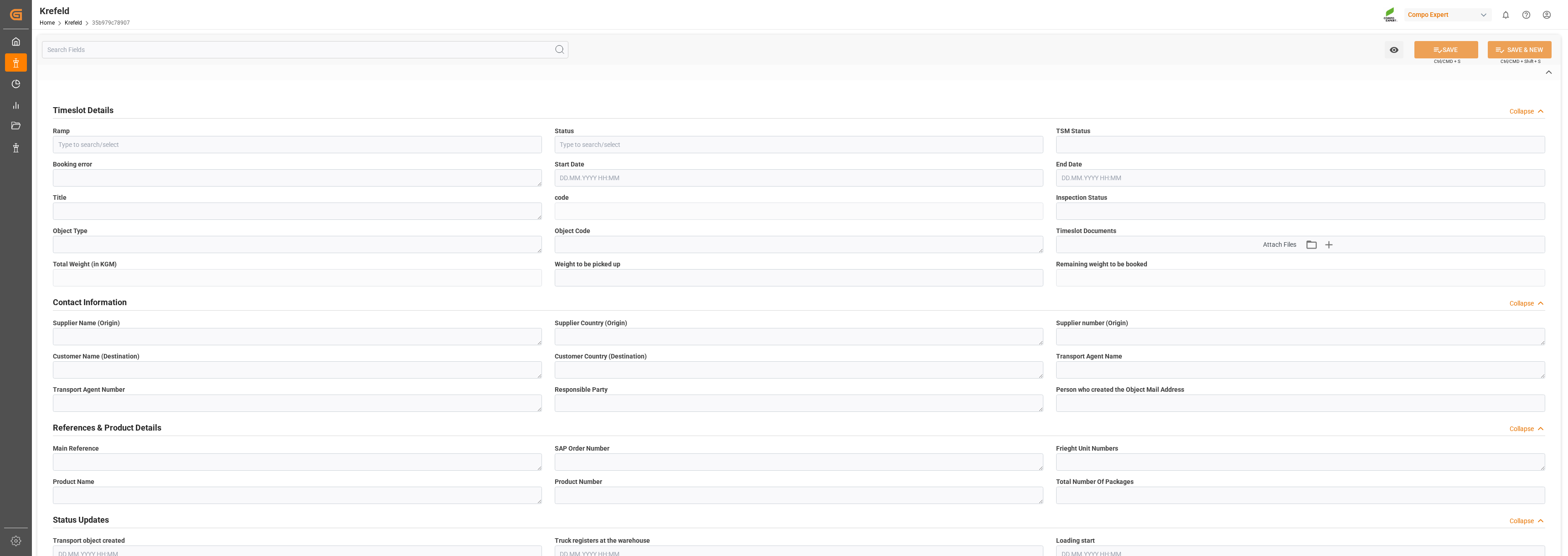
type textarea "BE"
type textarea "Logistics Service Provider"
type input "[PERSON_NAME][EMAIL_ADDRESS][DOMAIN_NAME]"
type textarea "14045279"
type textarea "4510355052;"
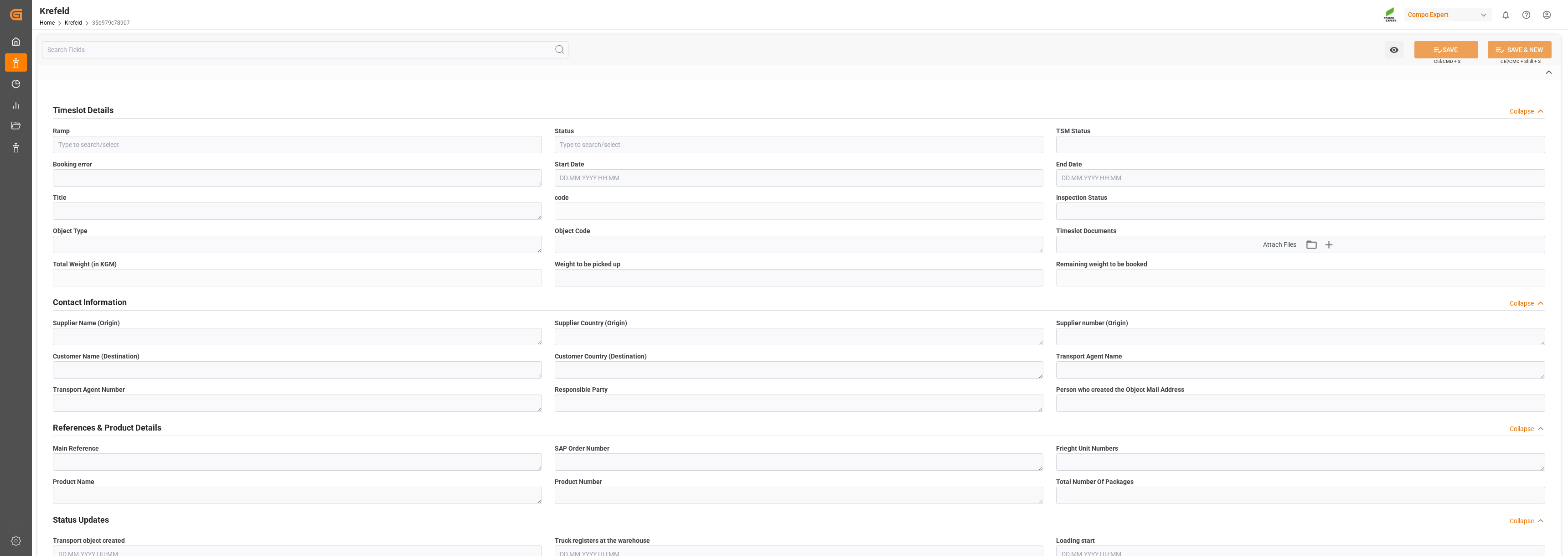
type textarea "47576615;"
type textarea "BLK CLASSIC [DATE]+3+TE BULK;"
type textarea "2564002000;"
type textarea "8200"
type input "4"
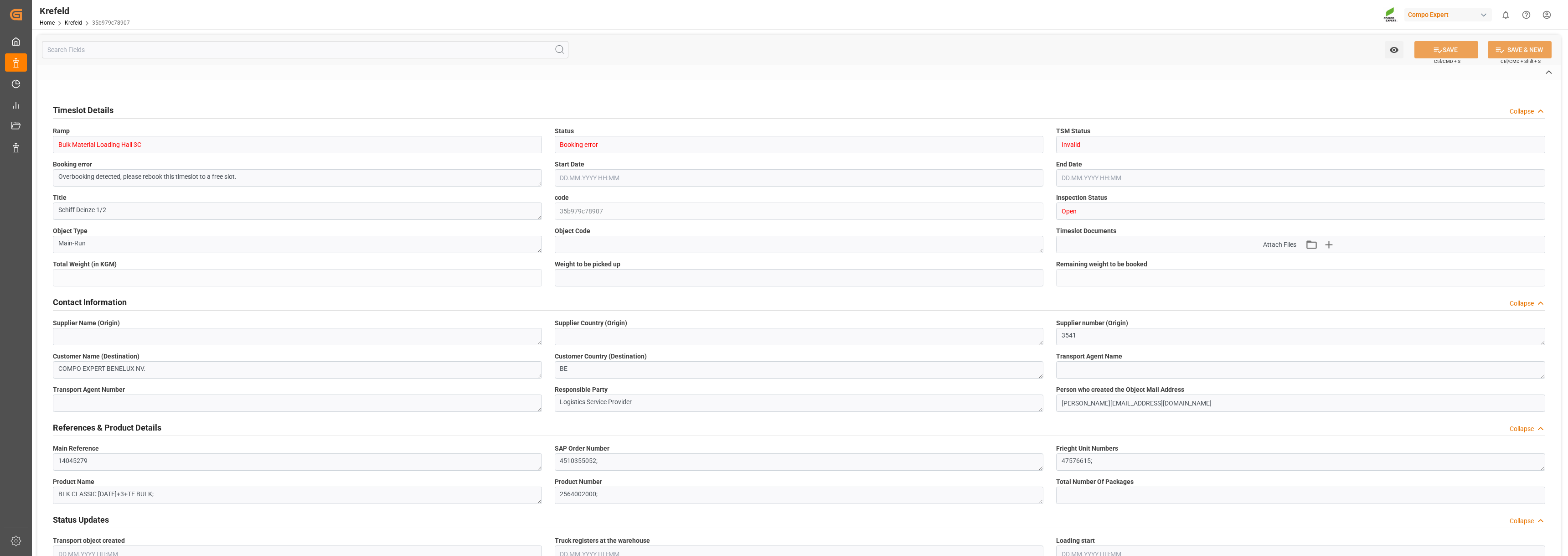
type input "1100000"
type input "1000000"
type input "1"
type input "[DATE] 12:00"
type input "[DATE] 18:00"
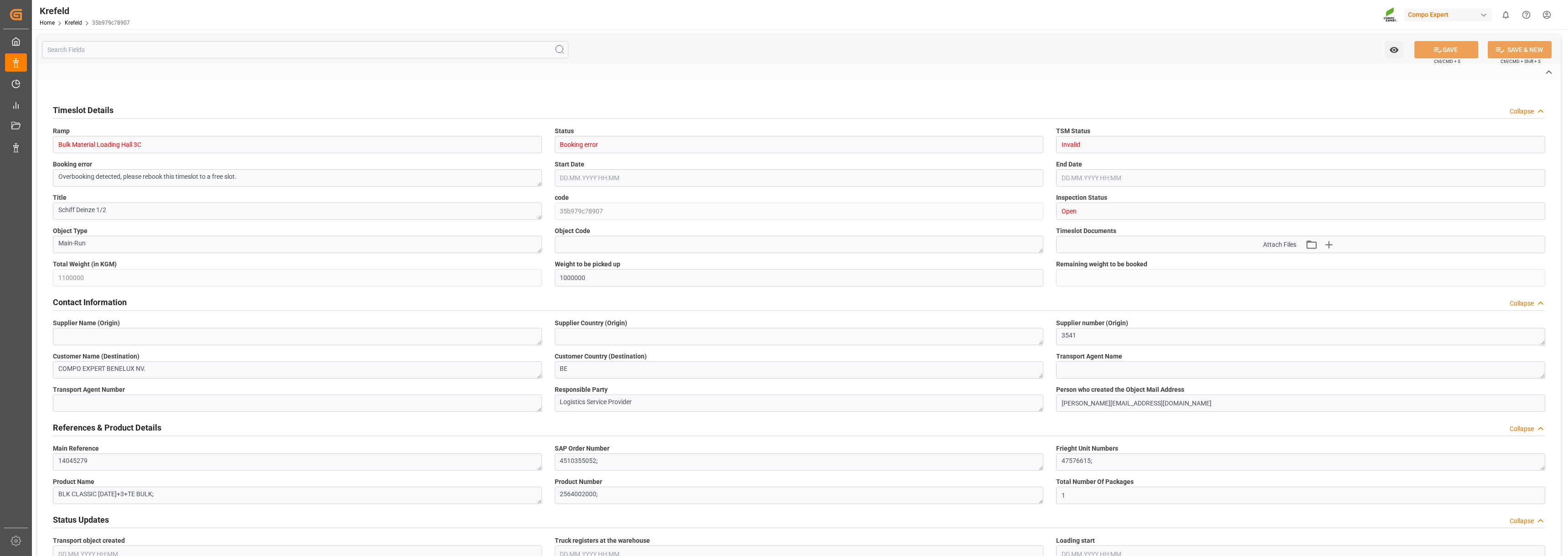
type input "[DATE] 09:11"
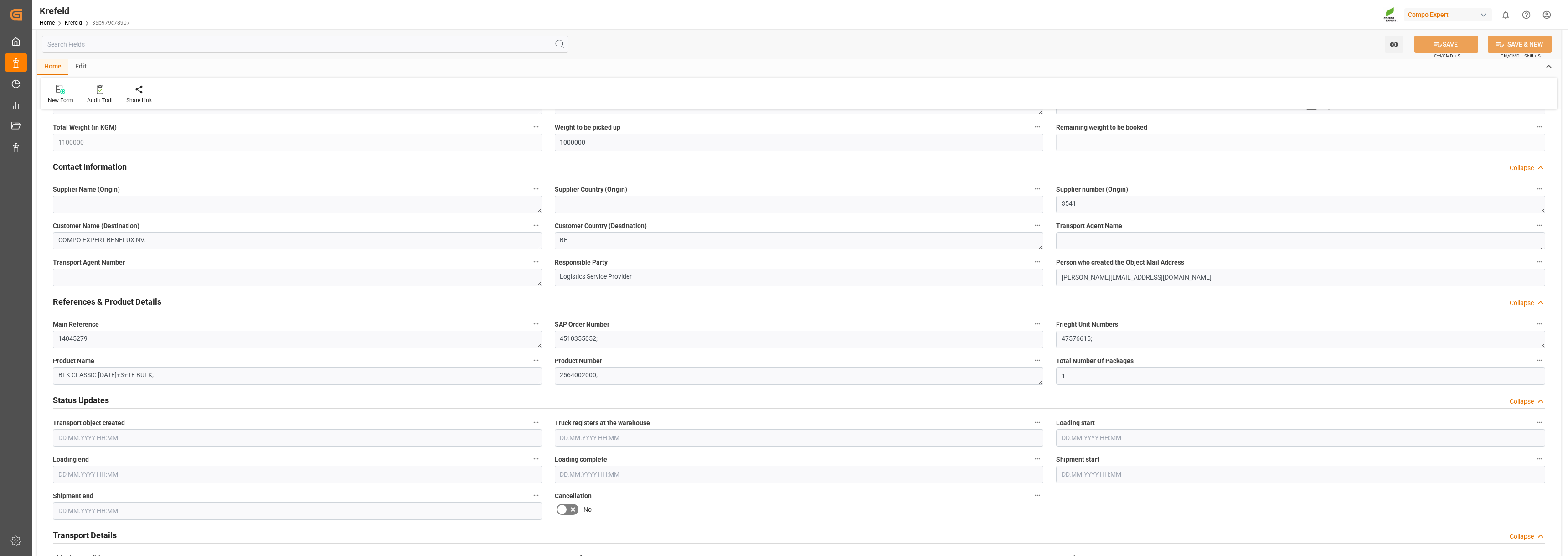
scroll to position [228, 0]
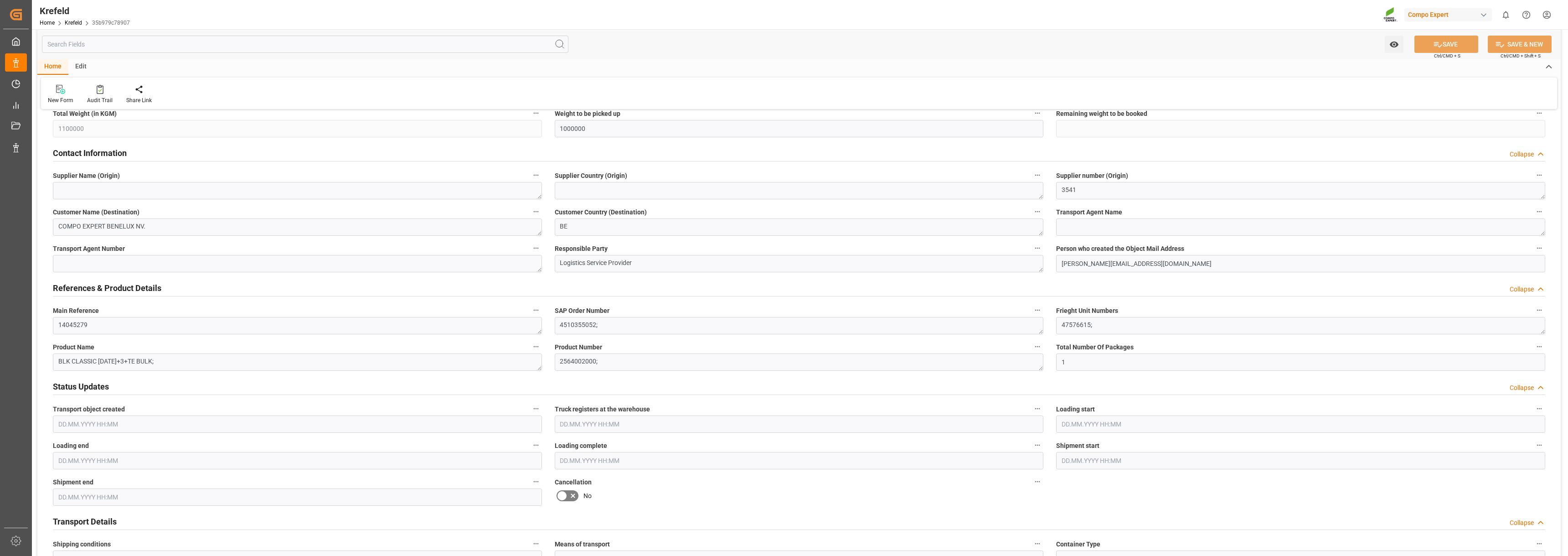
click at [1155, 423] on input "text" at bounding box center [1301, 424] width 489 height 17
click at [1088, 324] on div "2" at bounding box center [1086, 325] width 12 height 11
click at [1205, 306] on li "09:15" at bounding box center [1206, 307] width 39 height 23
type input "[DATE] 09:15"
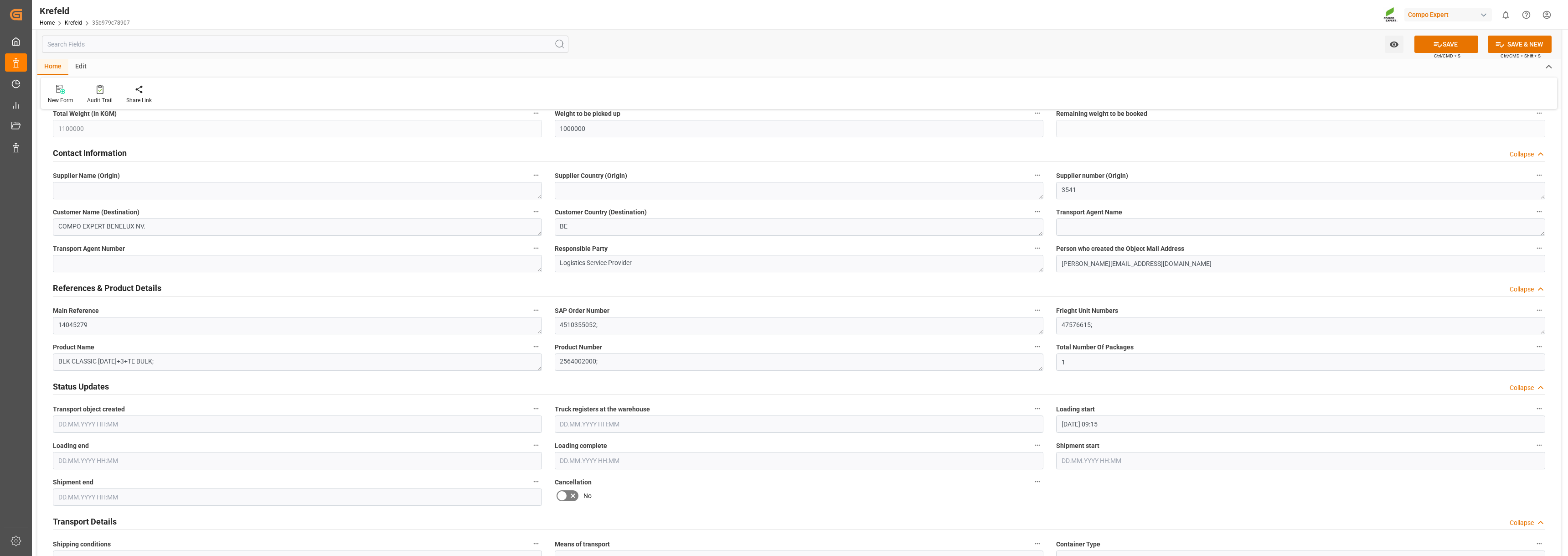
click at [139, 463] on input "text" at bounding box center [298, 460] width 489 height 17
click at [102, 361] on div "3" at bounding box center [100, 361] width 12 height 11
click at [198, 388] on li "09:45" at bounding box center [203, 389] width 39 height 23
type input "[DATE] 09:45"
click at [1438, 40] on icon at bounding box center [1438, 44] width 10 height 10
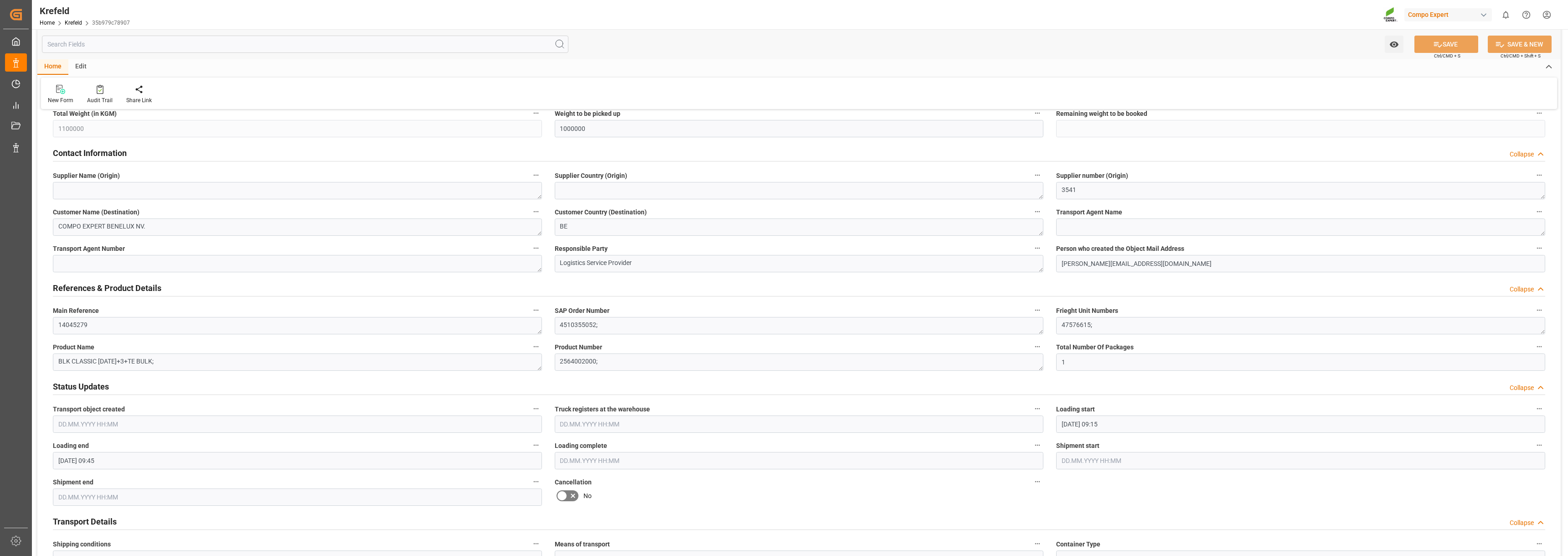
type textarea "4510355052;"
type input "Loading end"
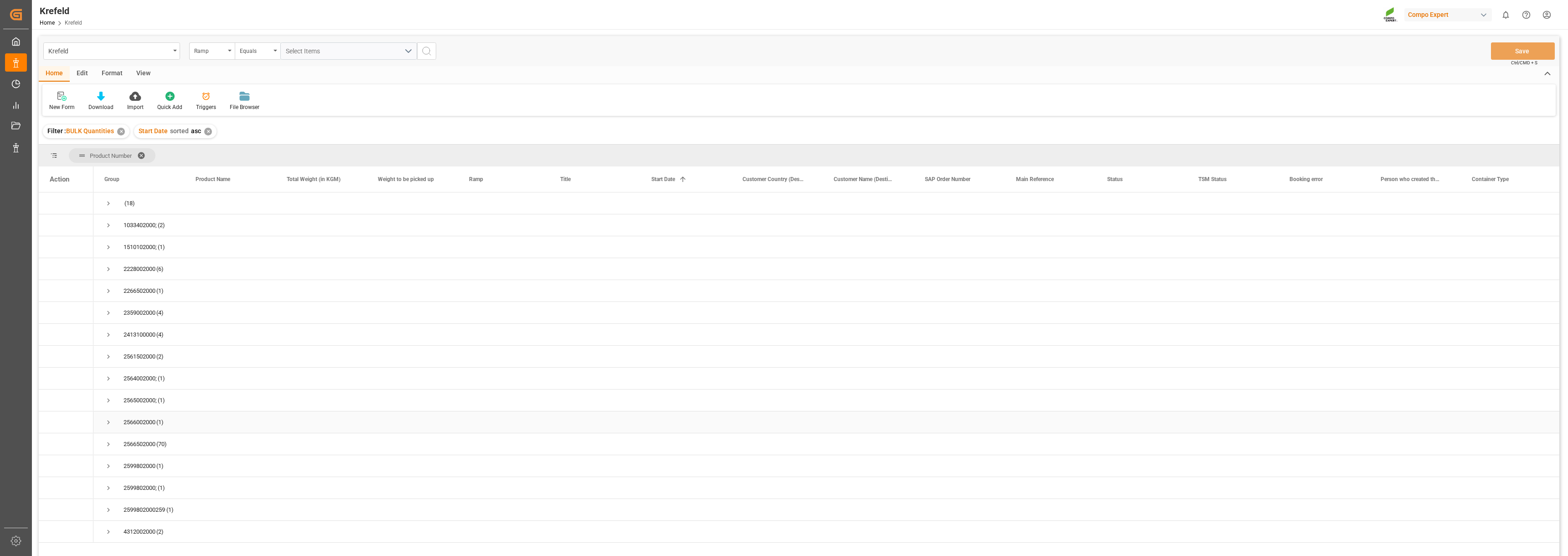
click at [108, 420] on span "Press SPACE to select this row." at bounding box center [108, 422] width 8 height 8
click at [110, 421] on span "Press SPACE to select this row." at bounding box center [108, 422] width 8 height 8
click at [108, 334] on span "Press SPACE to select this row." at bounding box center [108, 334] width 8 height 8
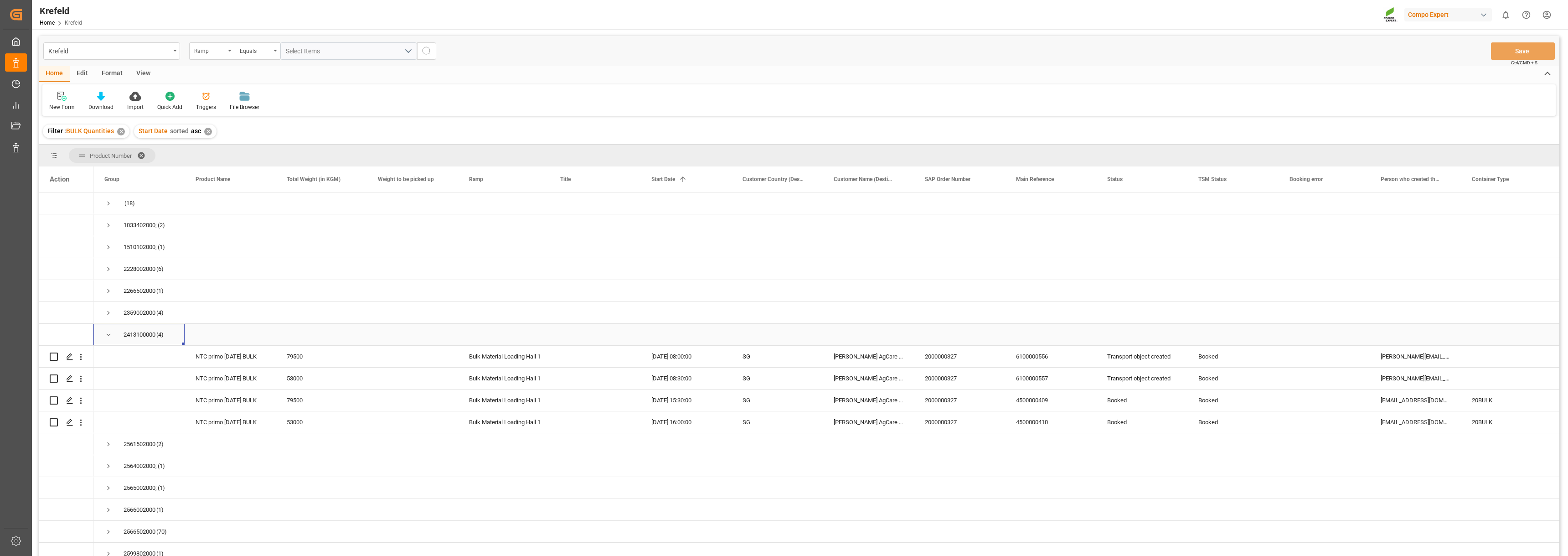
click at [107, 334] on span "Press SPACE to select this row." at bounding box center [108, 334] width 8 height 8
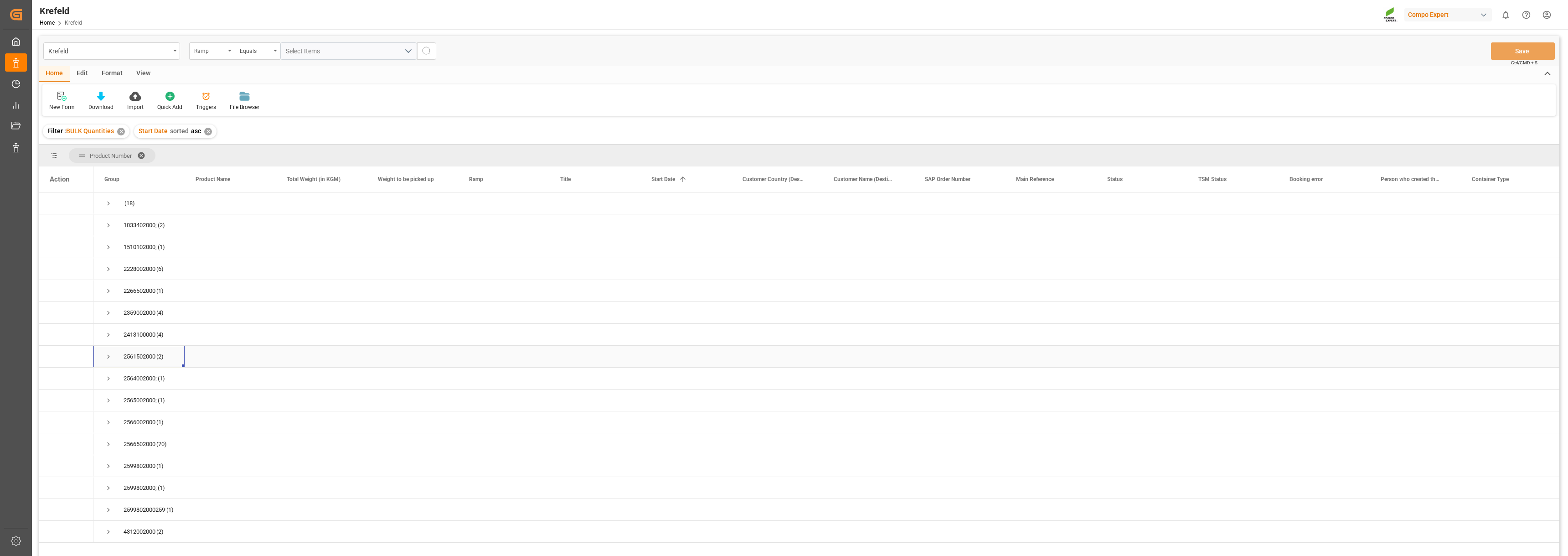
click at [105, 356] on span "Press SPACE to select this row." at bounding box center [108, 356] width 8 height 8
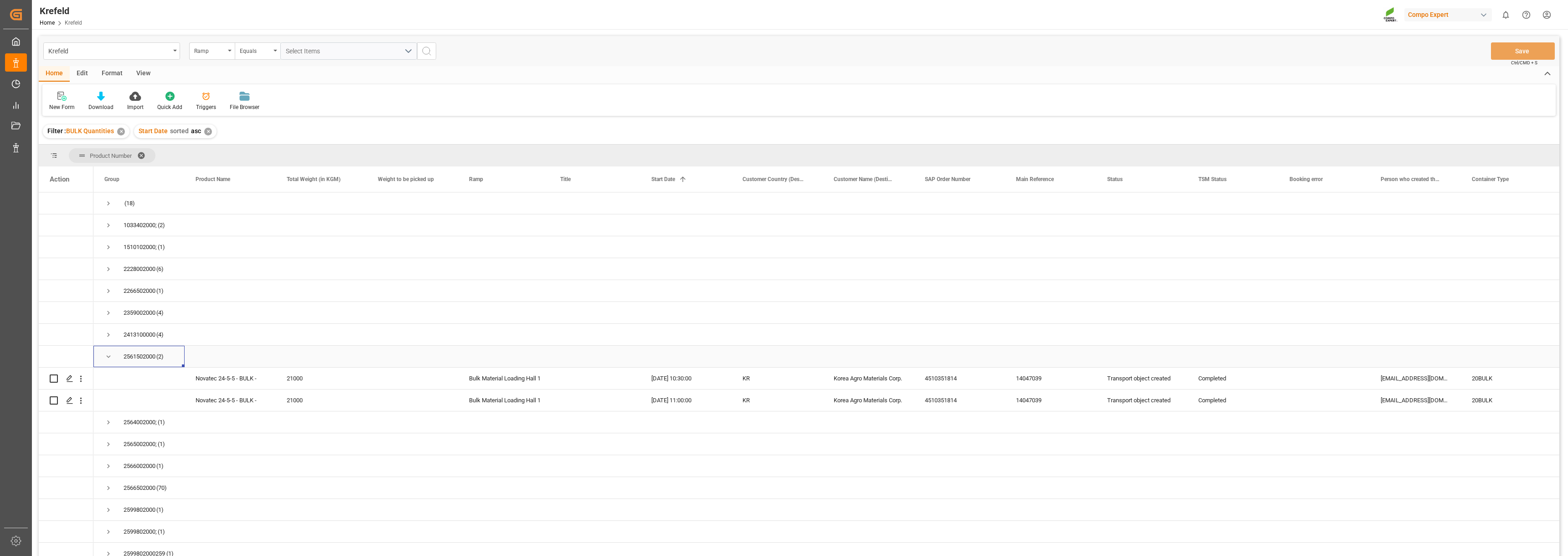
click at [107, 353] on span "Press SPACE to select this row." at bounding box center [108, 356] width 8 height 8
click at [106, 377] on span "Press SPACE to select this row." at bounding box center [108, 378] width 8 height 8
click at [69, 400] on icon "Press SPACE to select this row." at bounding box center [70, 400] width 7 height 7
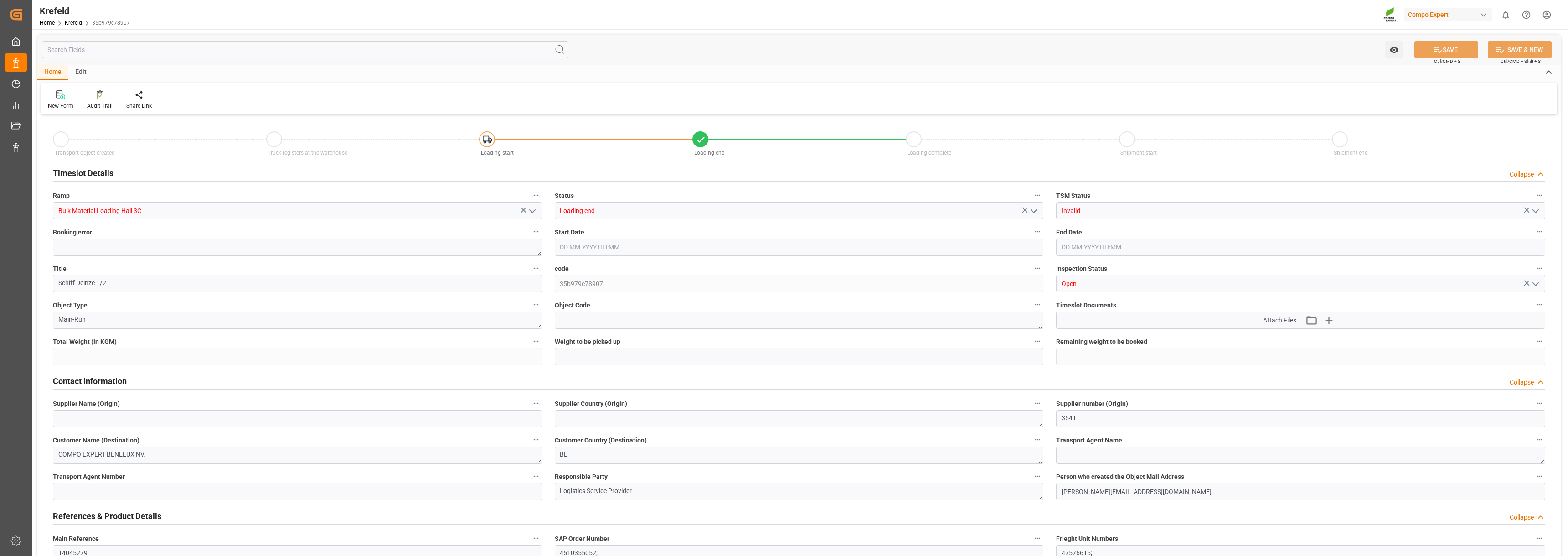
type input "1100000"
type input "1000000"
type input "1"
type input "[DATE] 12:00"
type input "[DATE] 18:00"
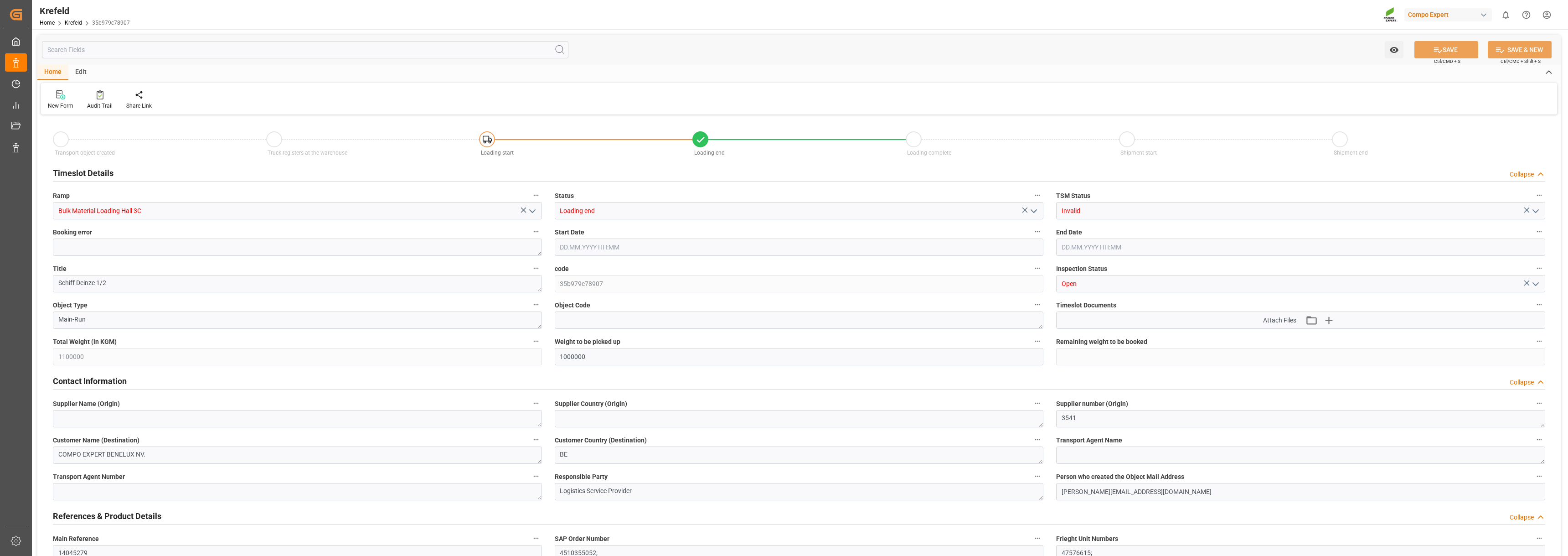
type input "[DATE] 09:15"
type input "[DATE] 09:45"
type input "[DATE] 09:11"
click at [1222, 206] on input "Invalid" at bounding box center [1301, 211] width 489 height 17
click at [1534, 210] on polyline "open menu" at bounding box center [1535, 211] width 5 height 2
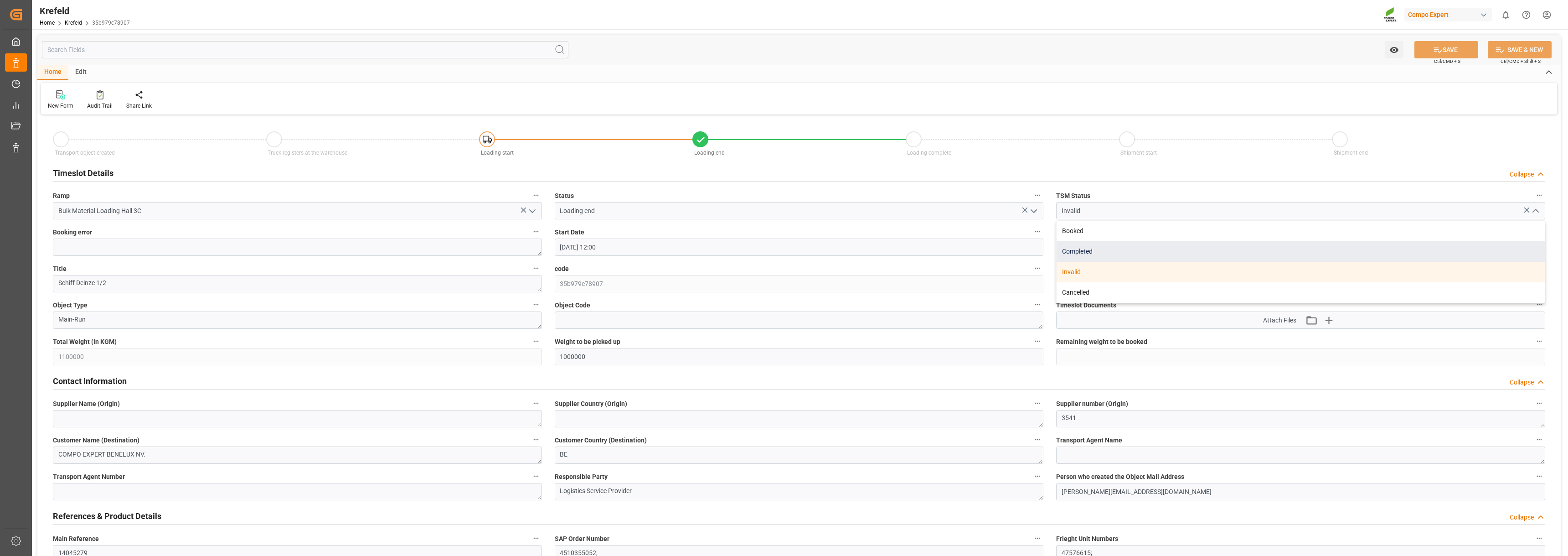
click at [1078, 248] on div "Completed" at bounding box center [1301, 252] width 488 height 21
type input "Completed"
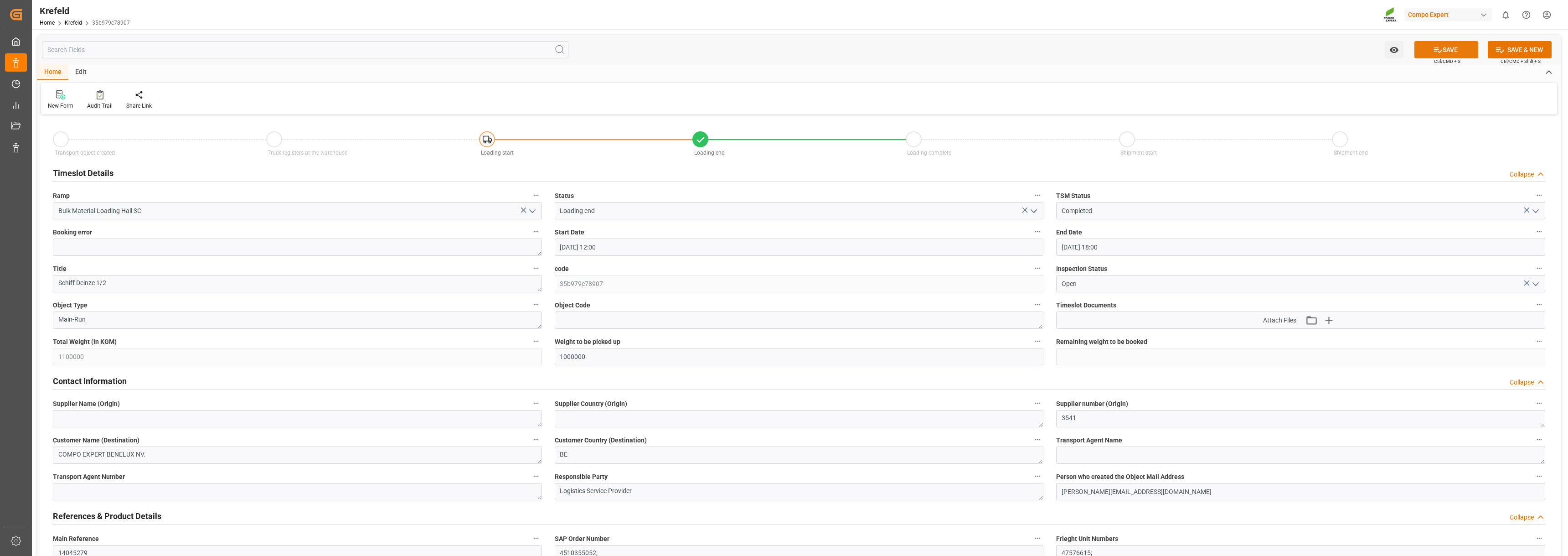
click at [1426, 52] on button "SAVE" at bounding box center [1446, 49] width 64 height 17
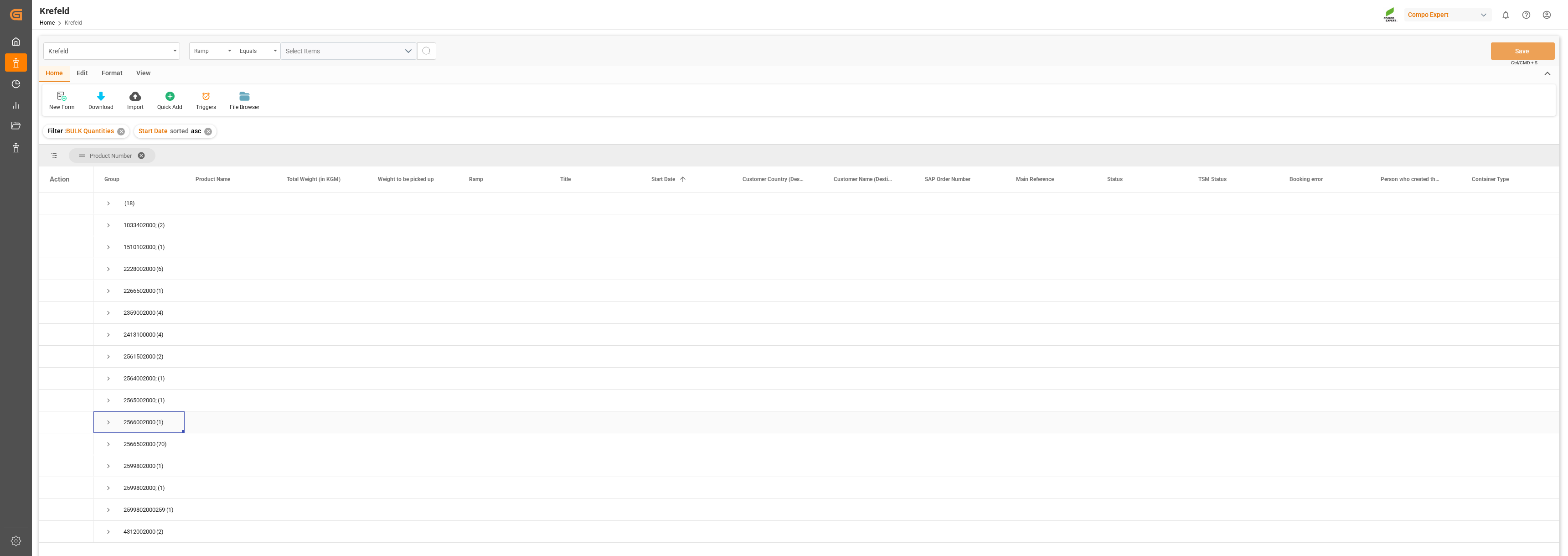
click at [107, 421] on span "Press SPACE to select this row." at bounding box center [108, 422] width 8 height 8
click at [107, 421] on span "Press SPACE to select this row." at bounding box center [108, 422] width 8 height 8
click at [107, 444] on span "Press SPACE to select this row." at bounding box center [108, 444] width 8 height 8
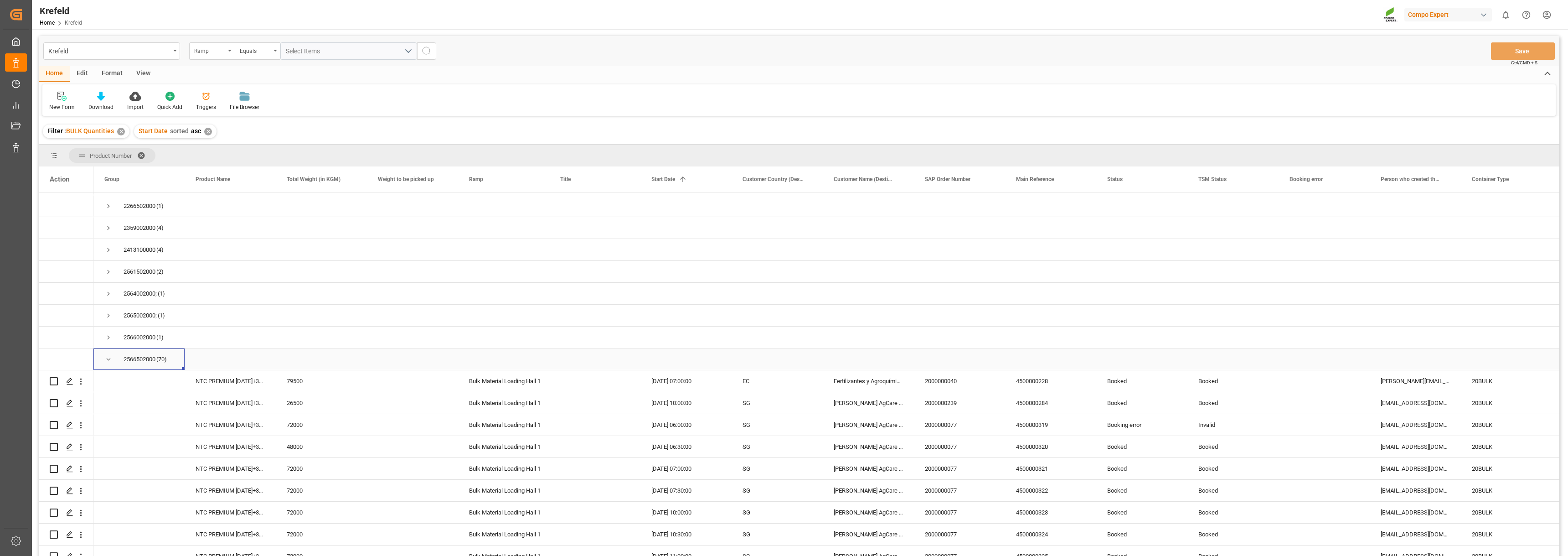
scroll to position [91, 0]
click at [103, 353] on div "2566502000 (70)" at bounding box center [139, 353] width 91 height 21
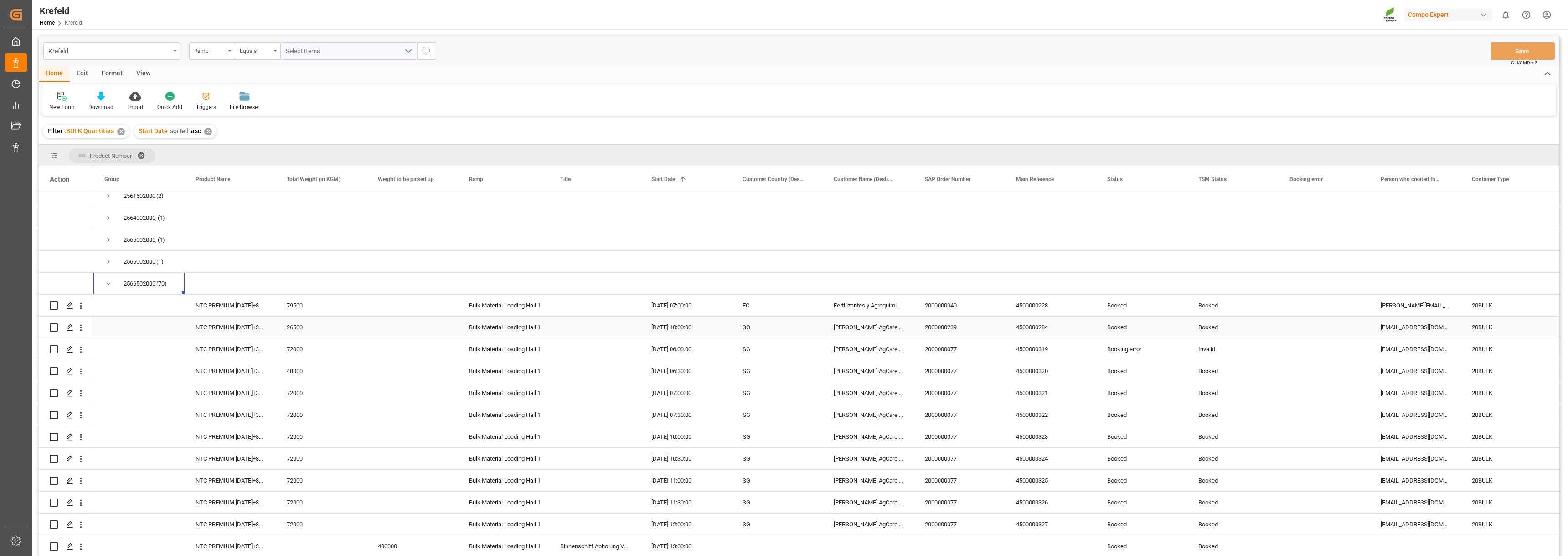
scroll to position [183, 0]
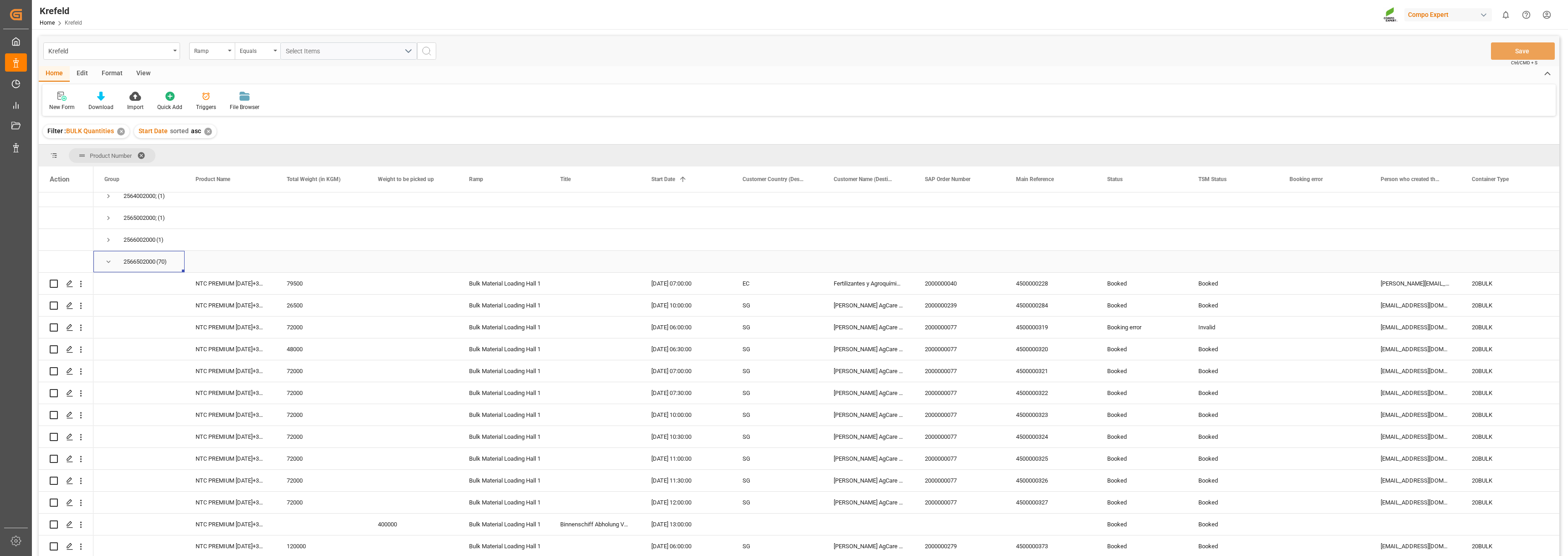
click at [108, 262] on span "Press SPACE to select this row." at bounding box center [108, 261] width 8 height 8
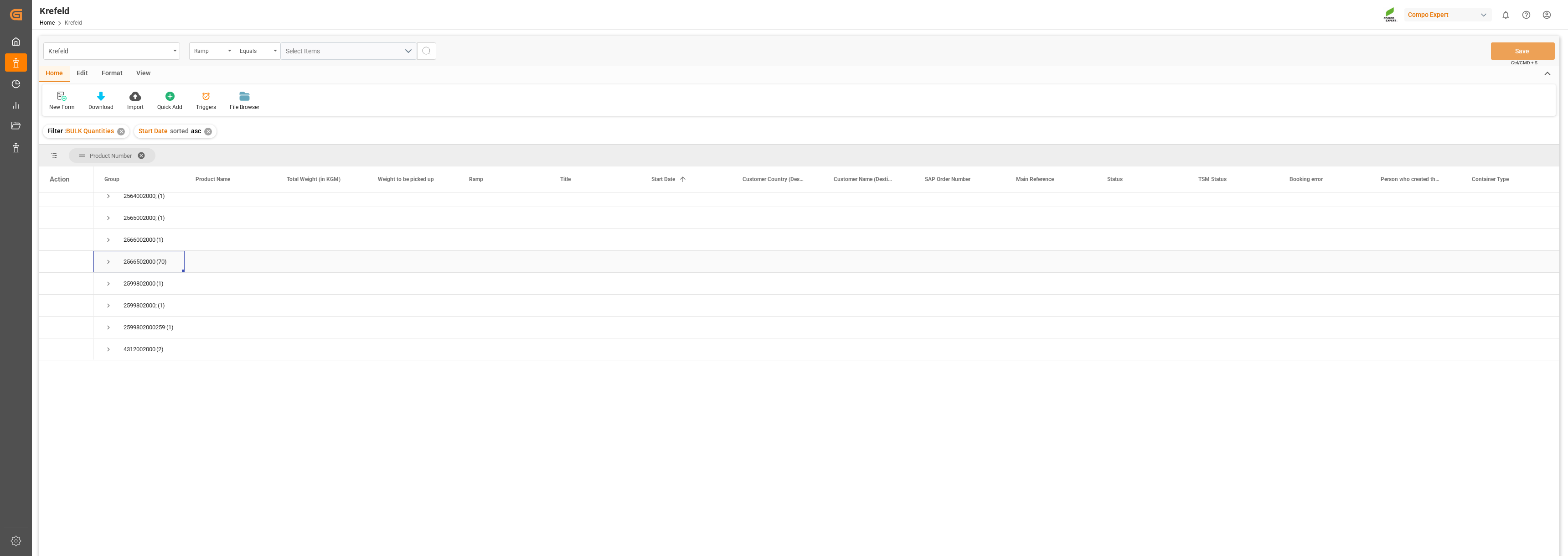
scroll to position [0, 0]
click at [107, 466] on span "Press SPACE to select this row." at bounding box center [108, 466] width 8 height 8
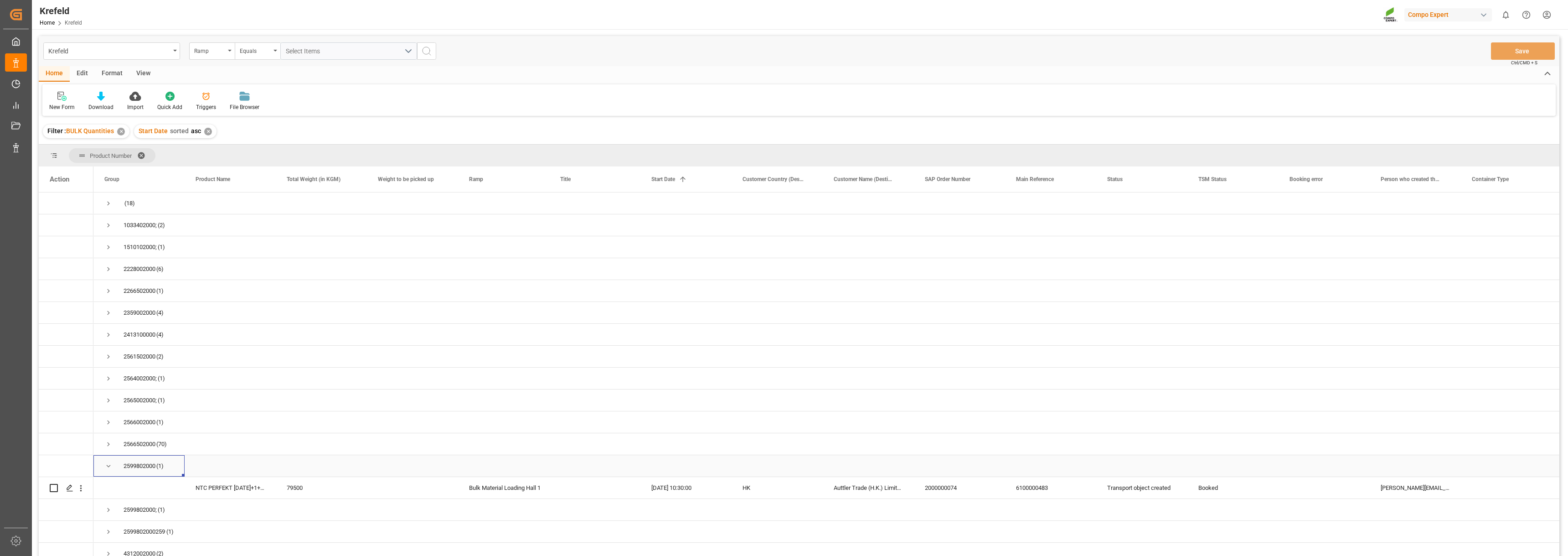
click at [108, 464] on span "Press SPACE to select this row." at bounding box center [108, 466] width 8 height 8
click at [104, 488] on div "2599802000; (1)" at bounding box center [139, 487] width 91 height 21
click at [107, 485] on span "Press SPACE to select this row." at bounding box center [108, 488] width 8 height 8
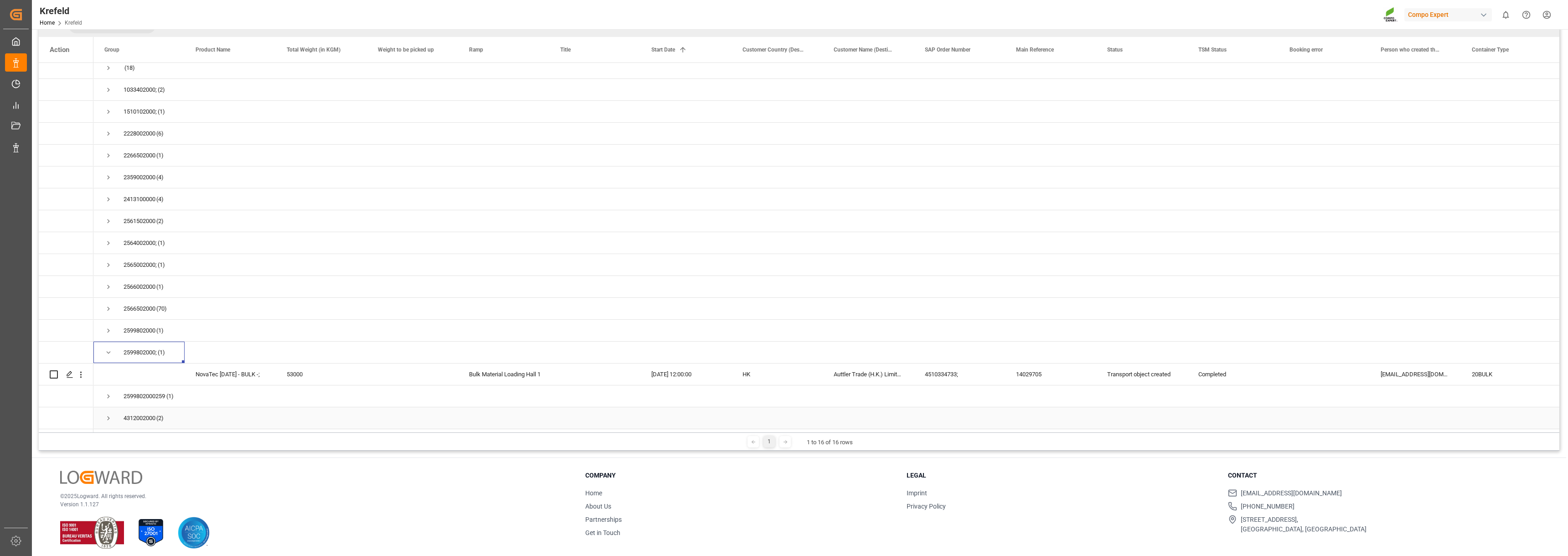
scroll to position [135, 0]
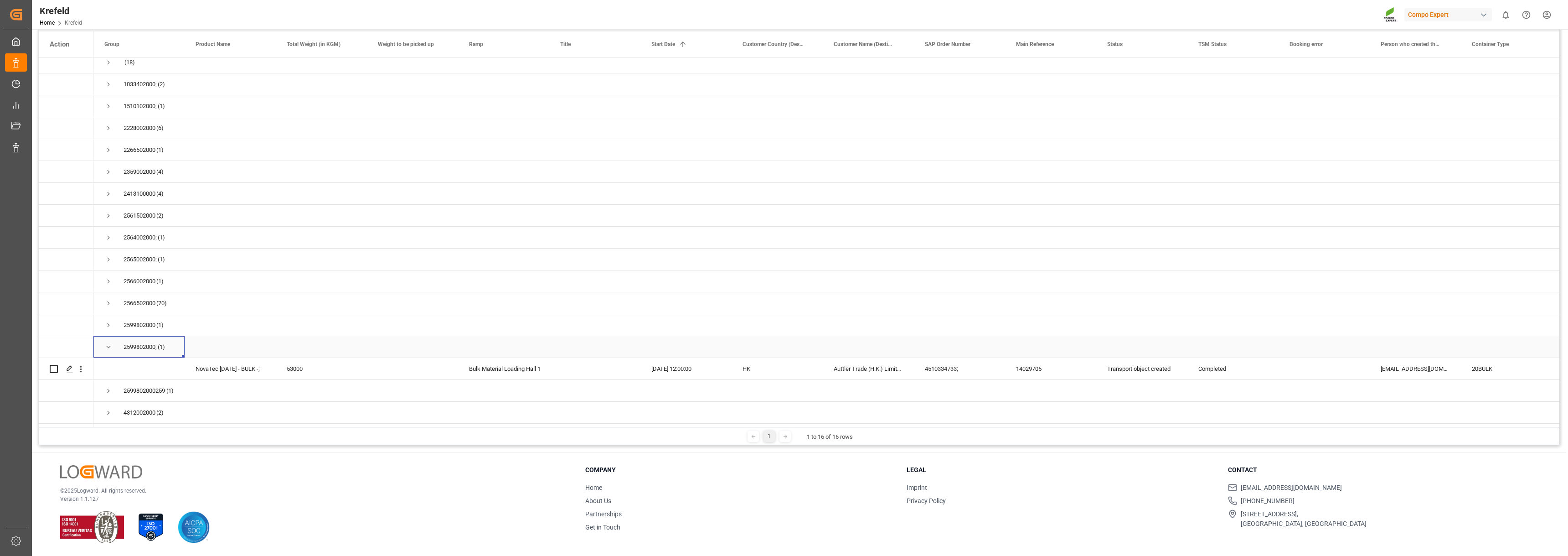
click at [110, 347] on span "Press SPACE to select this row." at bounding box center [108, 347] width 8 height 8
click at [106, 375] on span "Press SPACE to select this row." at bounding box center [108, 375] width 8 height 8
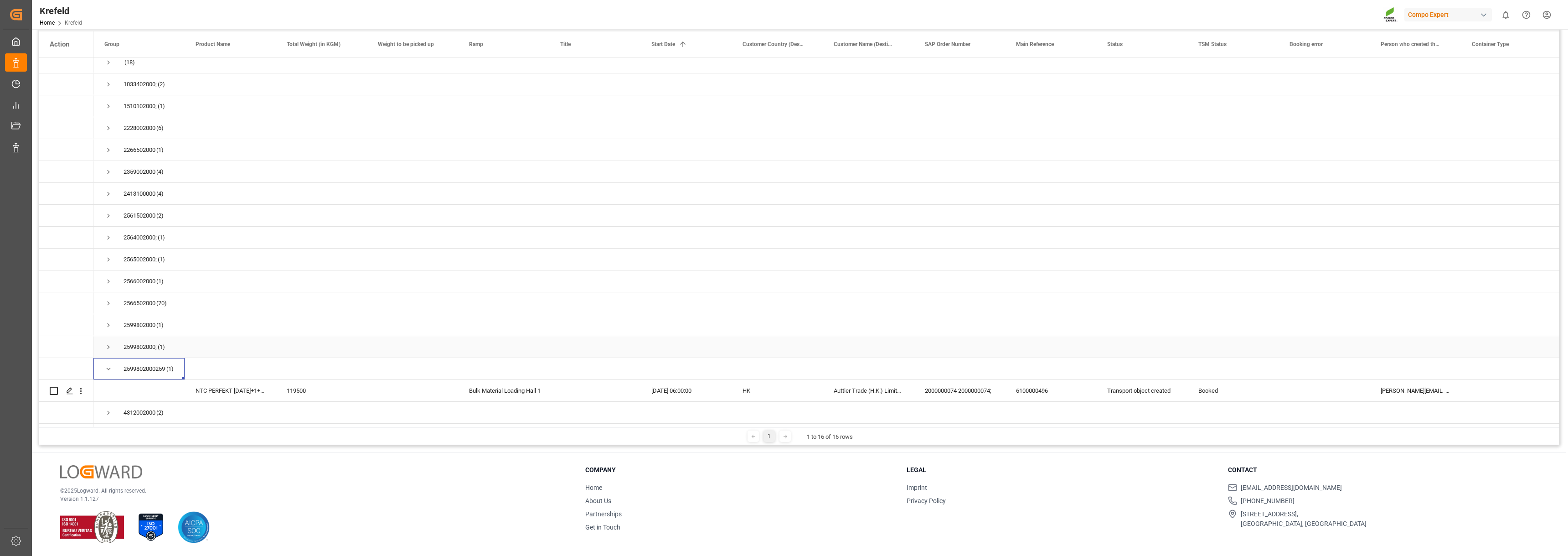
scroll to position [9, 0]
click at [110, 367] on span "Press SPACE to select this row." at bounding box center [108, 368] width 8 height 8
click at [105, 396] on span "Press SPACE to select this row." at bounding box center [108, 396] width 8 height 8
